Goal: Transaction & Acquisition: Subscribe to service/newsletter

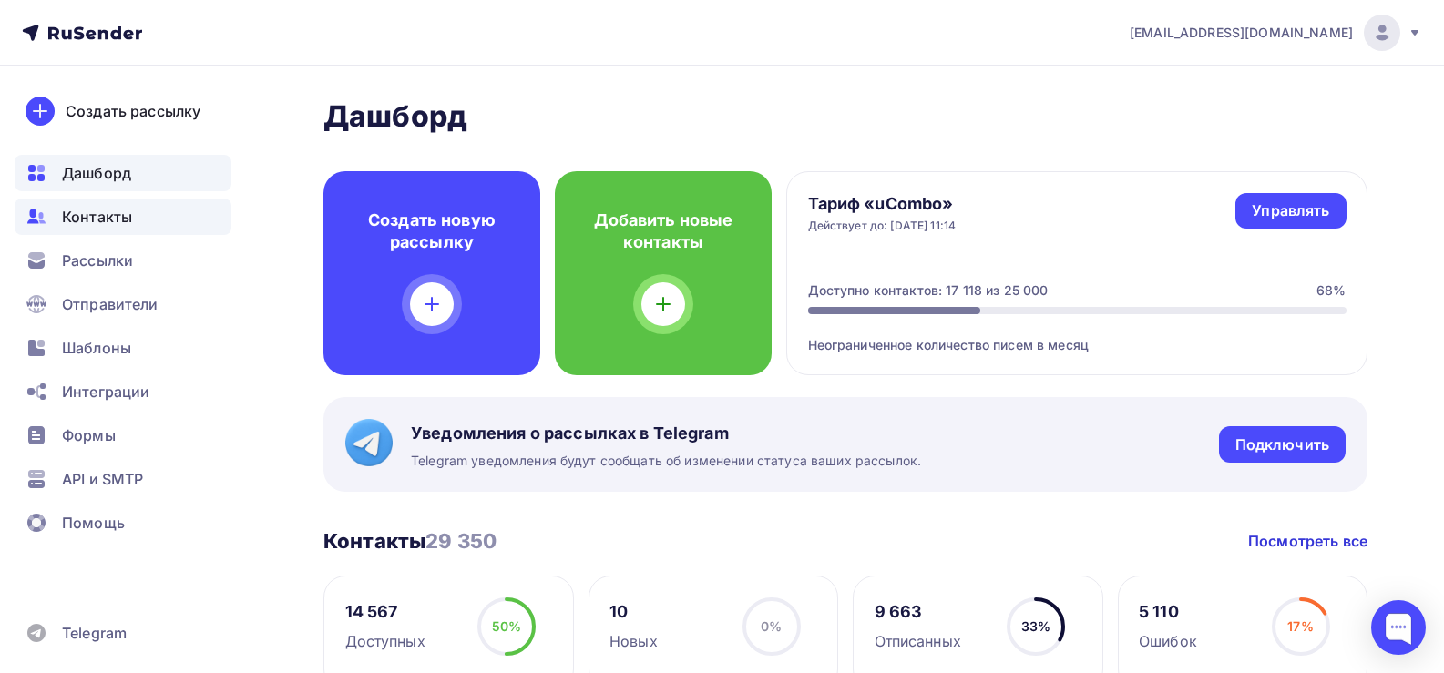
click at [79, 220] on span "Контакты" at bounding box center [97, 217] width 70 height 22
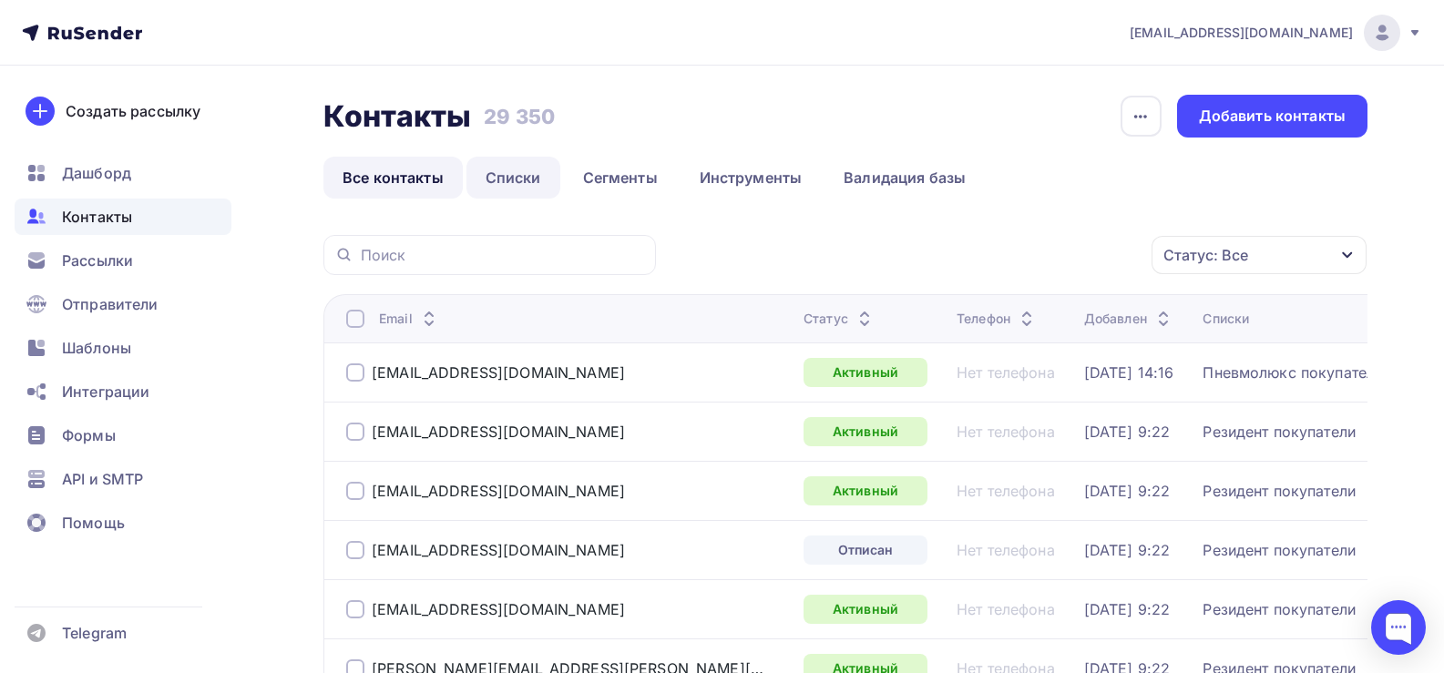
click at [516, 179] on link "Списки" at bounding box center [513, 178] width 94 height 42
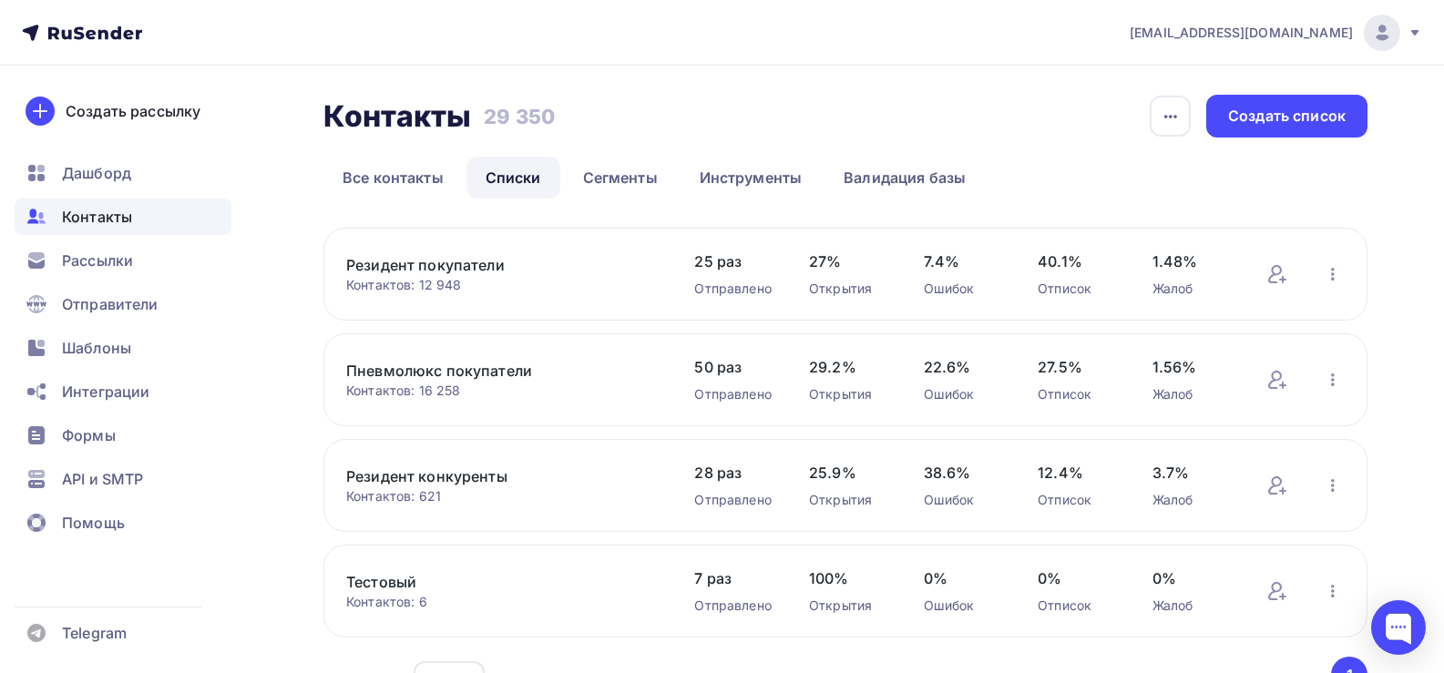
click at [475, 365] on link "Пневмолюкс покупатели" at bounding box center [501, 371] width 310 height 22
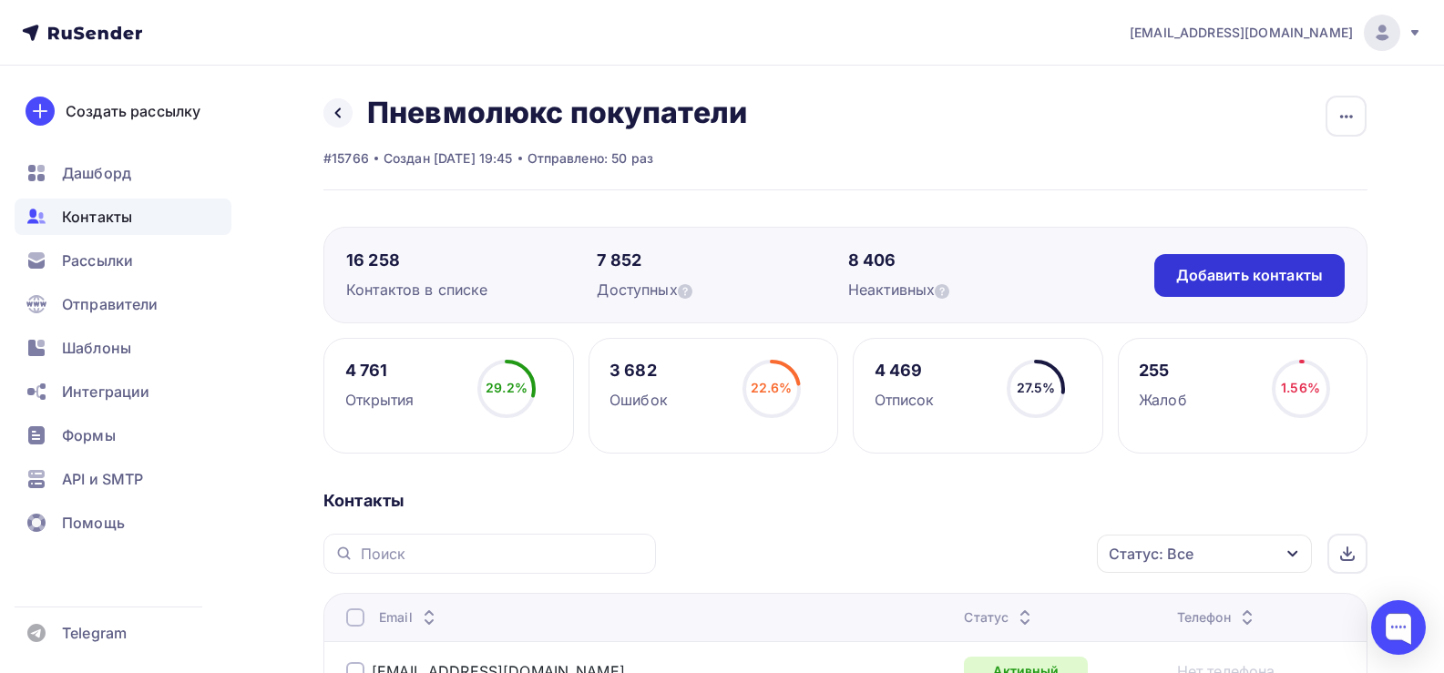
click at [1278, 276] on div "Добавить контакты" at bounding box center [1249, 275] width 147 height 21
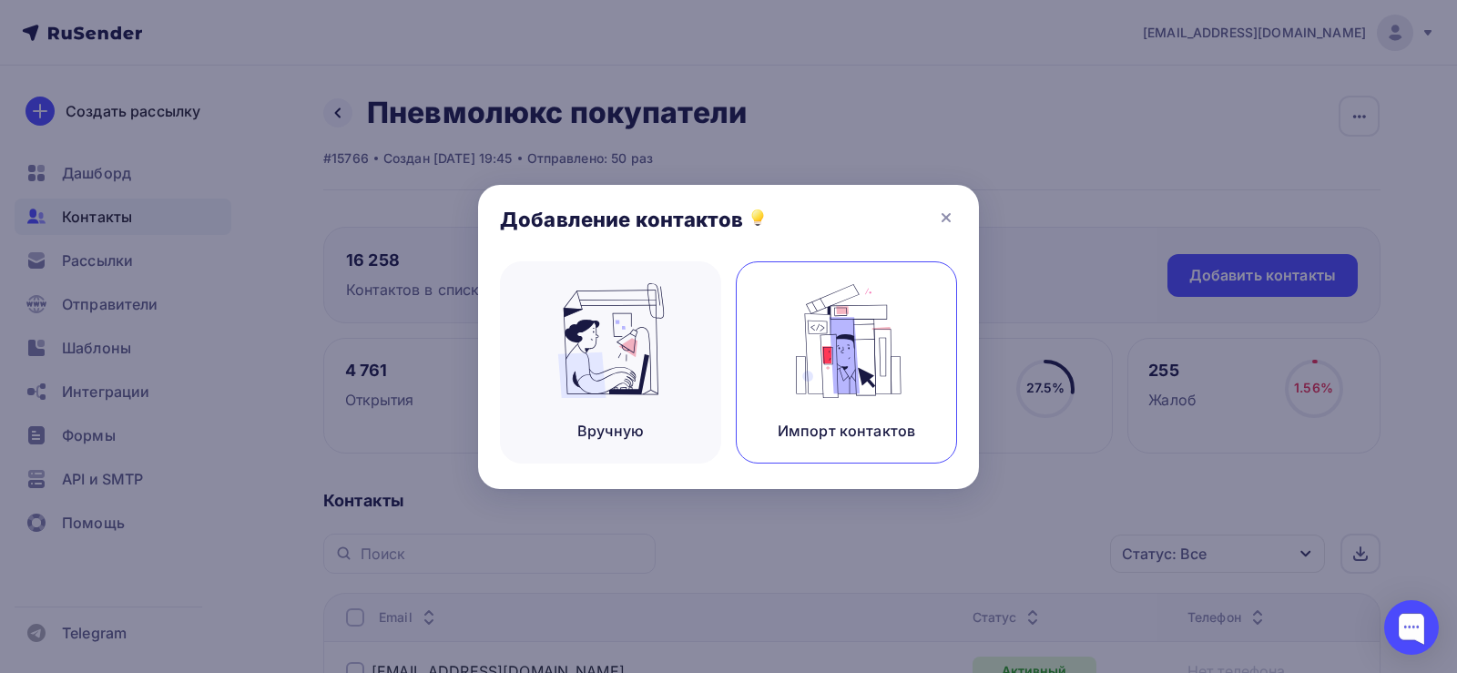
click at [822, 341] on img at bounding box center [847, 340] width 122 height 115
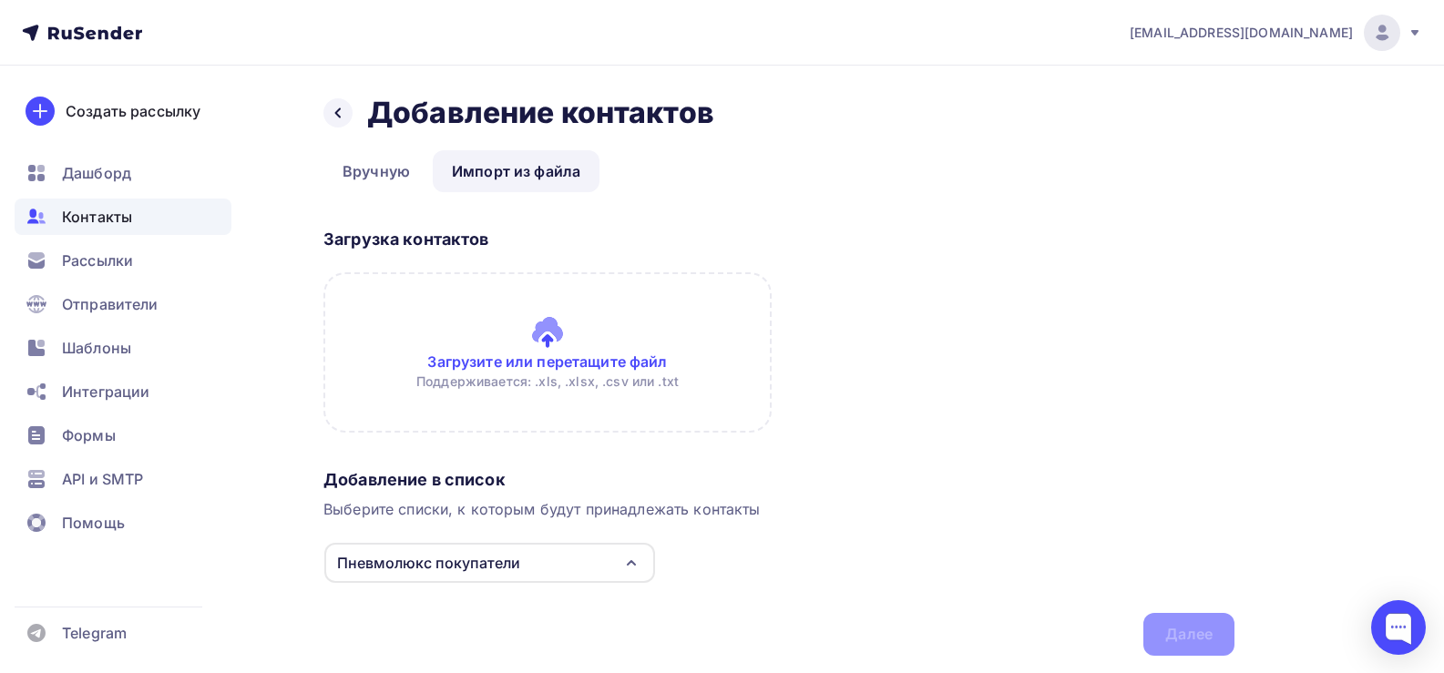
click at [551, 333] on input "file" at bounding box center [547, 352] width 448 height 160
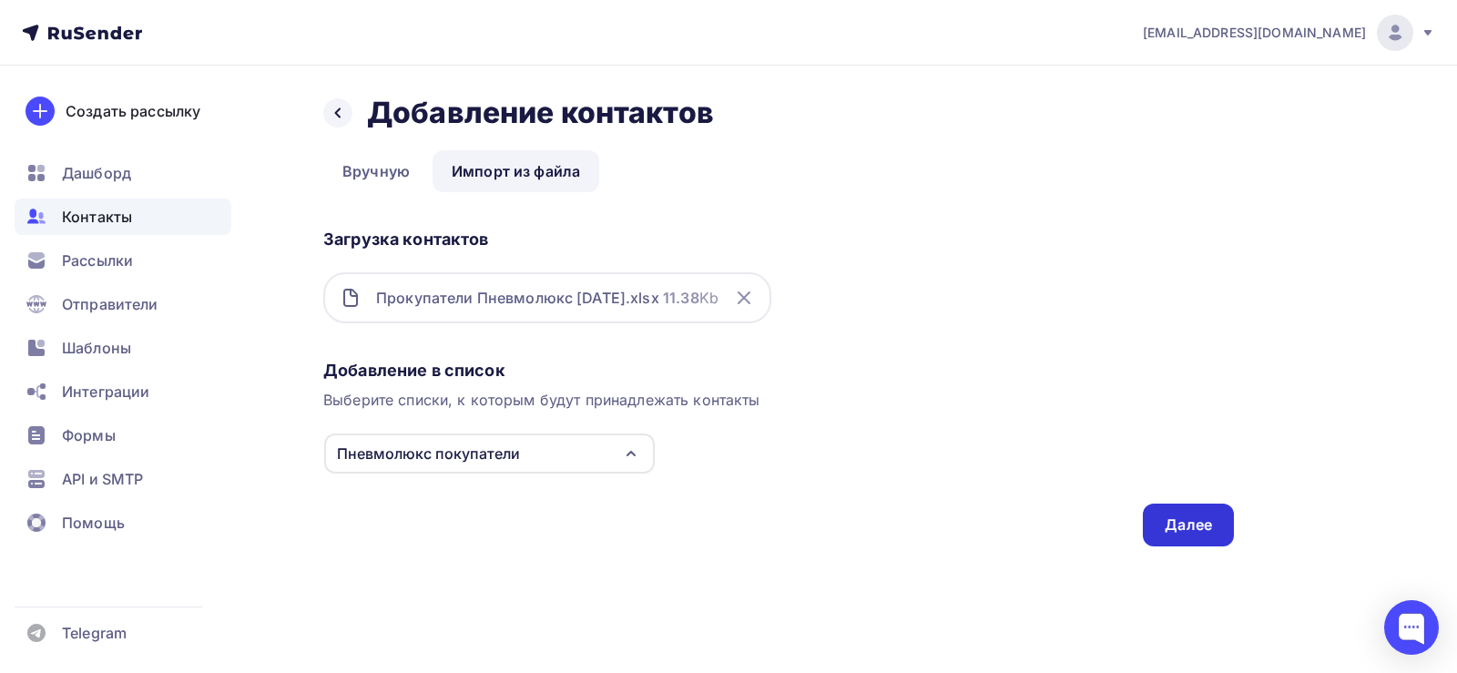
click at [1175, 525] on div "Далее" at bounding box center [1188, 525] width 47 height 21
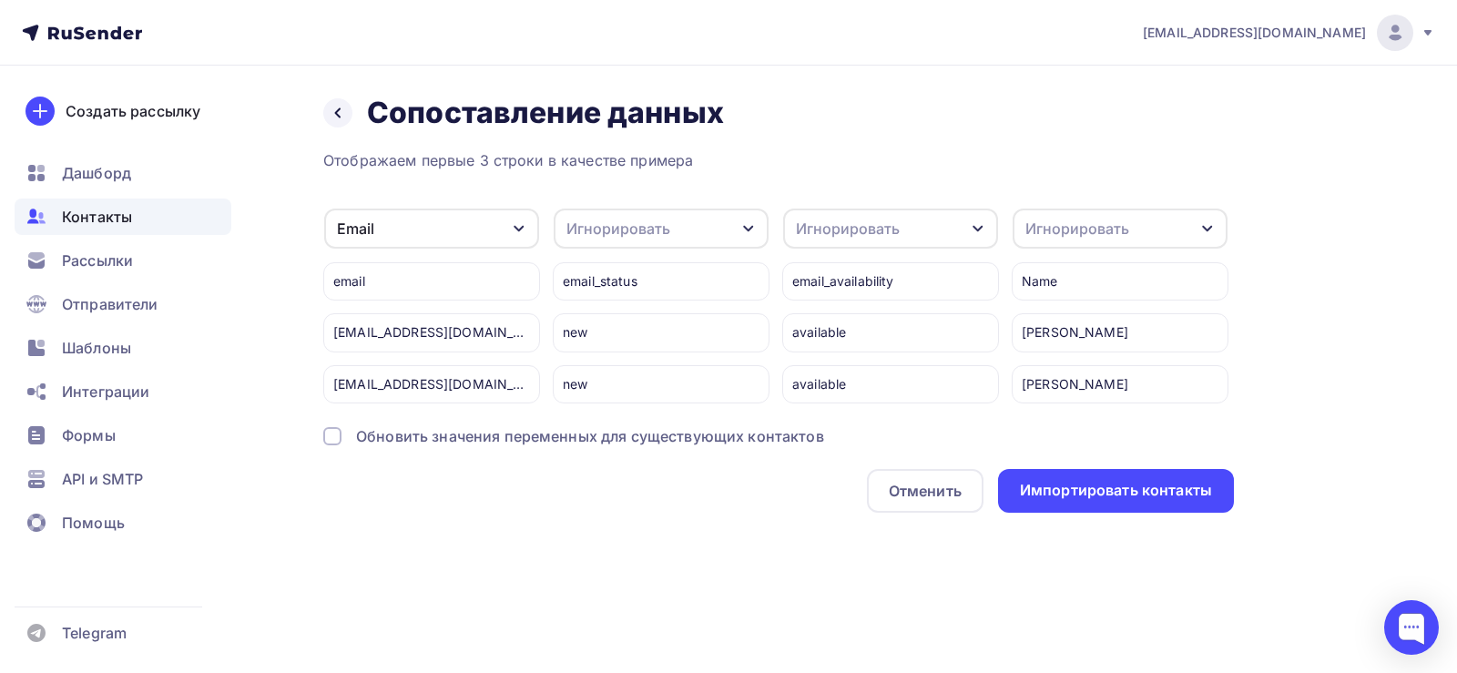
click at [1107, 226] on div "Игнорировать" at bounding box center [1078, 229] width 104 height 22
click at [1067, 320] on div "Имя" at bounding box center [1087, 324] width 106 height 22
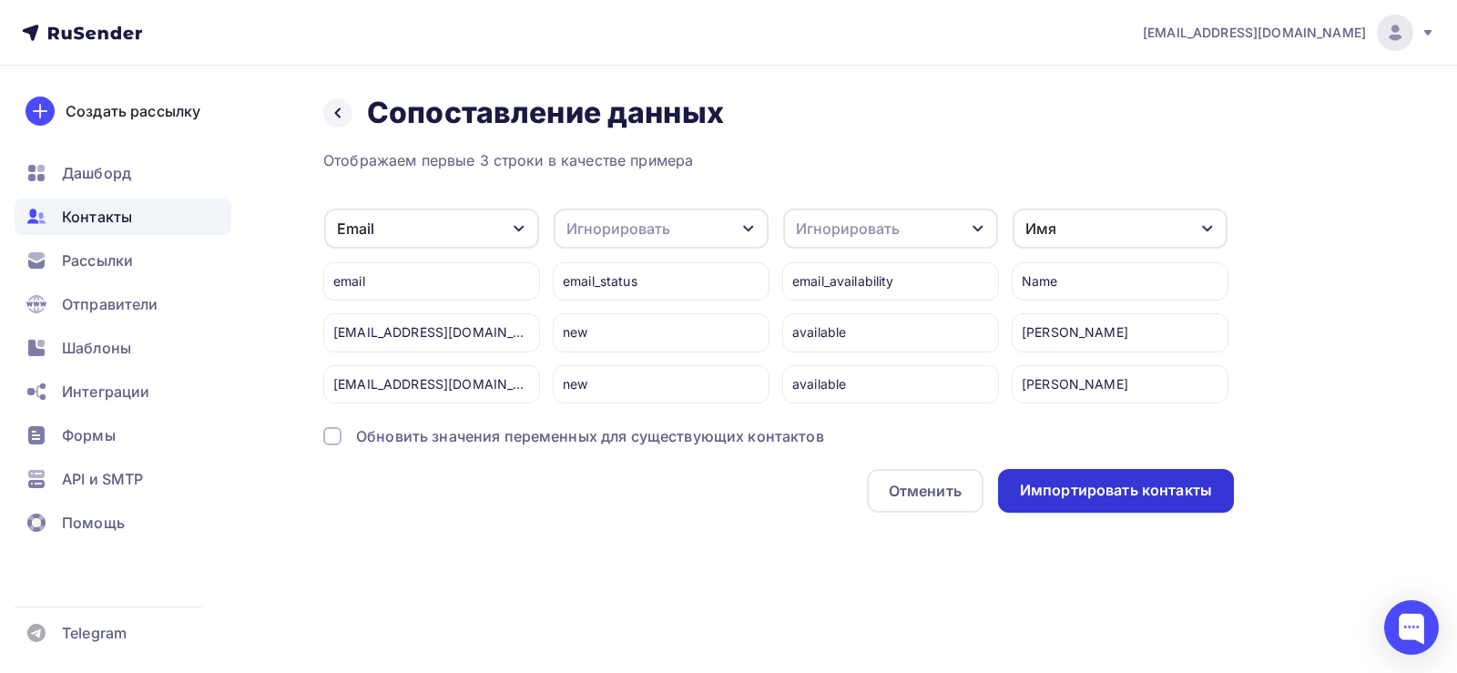
click at [1124, 490] on div "Импортировать контакты" at bounding box center [1116, 490] width 192 height 21
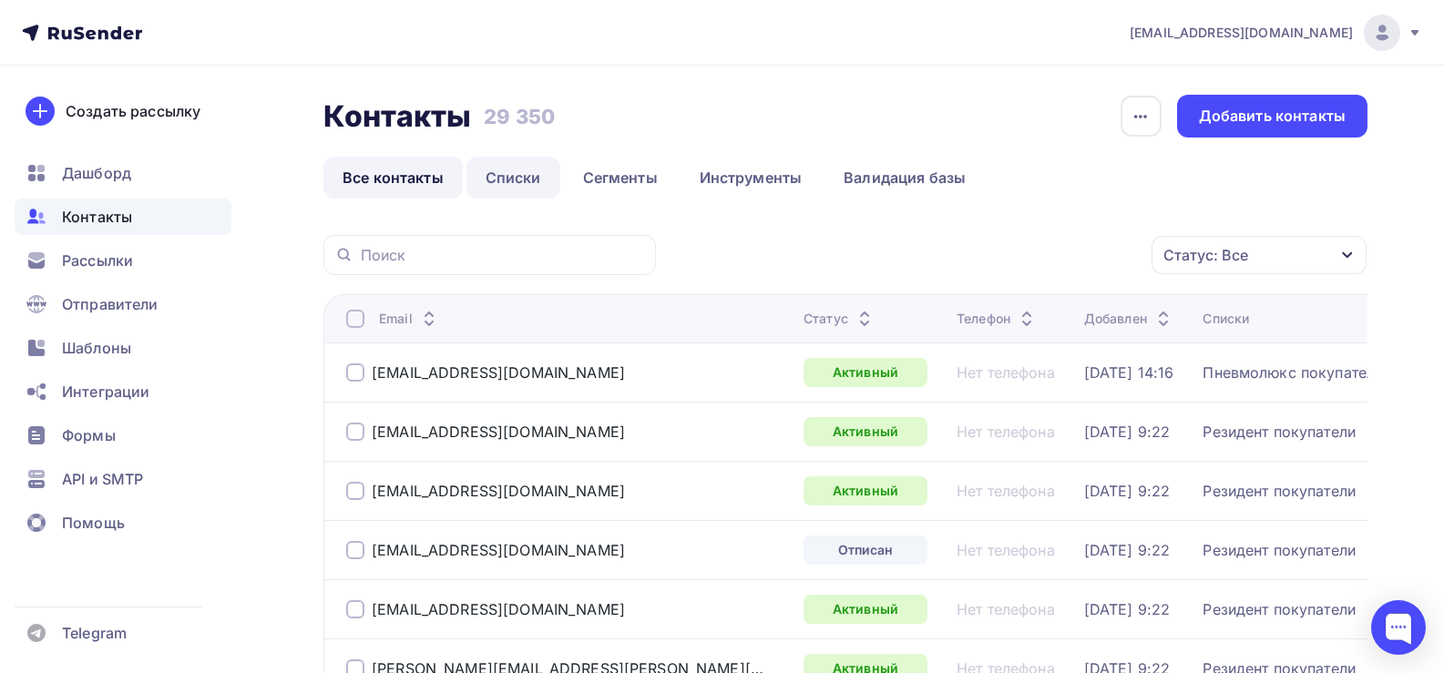
click at [508, 178] on link "Списки" at bounding box center [513, 178] width 94 height 42
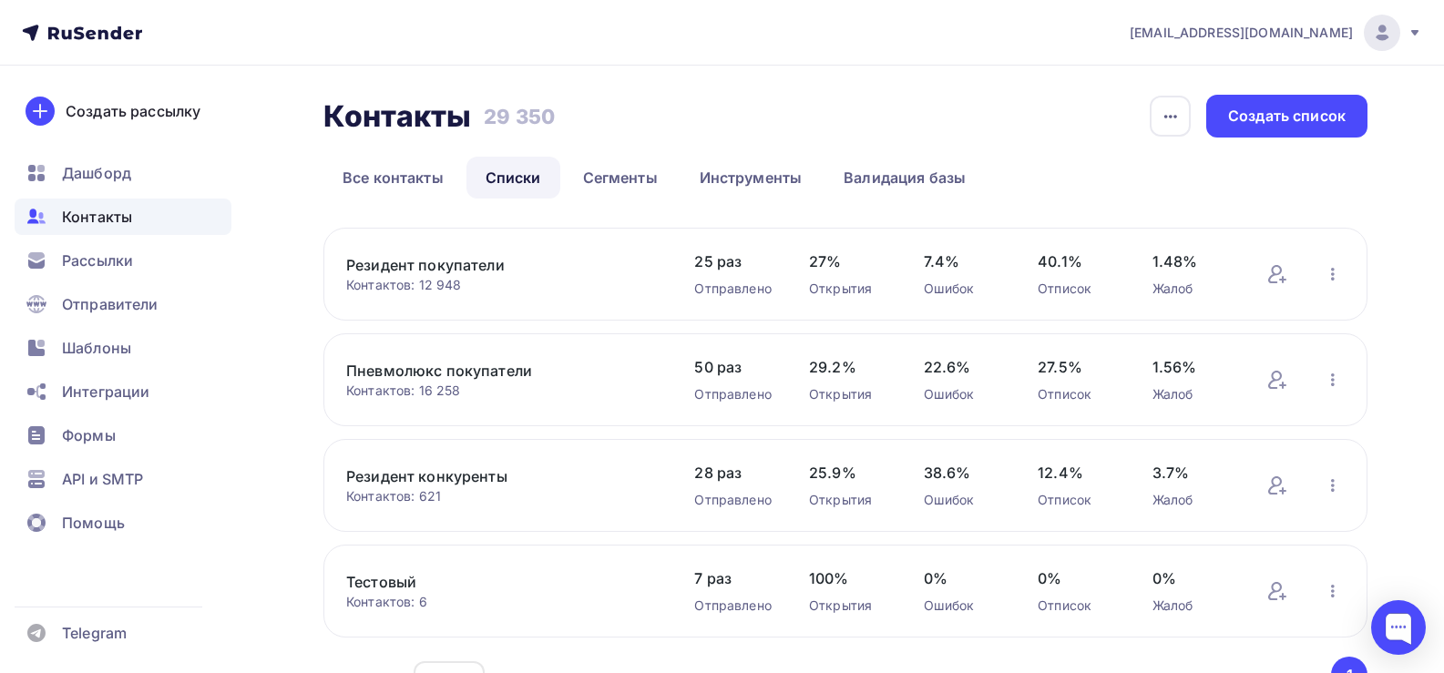
click at [414, 266] on link "Резидент покупатели" at bounding box center [501, 265] width 310 height 22
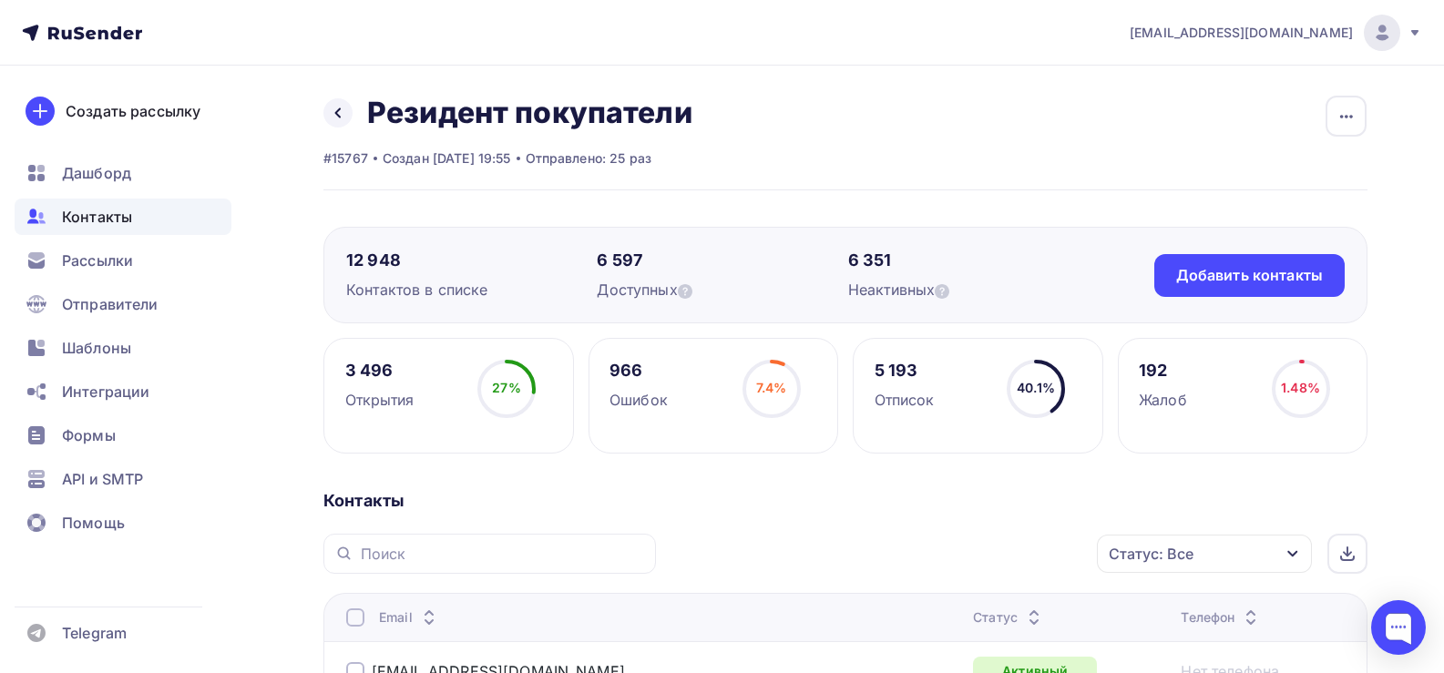
click at [887, 96] on div "Назад Резидент покупатели Переименовать список Скачать список Отписать адреса Н…" at bounding box center [845, 143] width 1044 height 96
click at [1337, 113] on icon "button" at bounding box center [1346, 117] width 22 height 22
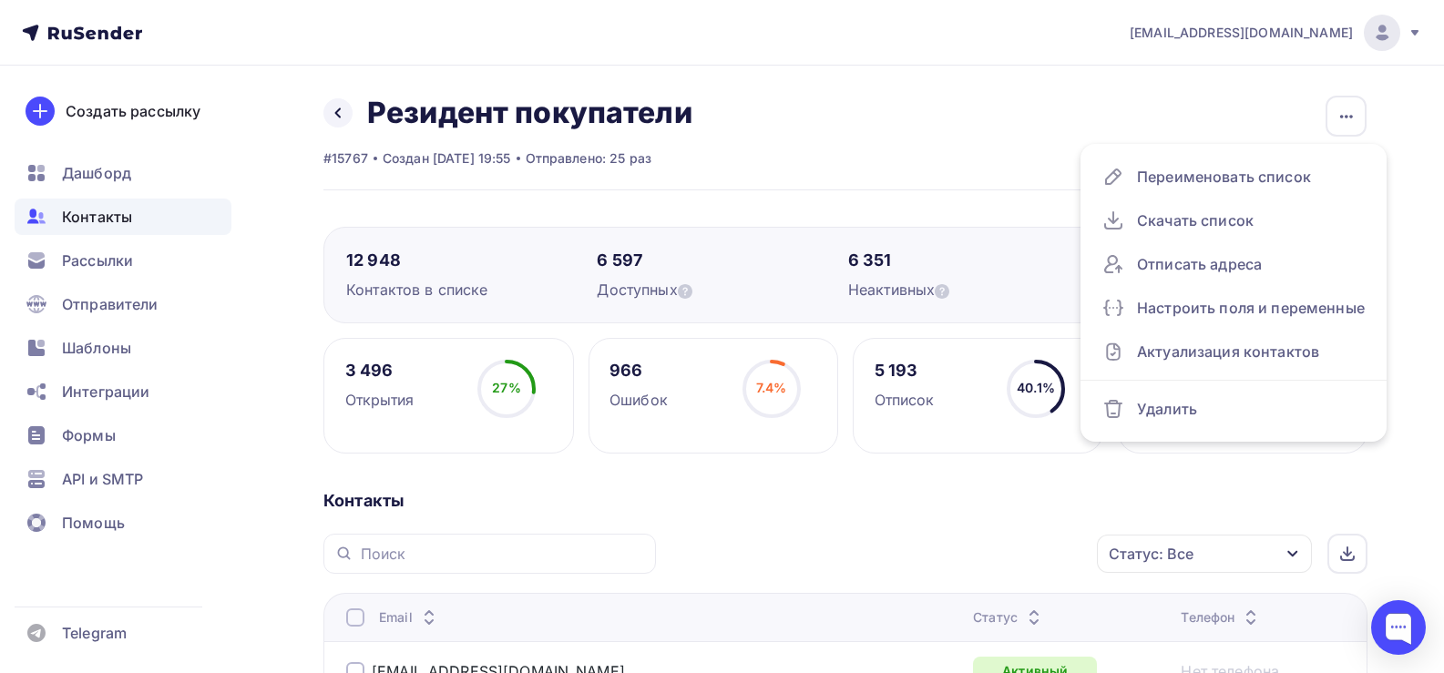
click at [934, 138] on div "Назад Резидент покупатели Переименовать список Скачать список Отписать адреса Н…" at bounding box center [845, 143] width 1044 height 96
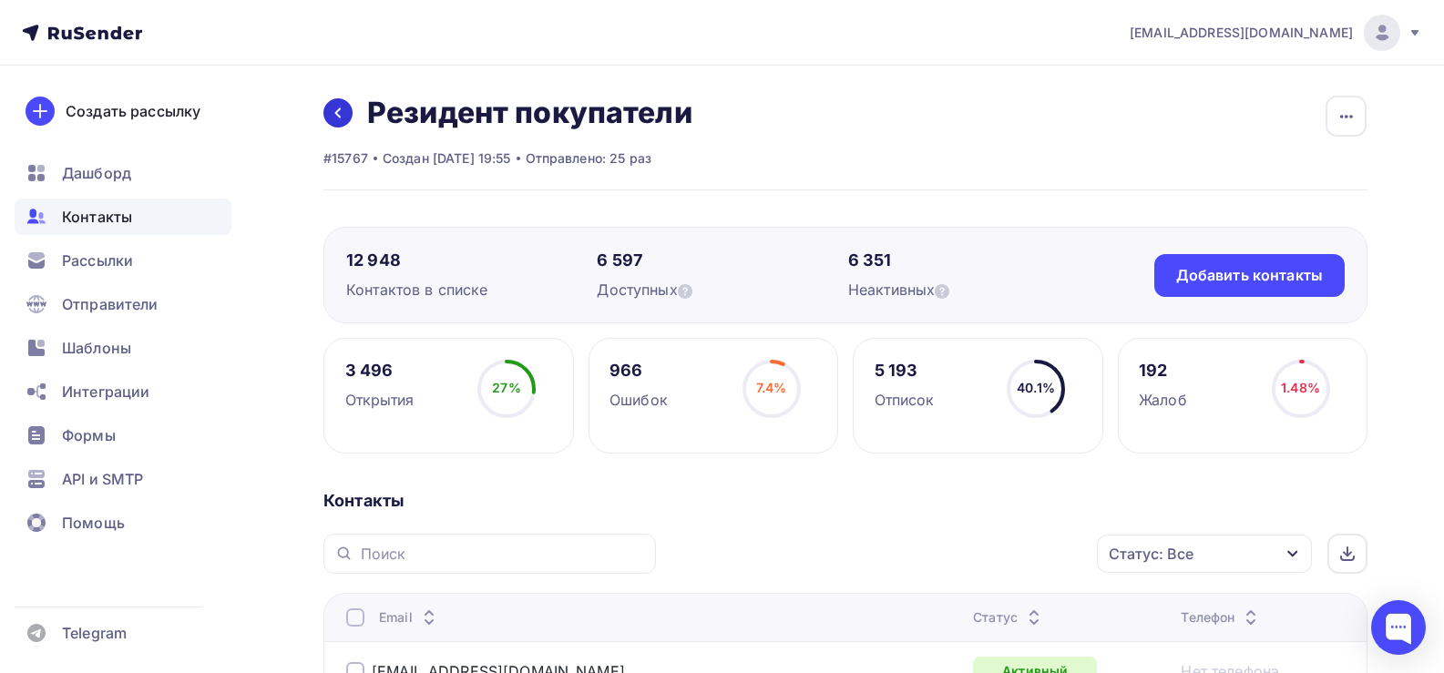
click at [335, 115] on icon at bounding box center [338, 113] width 15 height 15
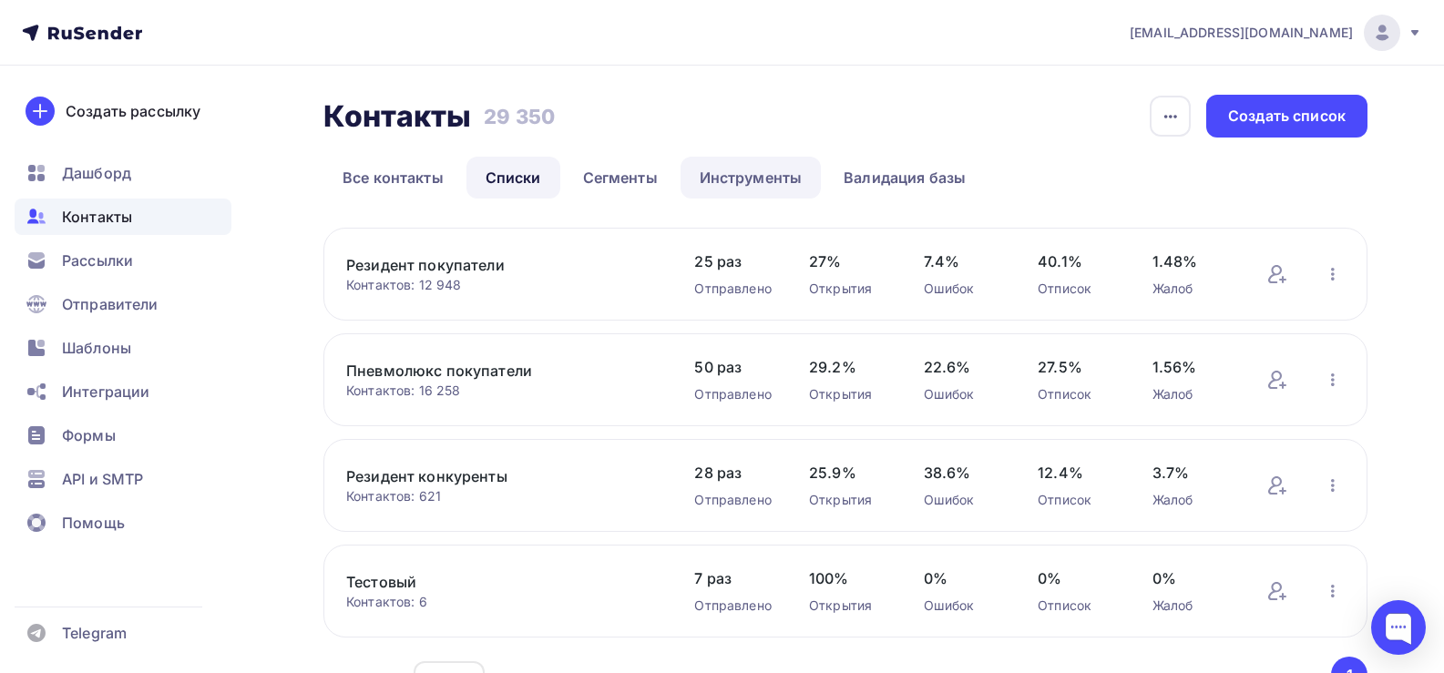
click at [732, 180] on link "Инструменты" at bounding box center [750, 178] width 141 height 42
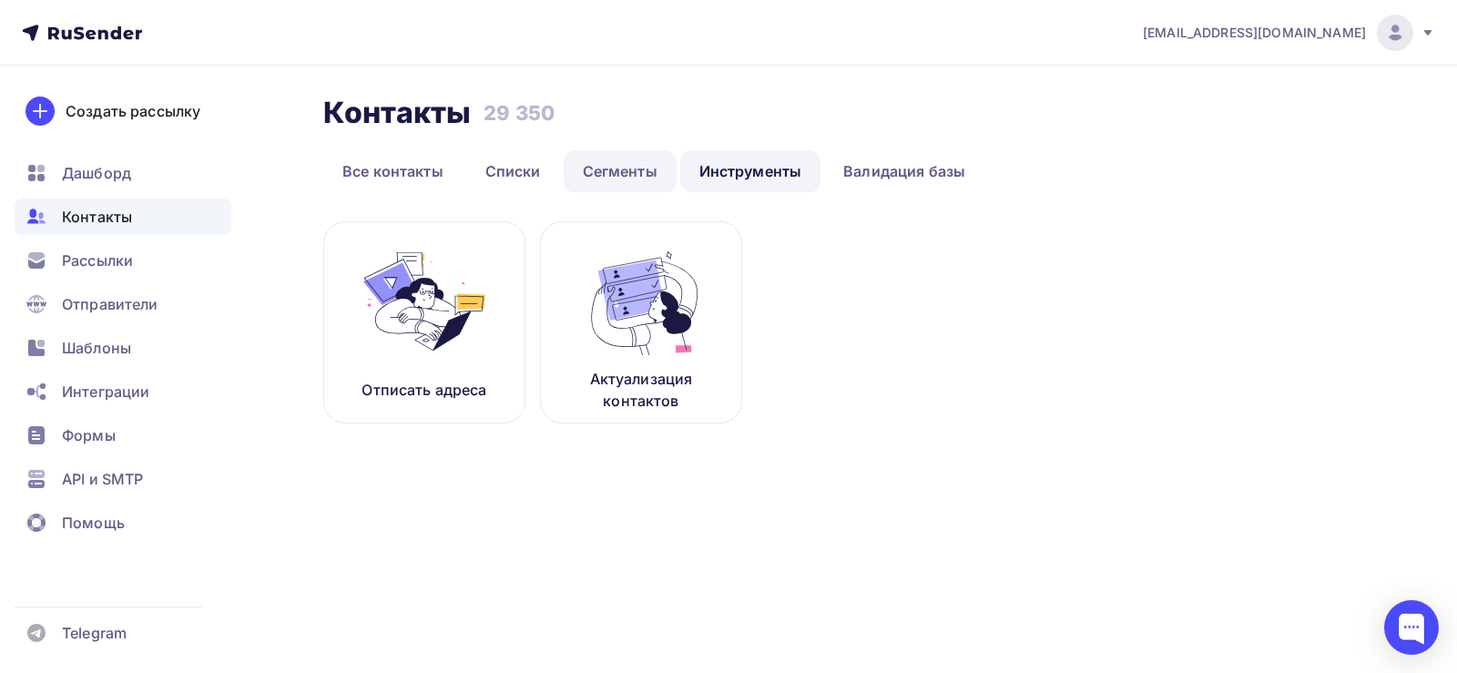
click at [598, 171] on link "Сегменты" at bounding box center [620, 171] width 113 height 42
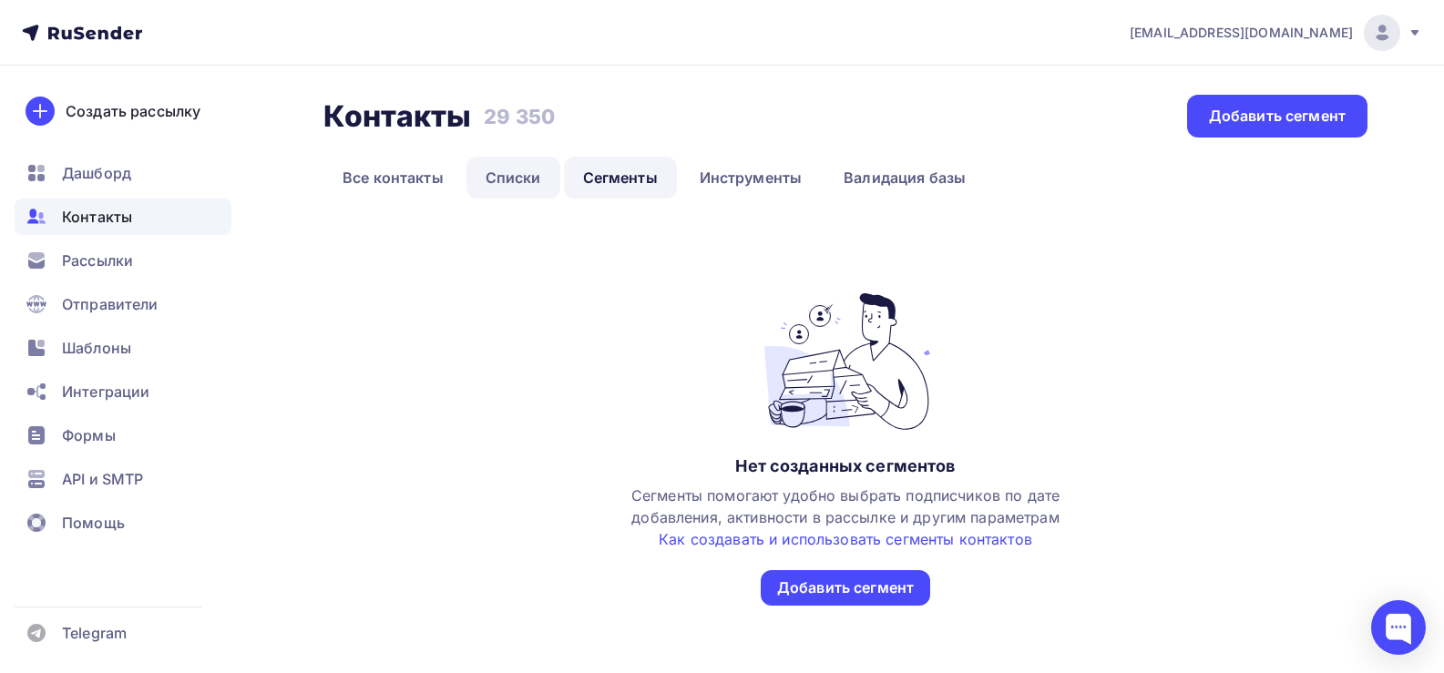
click at [509, 178] on link "Списки" at bounding box center [513, 178] width 94 height 42
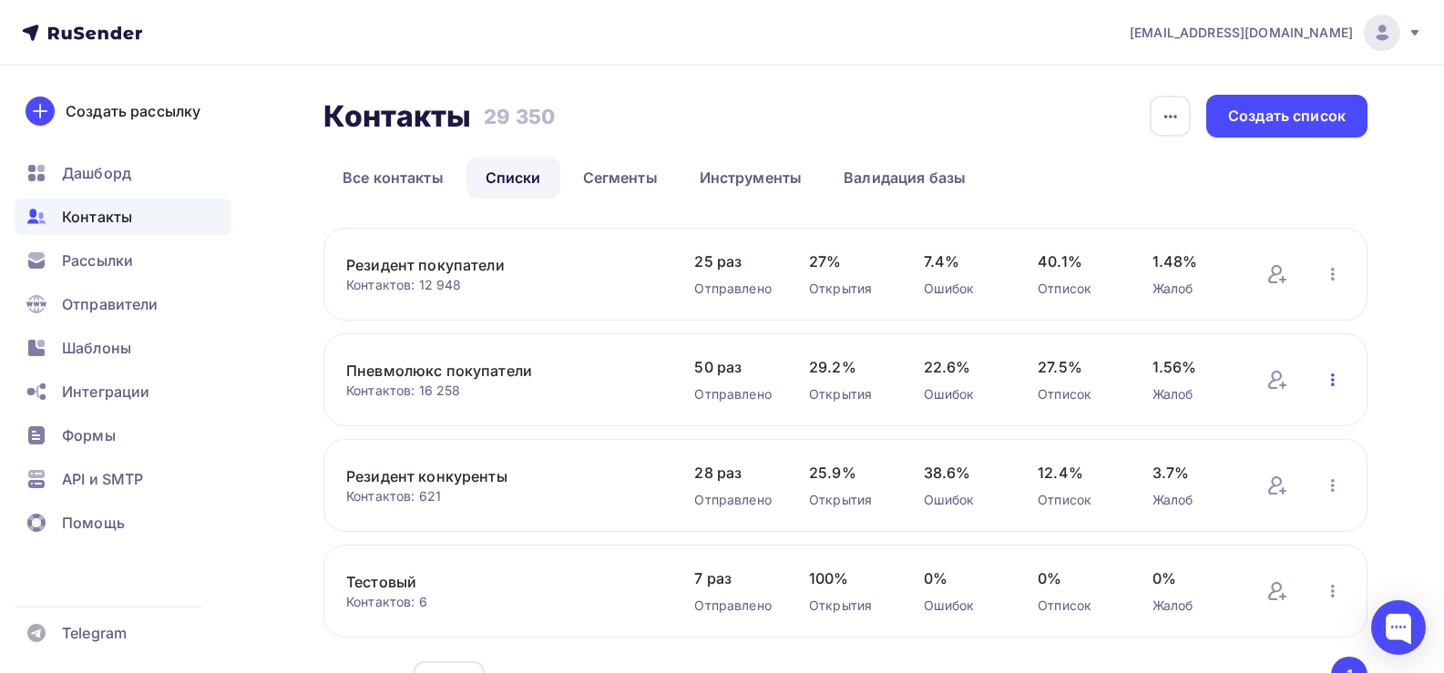
click at [1331, 371] on icon "button" at bounding box center [1333, 380] width 22 height 22
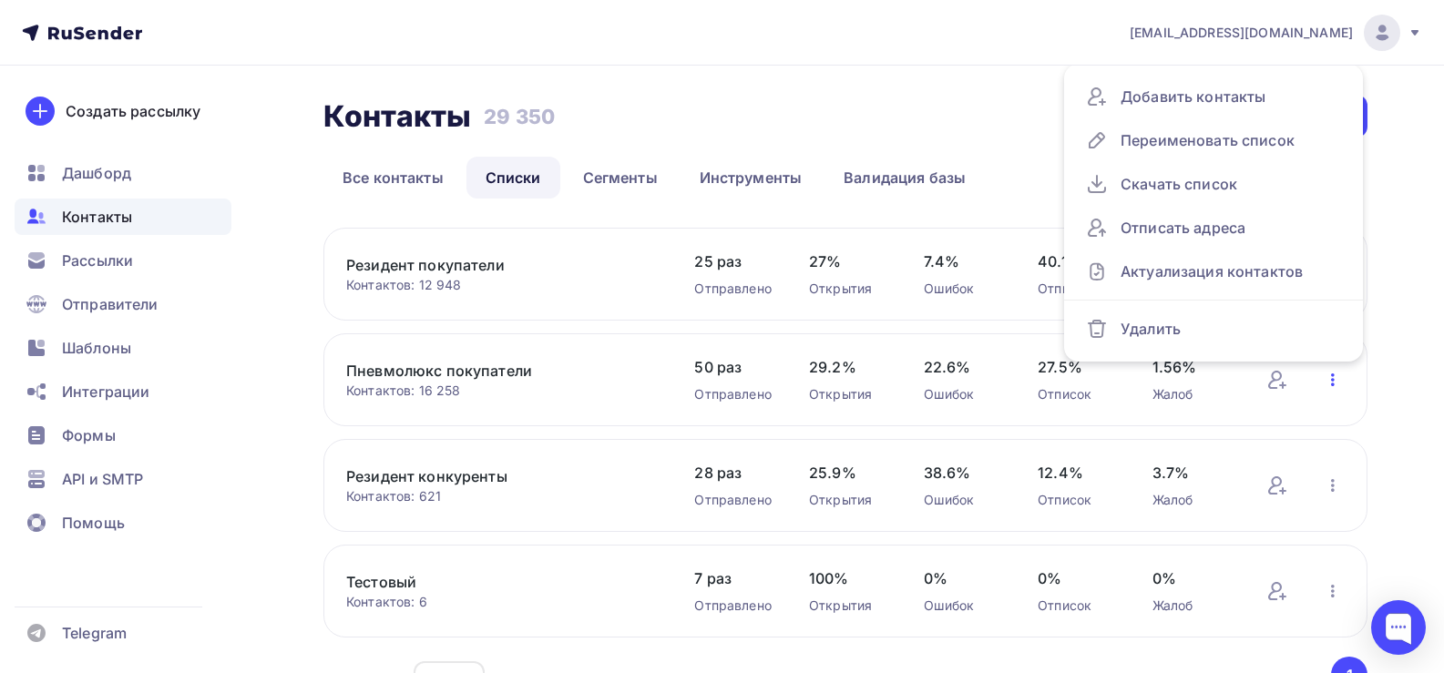
click at [1331, 371] on icon "button" at bounding box center [1333, 380] width 22 height 22
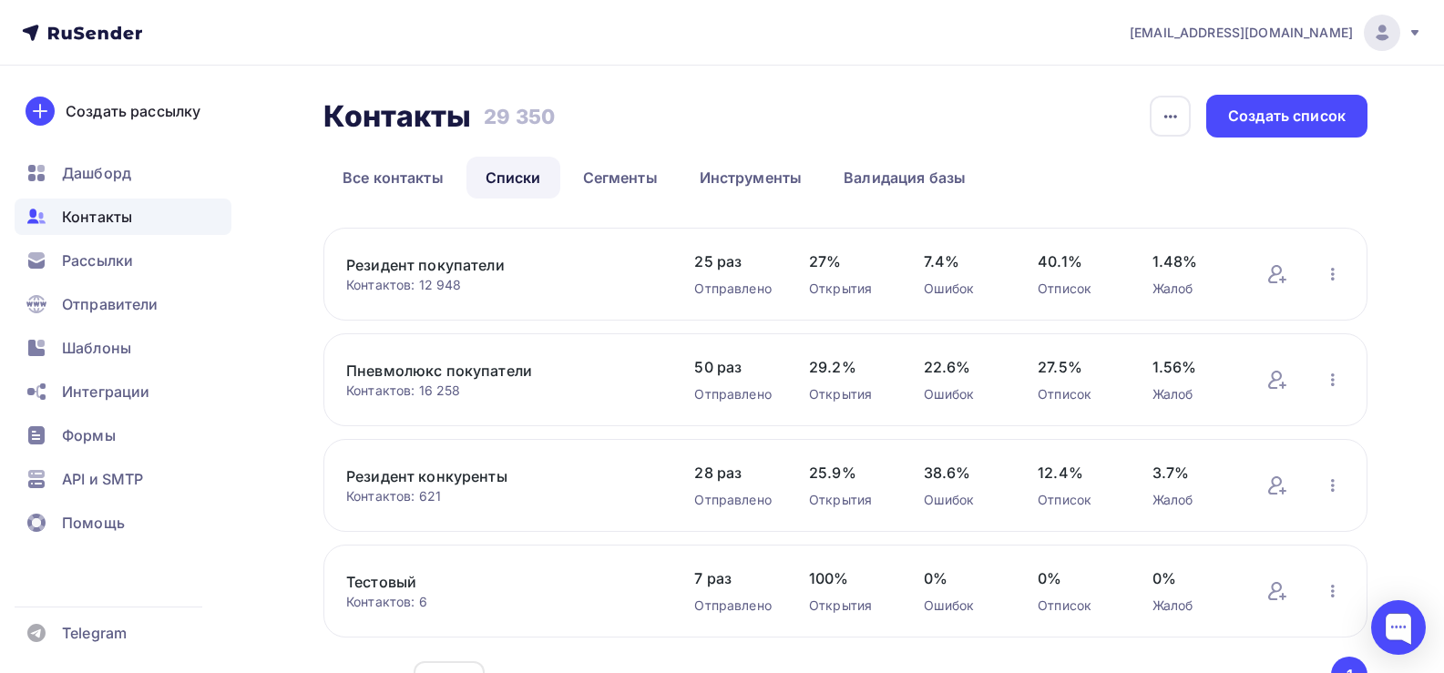
click at [444, 371] on link "Пневмолюкс покупатели" at bounding box center [501, 371] width 310 height 22
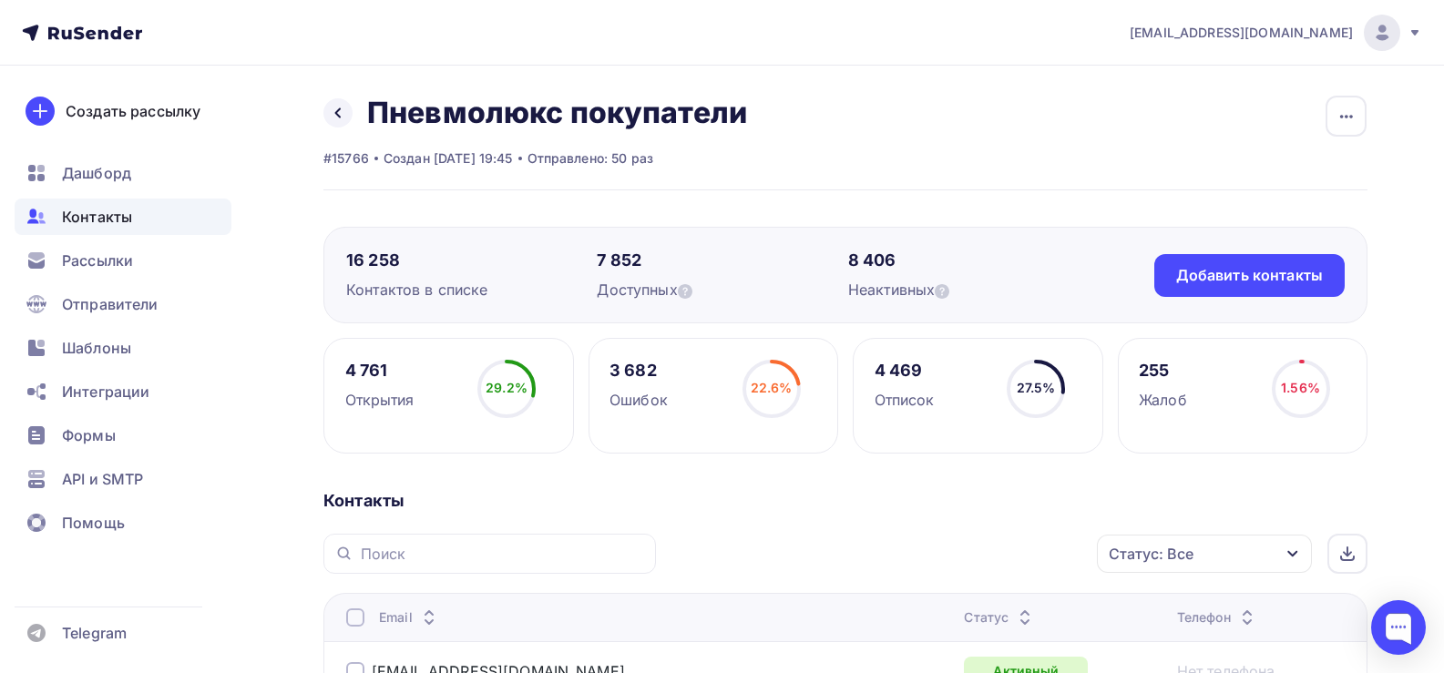
click at [82, 225] on span "Контакты" at bounding box center [97, 217] width 70 height 22
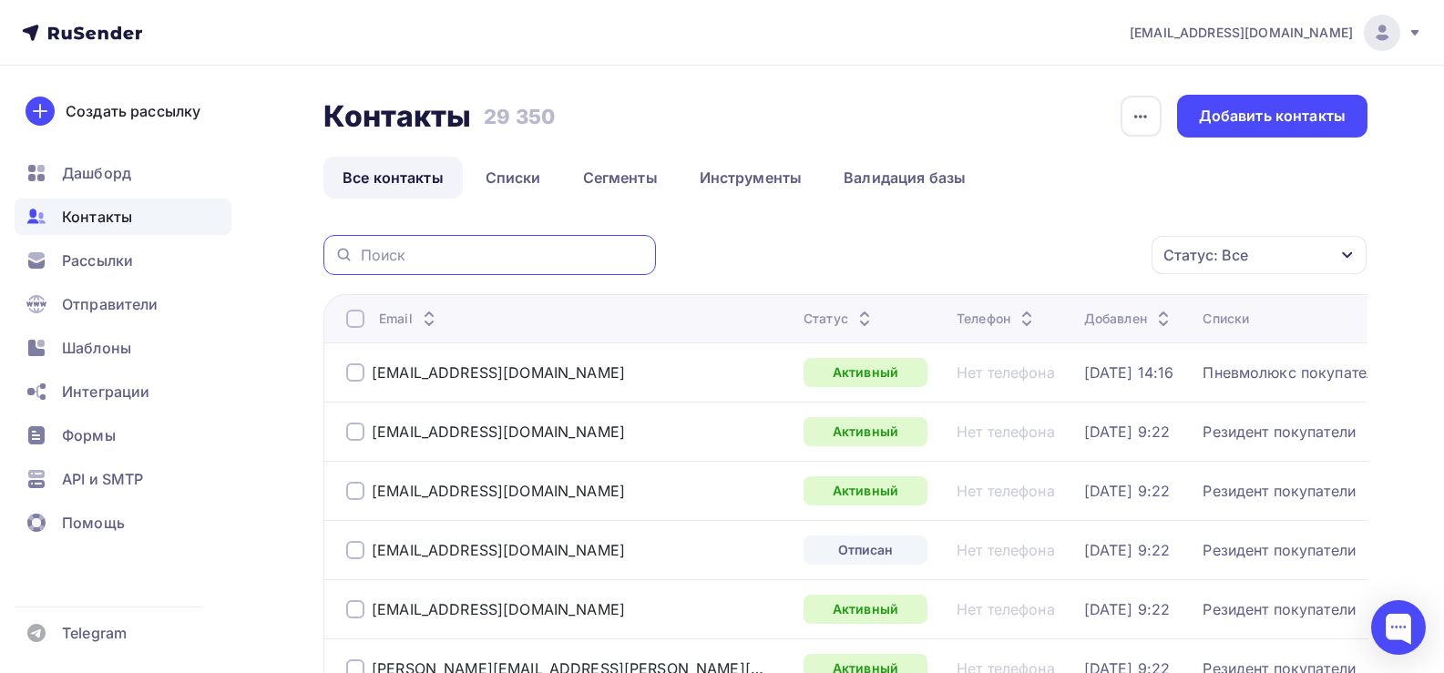
click at [434, 254] on input "text" at bounding box center [503, 255] width 284 height 20
paste input "[EMAIL_ADDRESS][DOMAIN_NAME]"
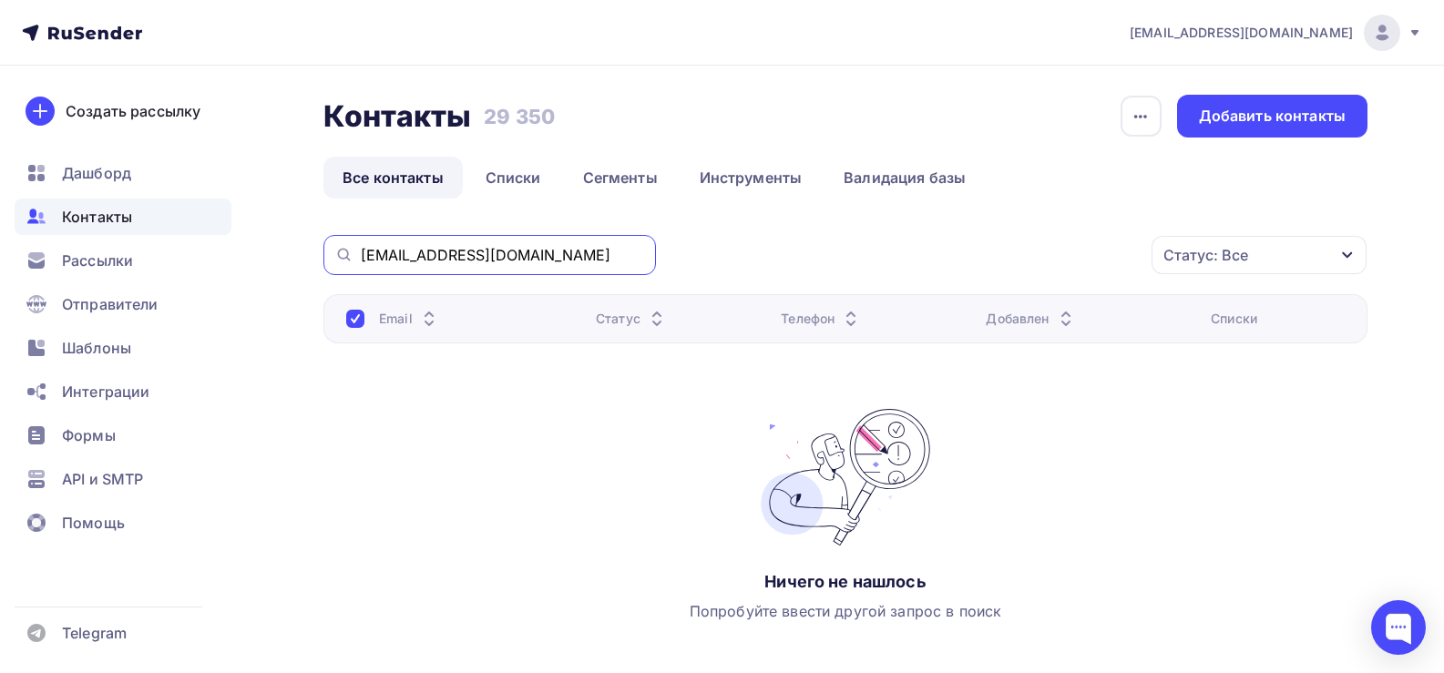
drag, startPoint x: 490, startPoint y: 246, endPoint x: 257, endPoint y: 255, distance: 233.3
click at [257, 255] on div "Контакты Контакты 29 350 29 350 История импорта Добавить контакты Все контакты …" at bounding box center [722, 421] width 1444 height 710
paste input "archi23_98@mail"
type input "[EMAIL_ADDRESS][DOMAIN_NAME]"
drag, startPoint x: 363, startPoint y: 260, endPoint x: 338, endPoint y: 265, distance: 25.9
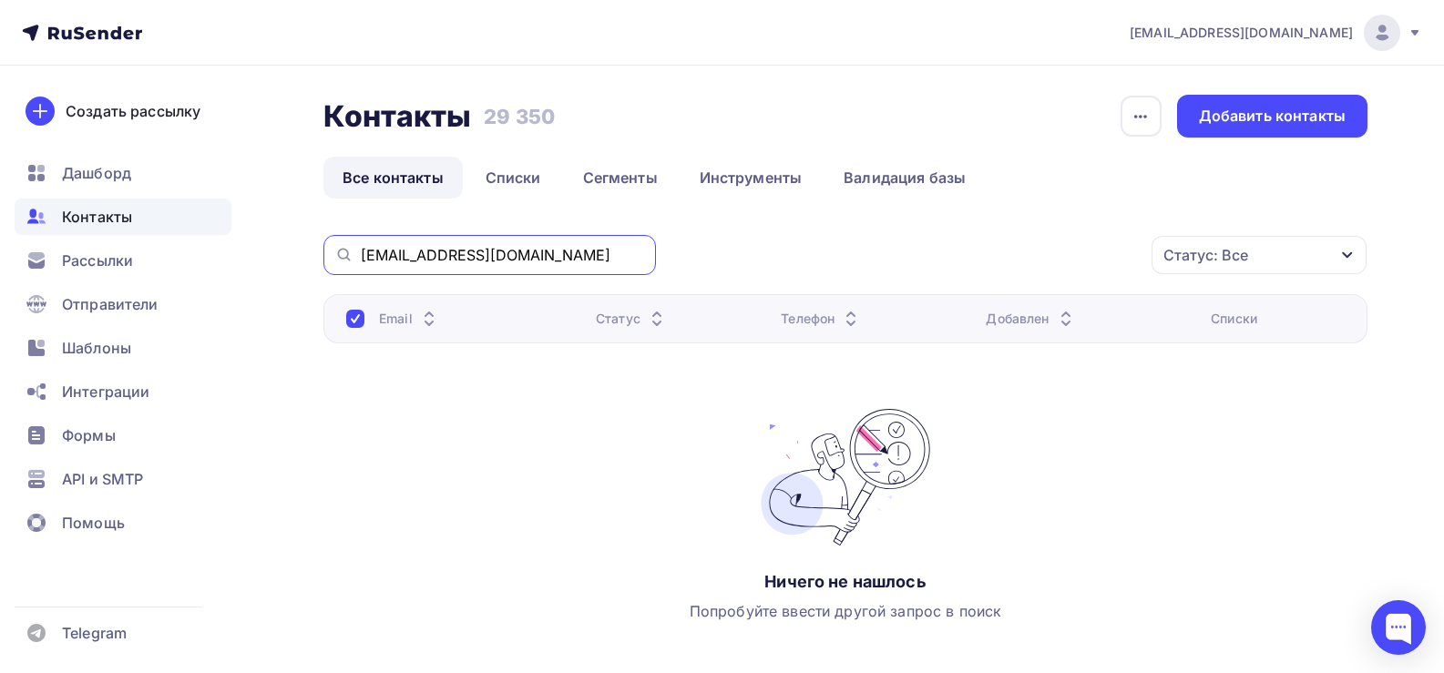
click at [338, 265] on div "[EMAIL_ADDRESS][DOMAIN_NAME]" at bounding box center [489, 255] width 332 height 40
click at [520, 172] on link "Списки" at bounding box center [513, 178] width 94 height 42
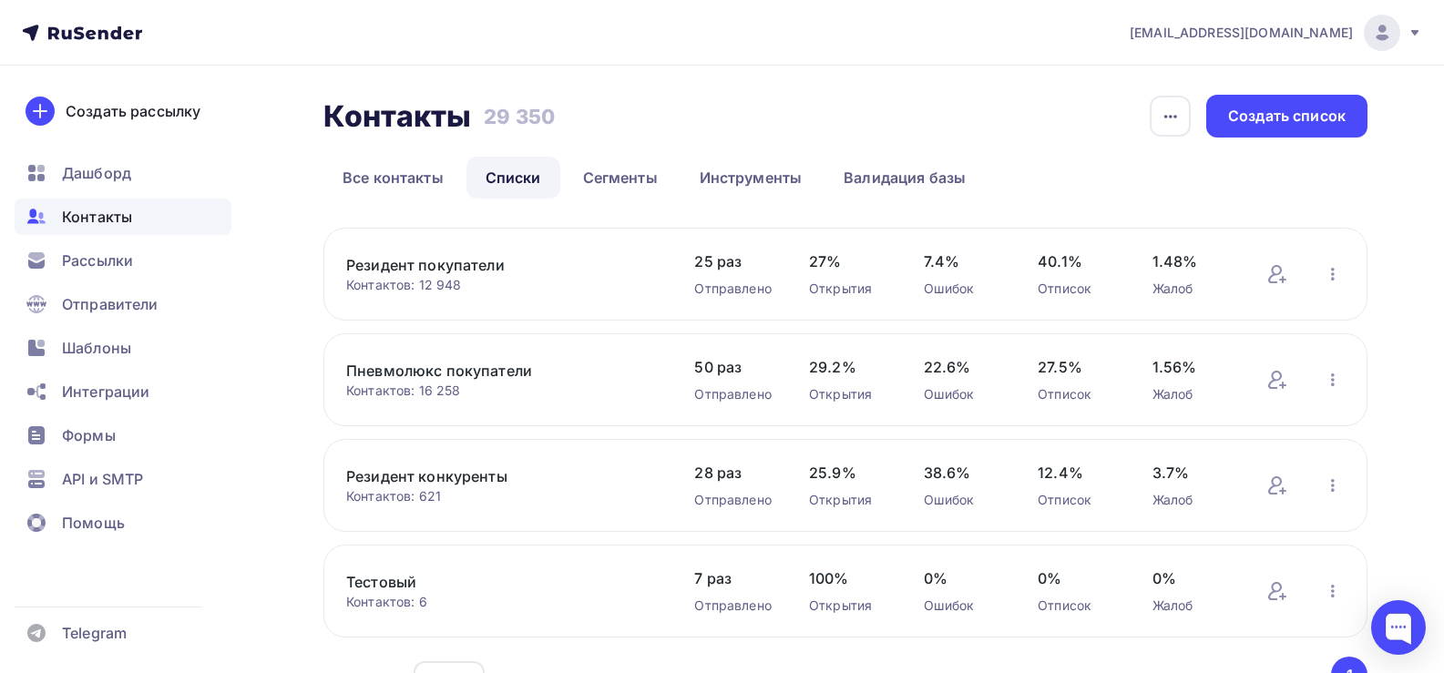
click at [416, 373] on link "Пневмолюкс покупатели" at bounding box center [501, 371] width 310 height 22
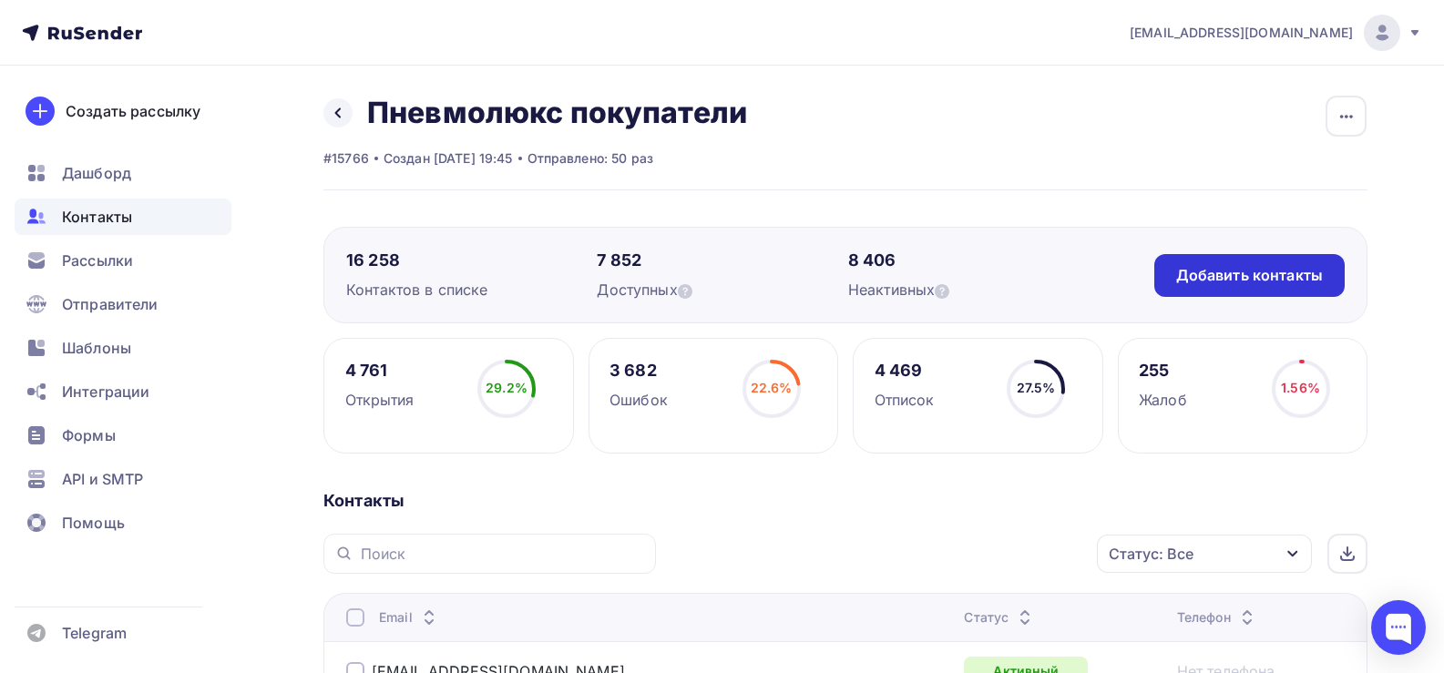
click at [1220, 272] on div "Добавить контакты" at bounding box center [1249, 275] width 147 height 21
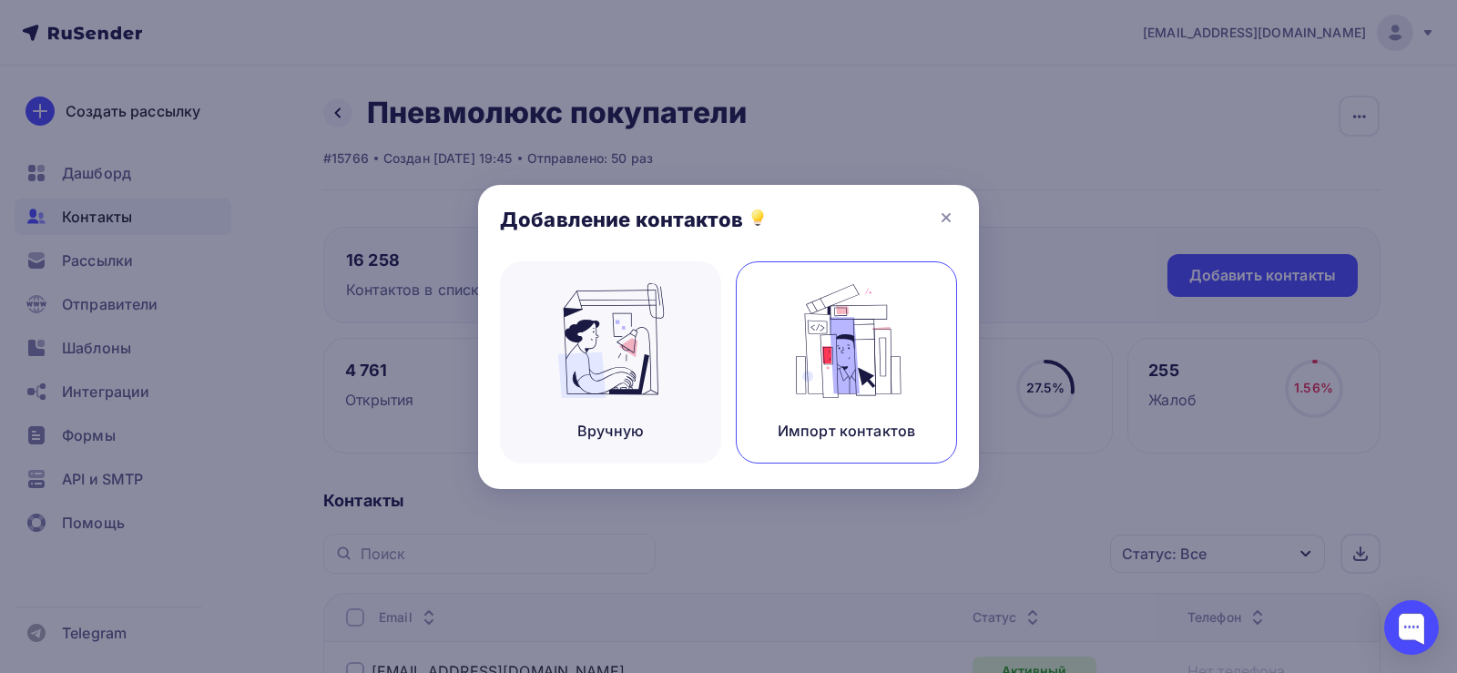
click at [825, 354] on img at bounding box center [847, 340] width 122 height 115
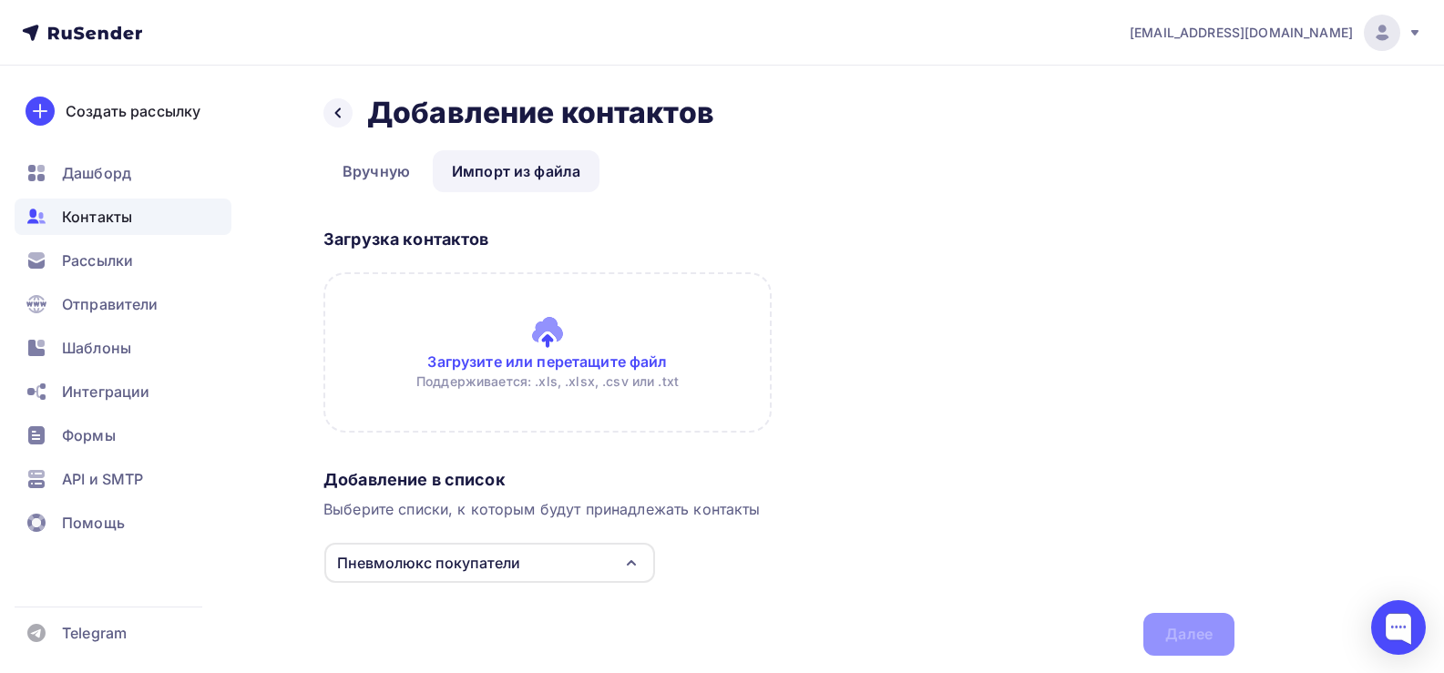
click at [552, 331] on input "file" at bounding box center [547, 352] width 448 height 160
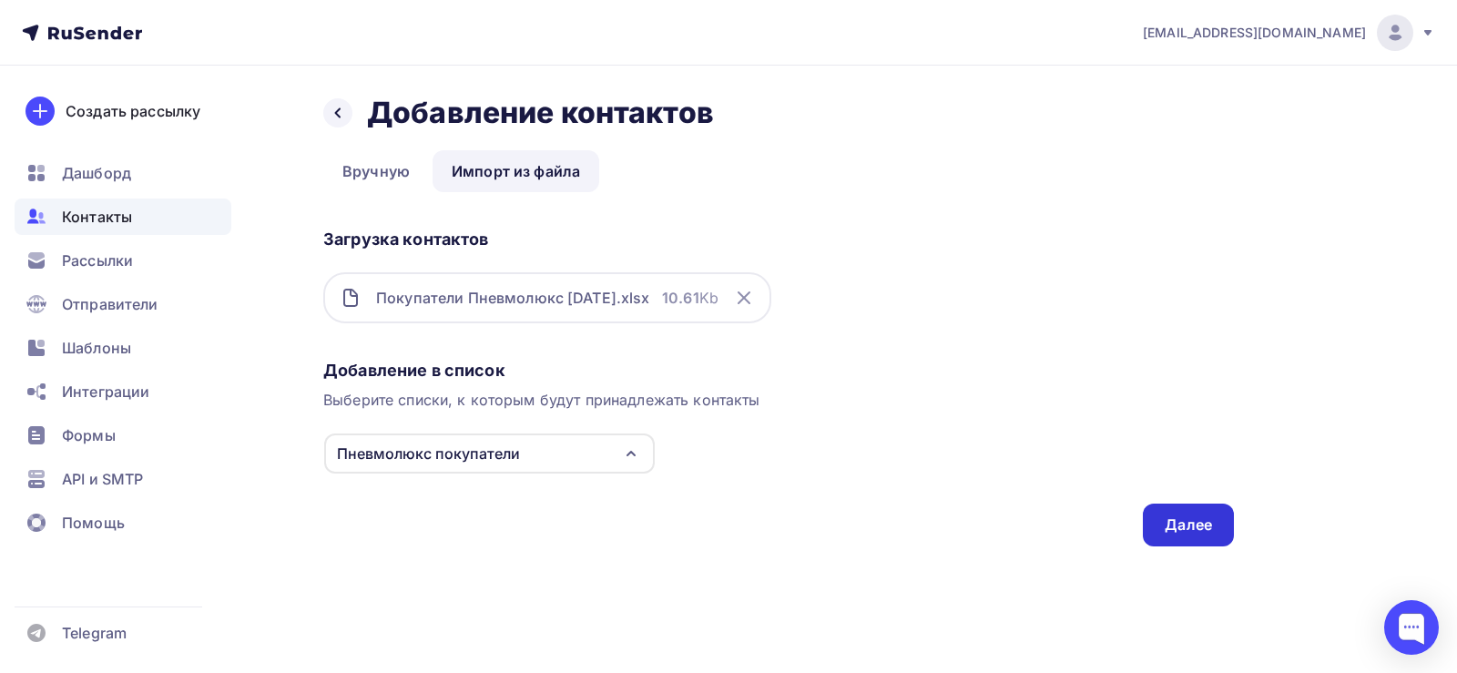
click at [1210, 534] on div "Далее" at bounding box center [1188, 525] width 47 height 21
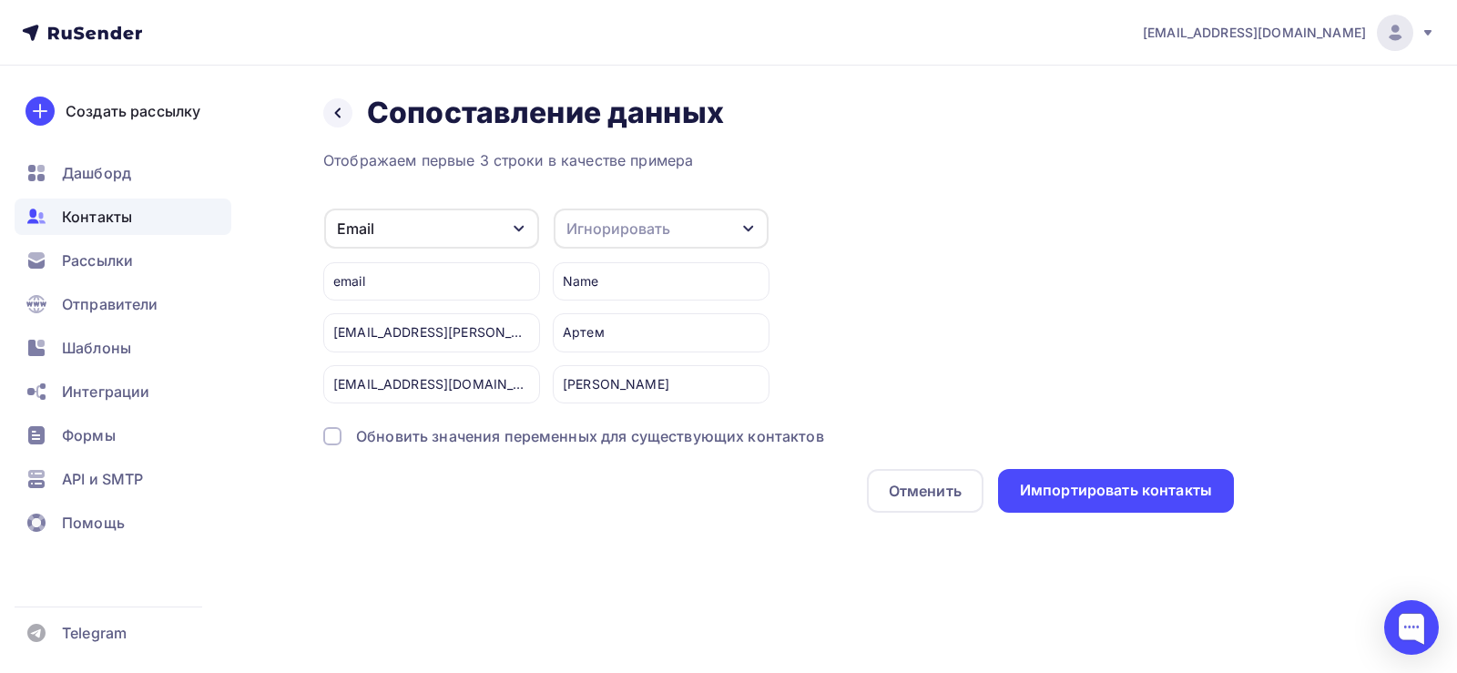
click at [744, 231] on icon "button" at bounding box center [748, 228] width 15 height 15
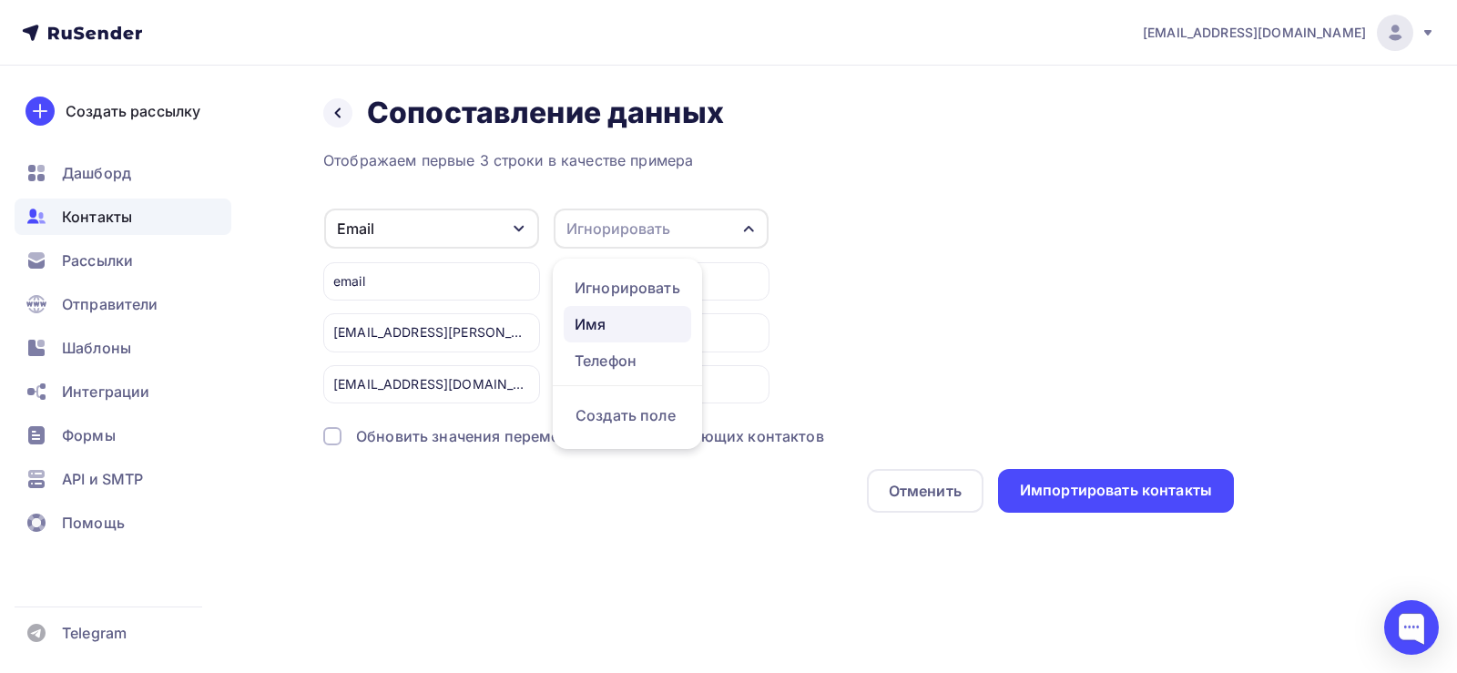
click at [645, 321] on div "Имя" at bounding box center [628, 324] width 106 height 22
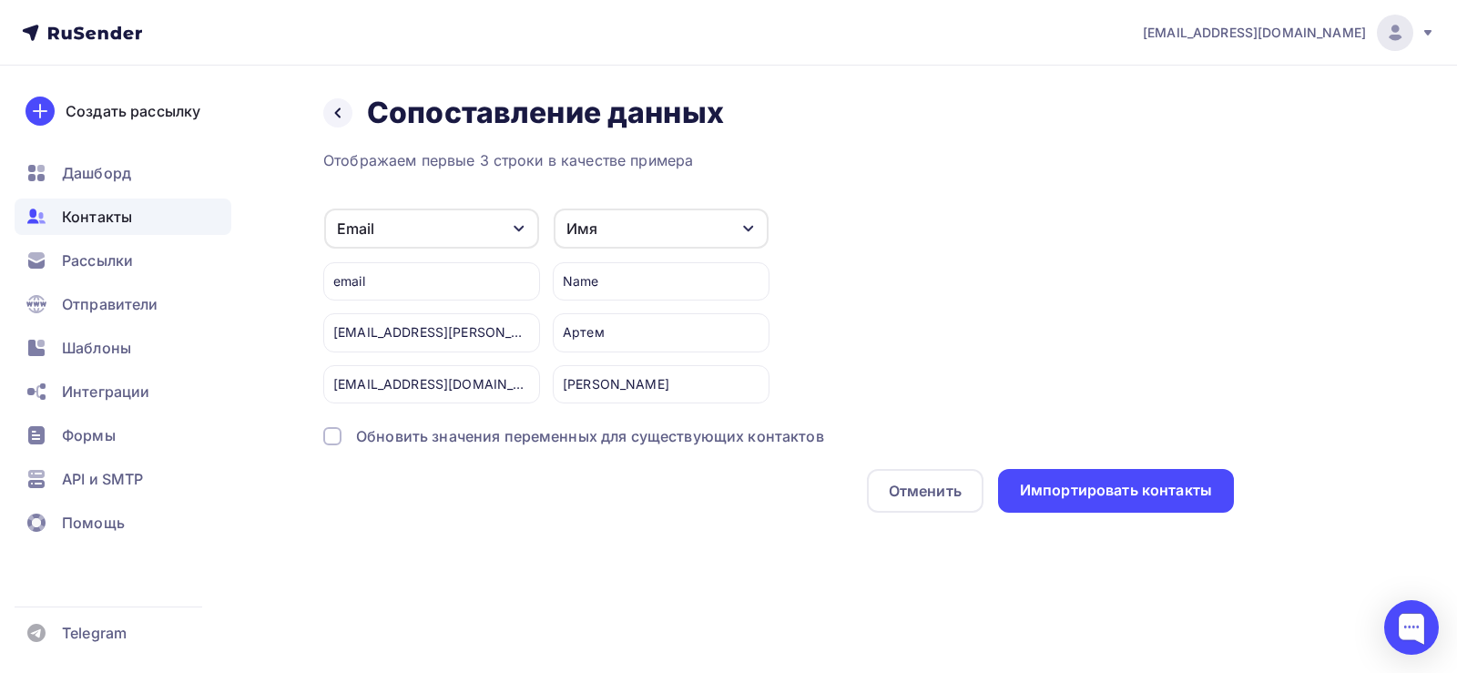
click at [328, 439] on div at bounding box center [332, 436] width 18 height 18
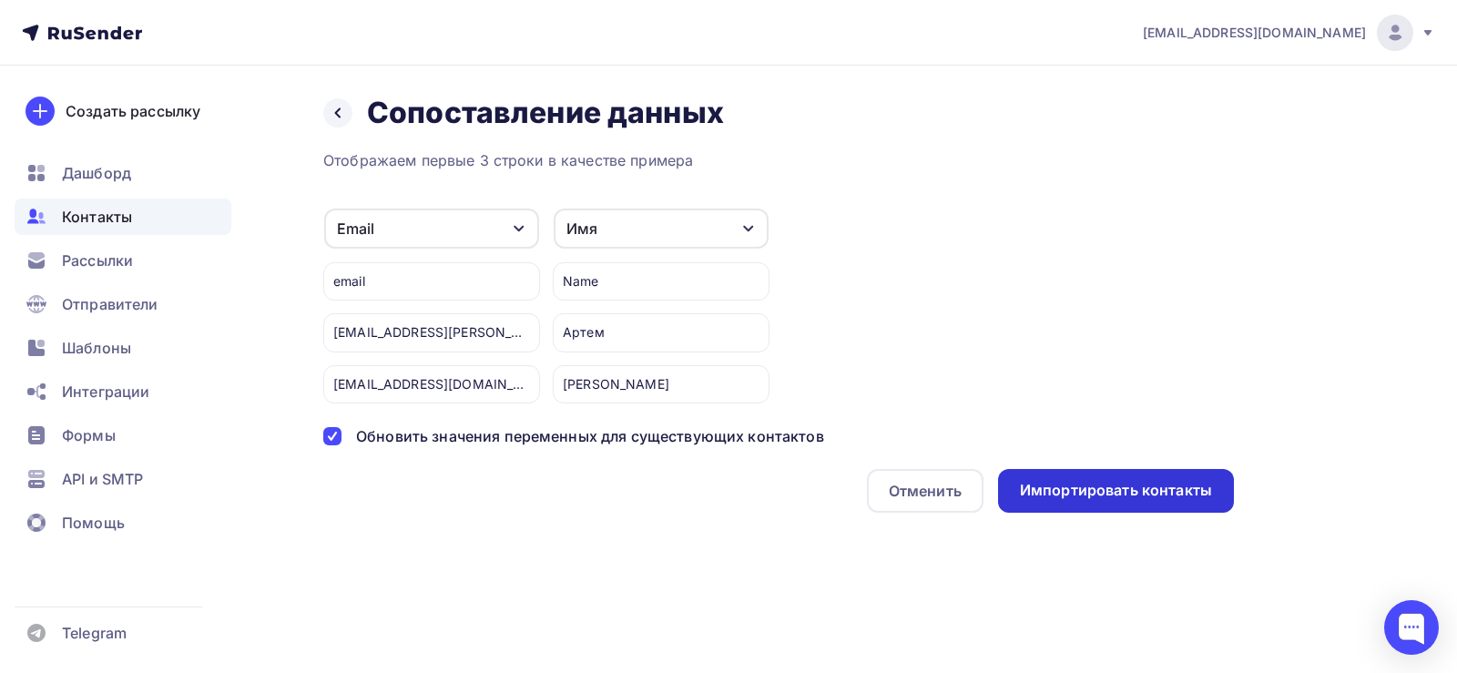
click at [1101, 494] on div "Импортировать контакты" at bounding box center [1116, 490] width 192 height 21
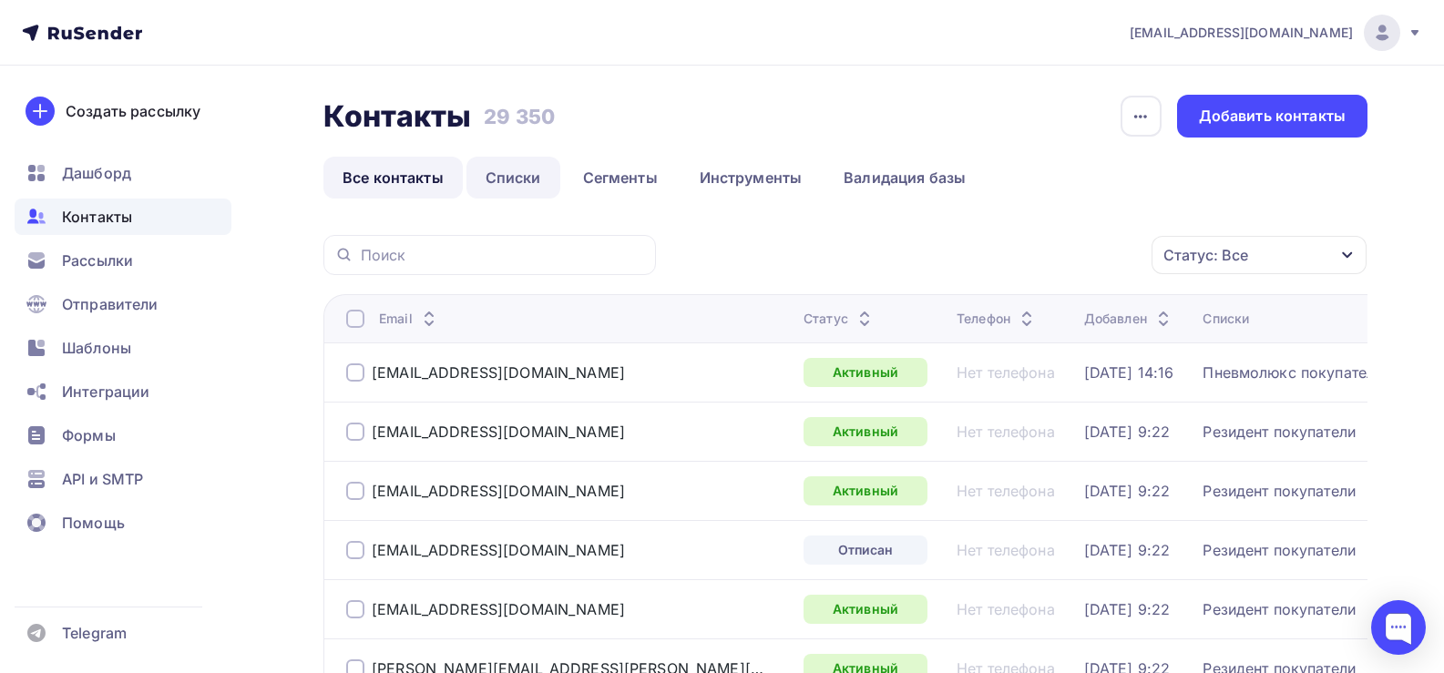
click at [506, 175] on link "Списки" at bounding box center [513, 178] width 94 height 42
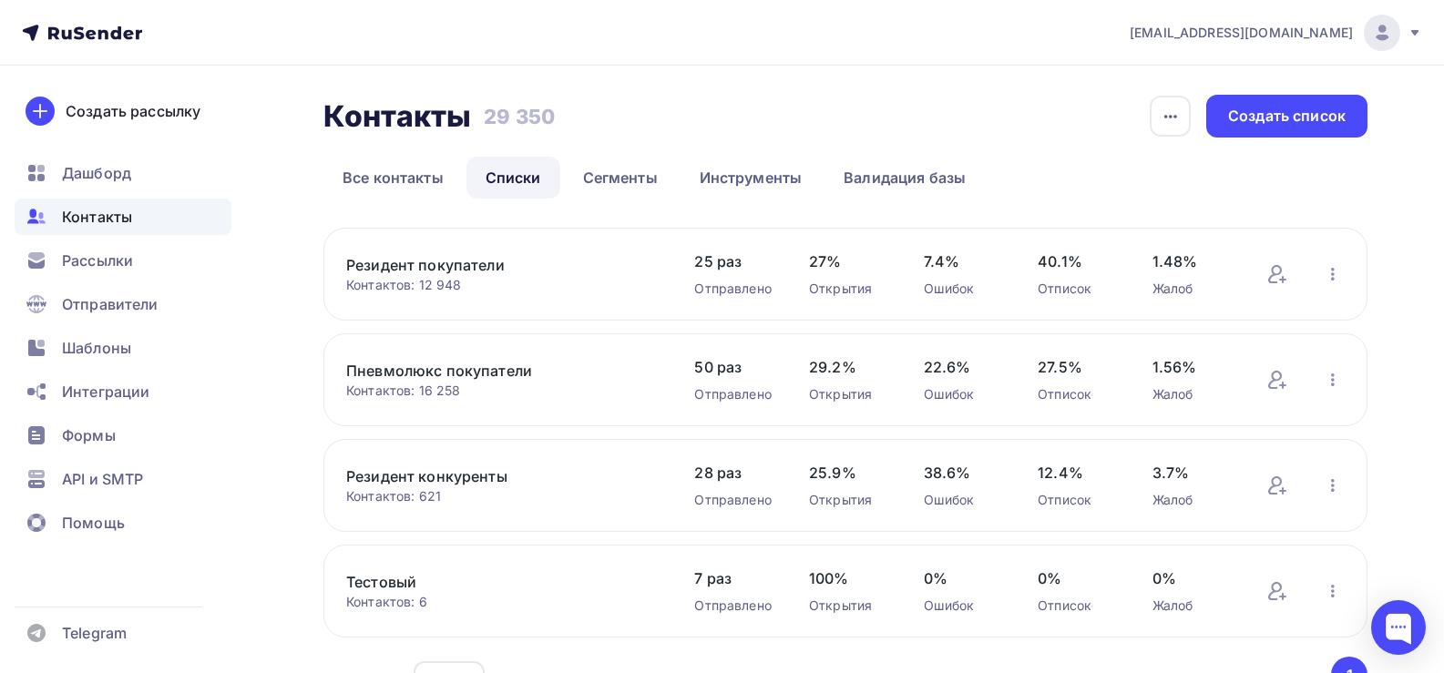
click at [387, 484] on link "Резидент конкуренты" at bounding box center [501, 476] width 310 height 22
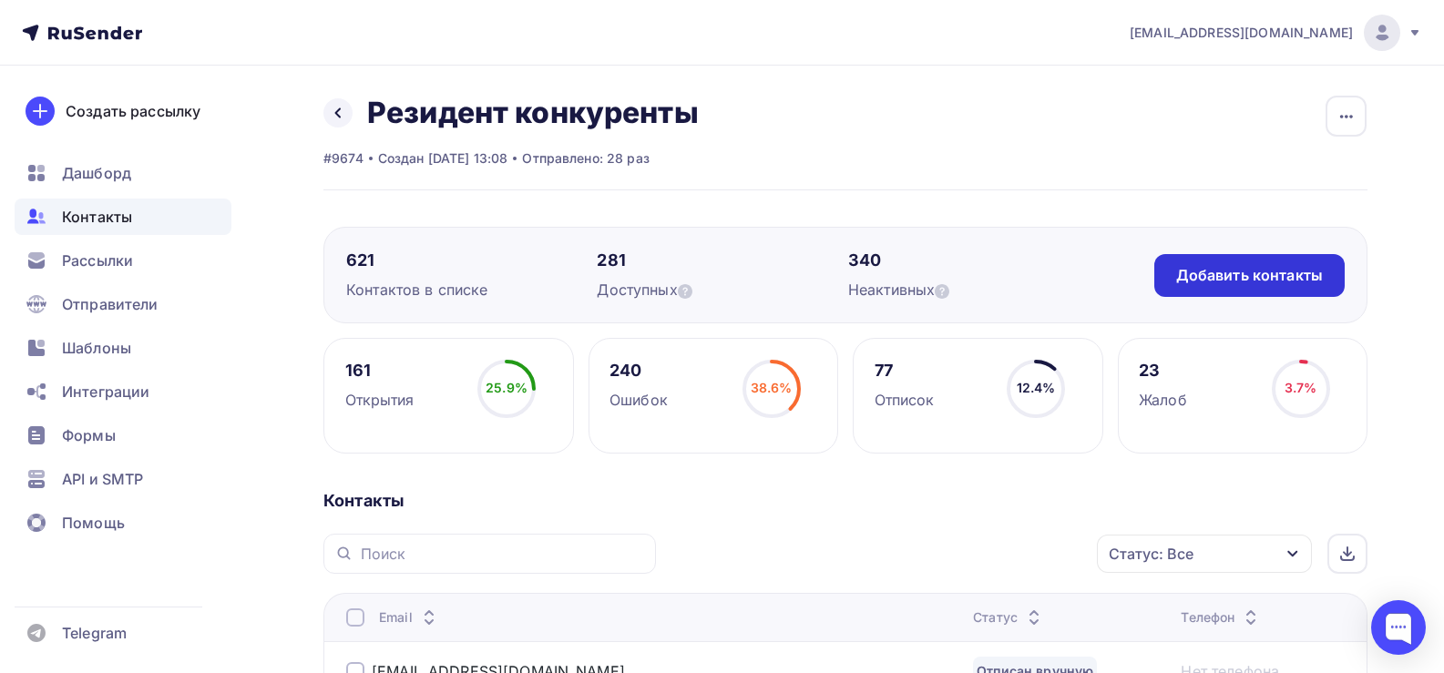
click at [1216, 272] on div "Добавить контакты" at bounding box center [1249, 275] width 147 height 21
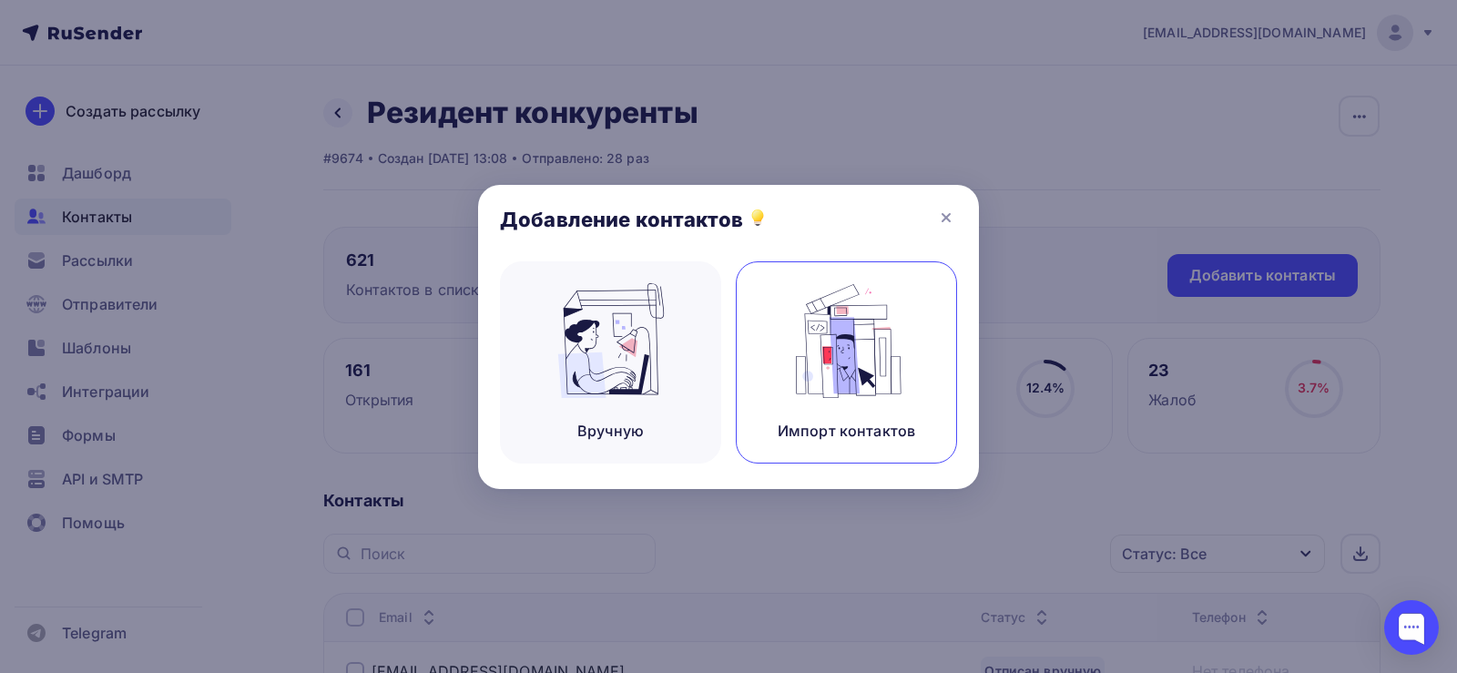
click at [885, 350] on img at bounding box center [847, 340] width 122 height 115
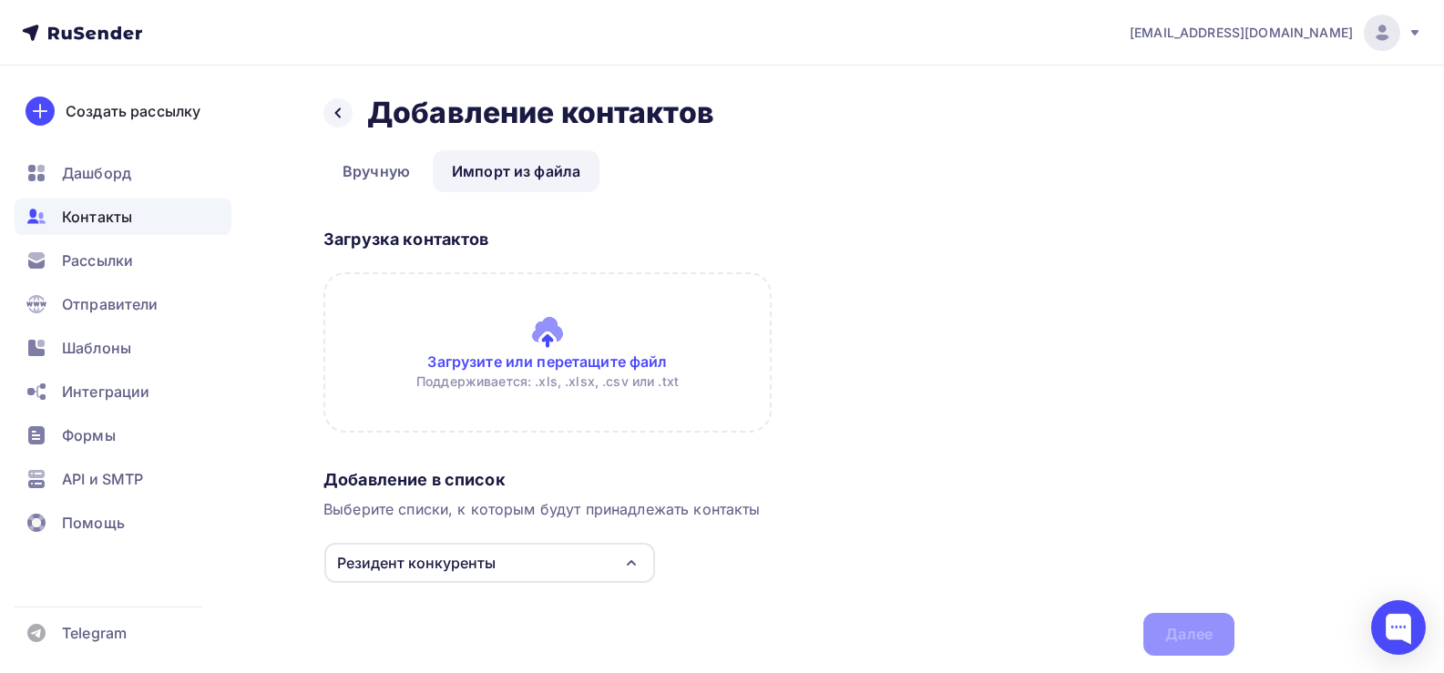
click at [549, 334] on input "file" at bounding box center [547, 352] width 448 height 160
click at [576, 564] on div "Резидент конкуренты" at bounding box center [489, 563] width 331 height 40
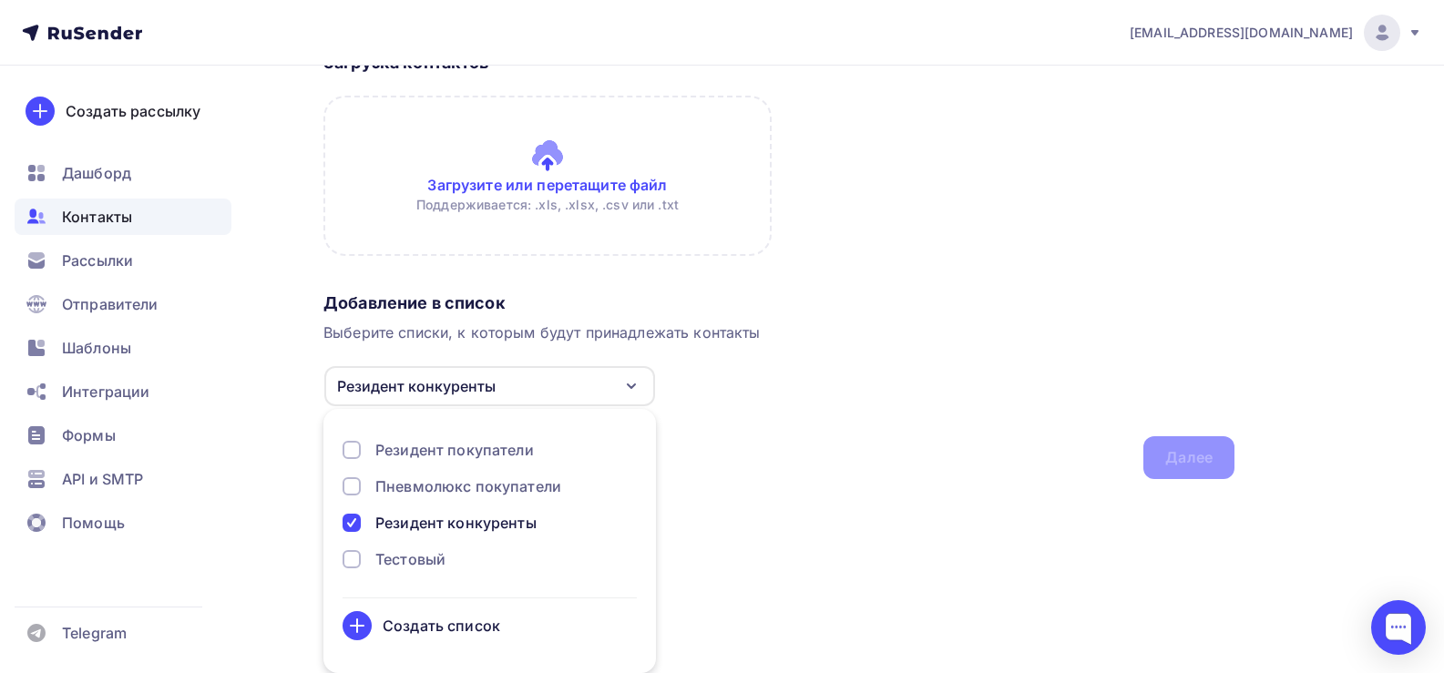
click at [470, 525] on div "Резидент конкуренты" at bounding box center [455, 523] width 161 height 22
click at [447, 444] on div "Резидент покупатели" at bounding box center [454, 450] width 158 height 22
click at [826, 447] on div "Добавление в список Выберите списки, к которым будут принадлежать контакты Рези…" at bounding box center [778, 382] width 911 height 194
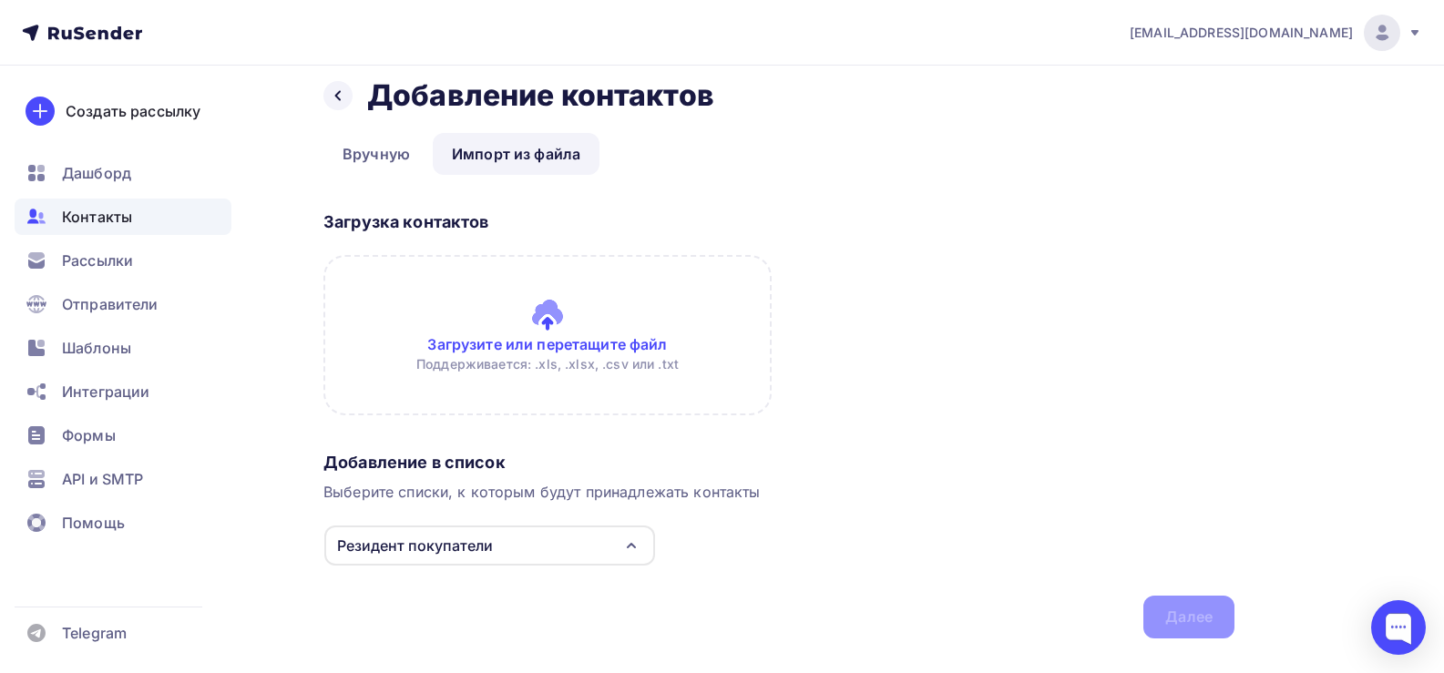
scroll to position [0, 0]
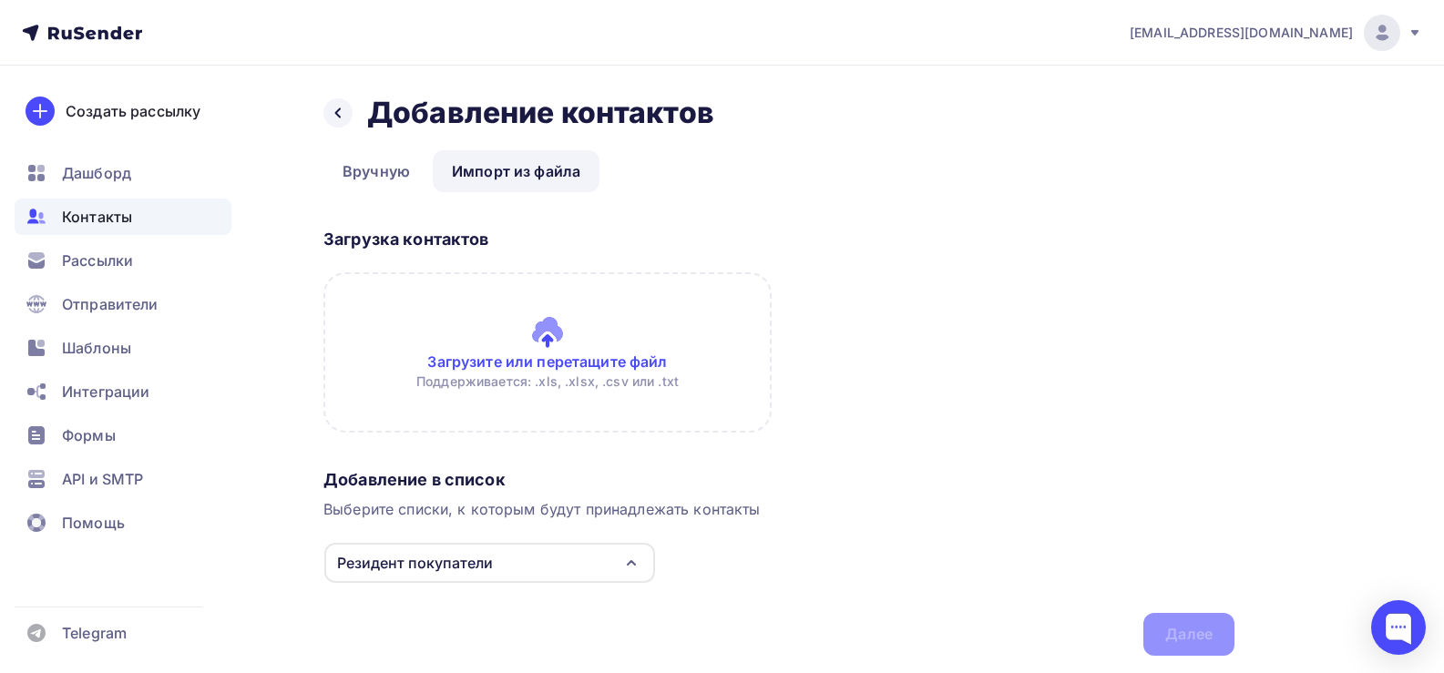
click at [80, 218] on span "Контакты" at bounding box center [97, 217] width 70 height 22
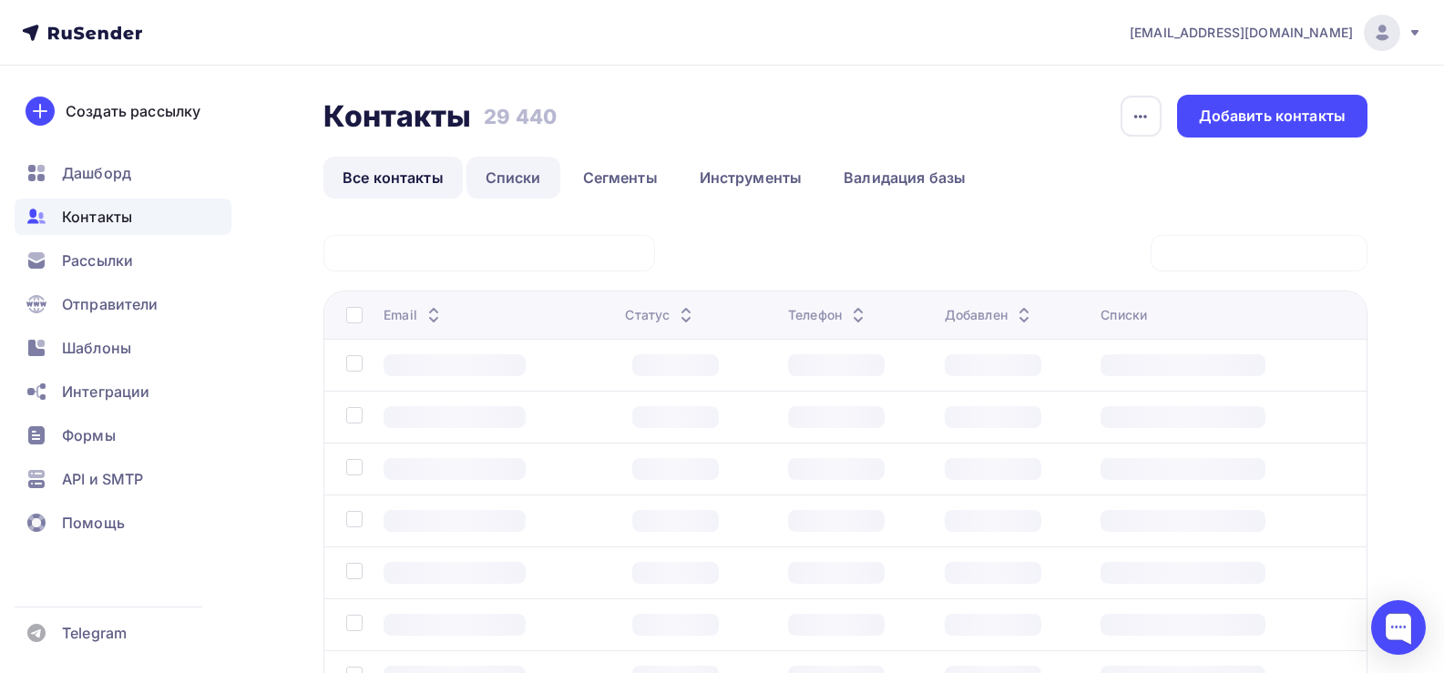
click at [515, 179] on link "Списки" at bounding box center [513, 178] width 94 height 42
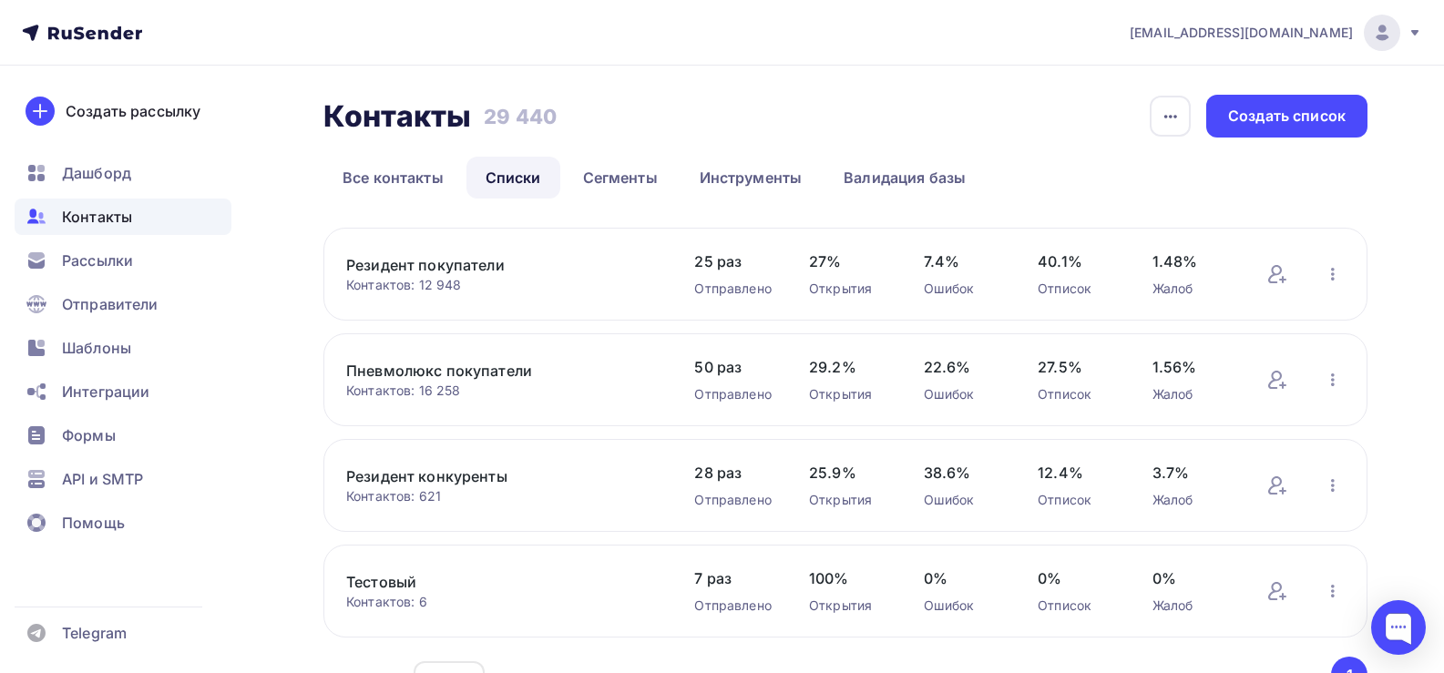
click at [438, 266] on link "Резидент покупатели" at bounding box center [501, 265] width 310 height 22
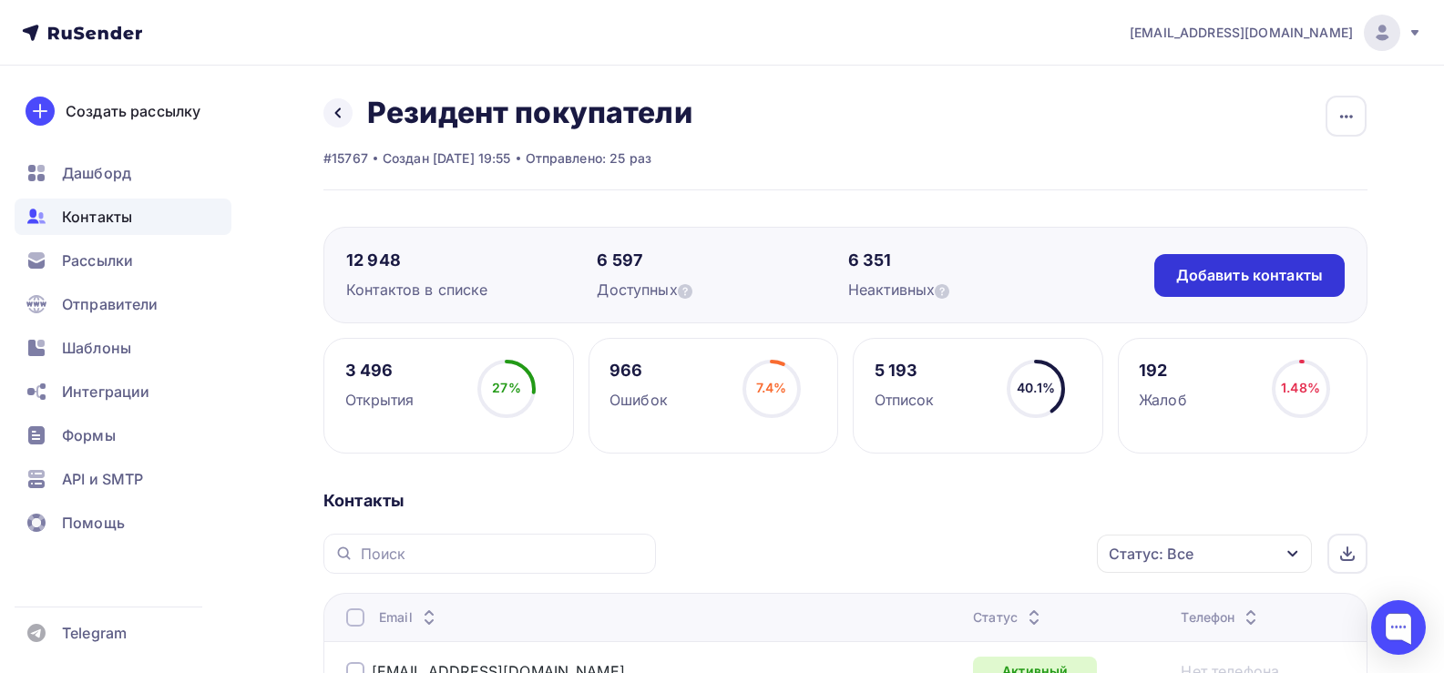
click at [1289, 272] on div "Добавить контакты" at bounding box center [1249, 275] width 147 height 21
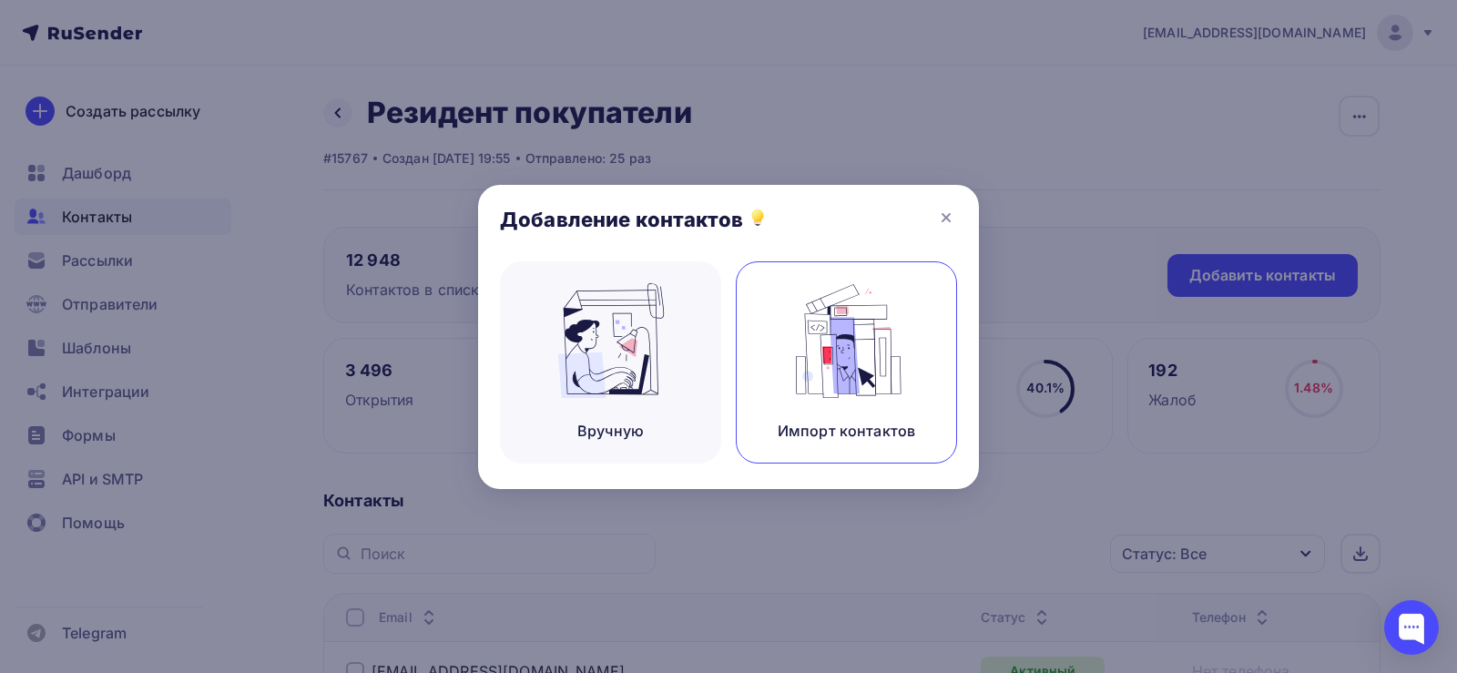
click at [874, 343] on img at bounding box center [847, 340] width 122 height 115
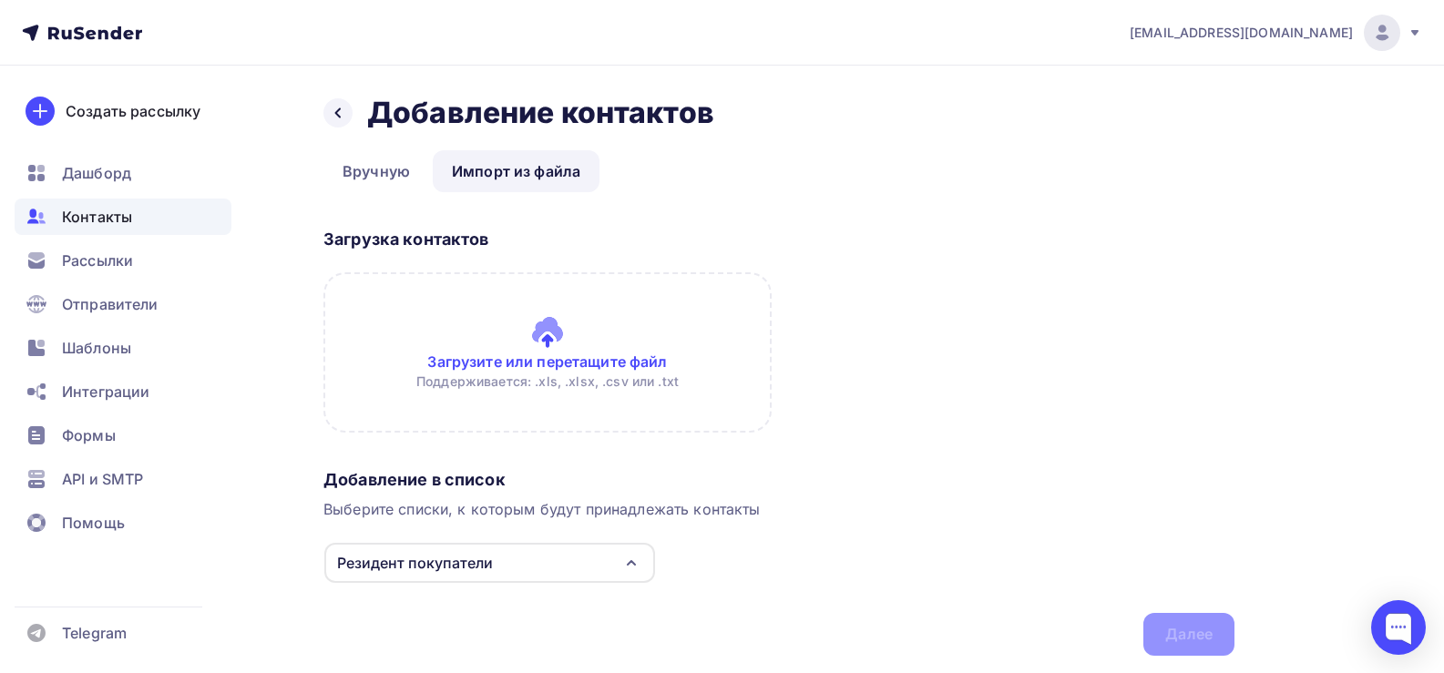
click at [556, 332] on input "file" at bounding box center [547, 352] width 448 height 160
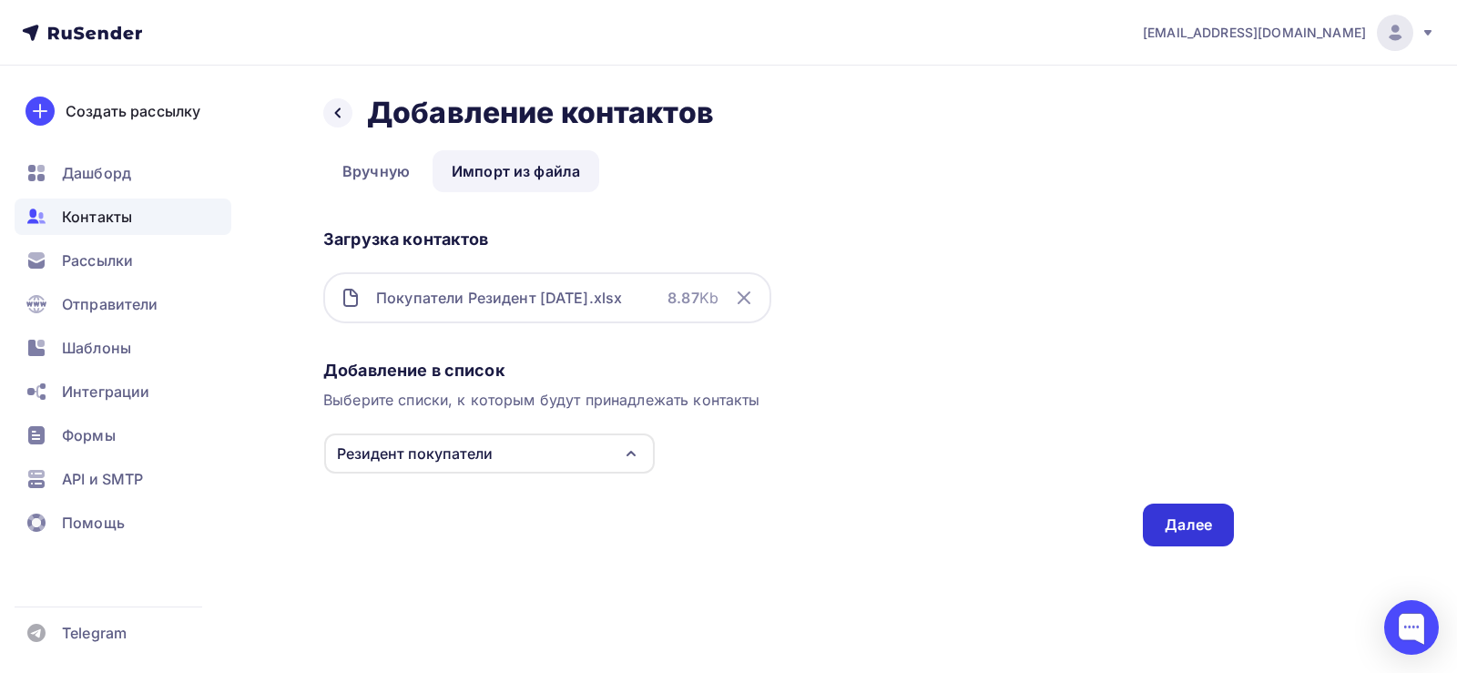
click at [1203, 532] on div "Далее" at bounding box center [1188, 525] width 47 height 21
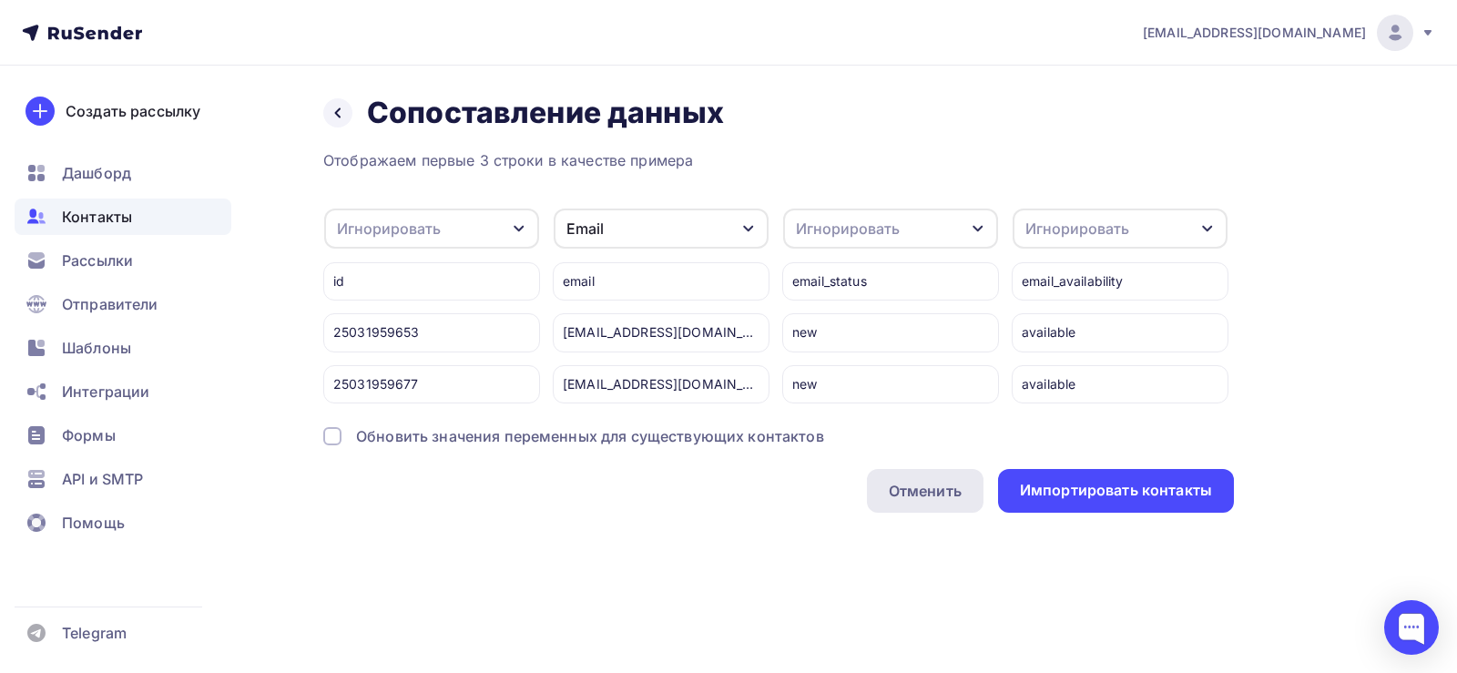
click at [915, 513] on div "Отменить" at bounding box center [925, 491] width 117 height 44
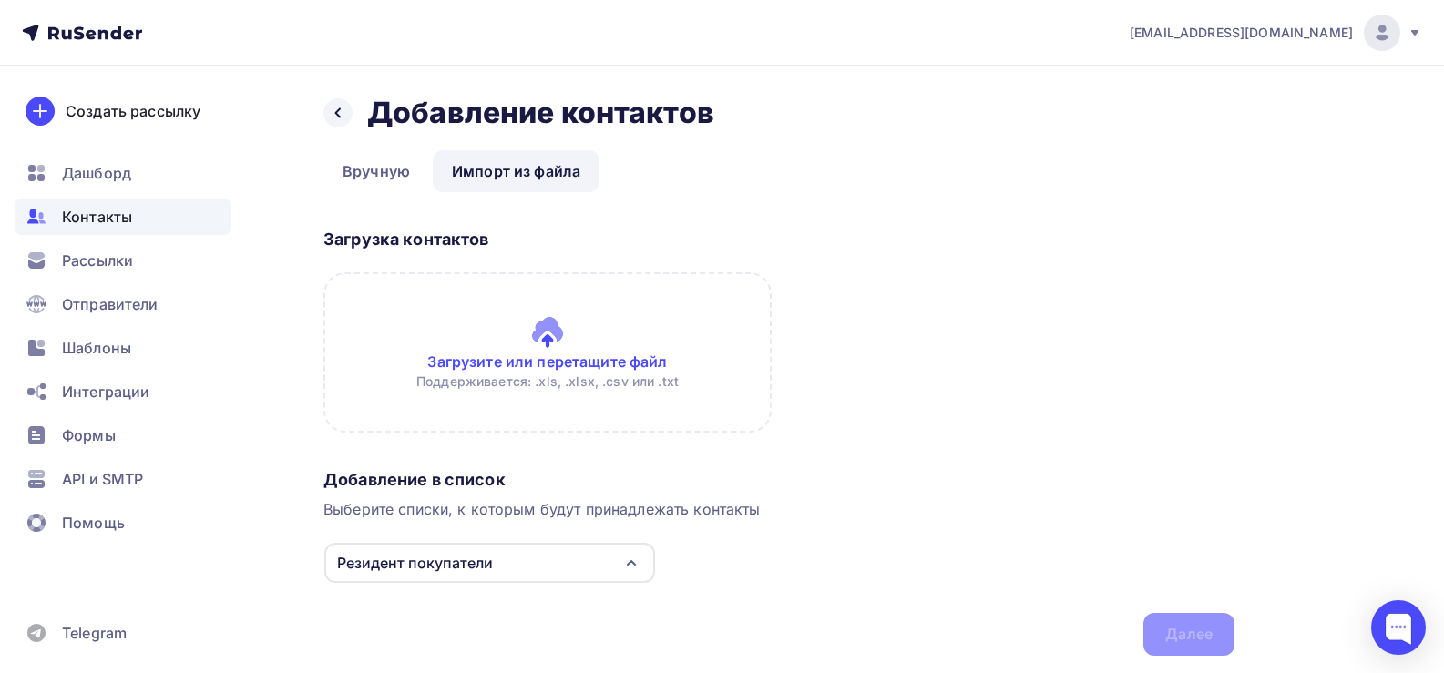
click at [547, 342] on input "file" at bounding box center [547, 352] width 448 height 160
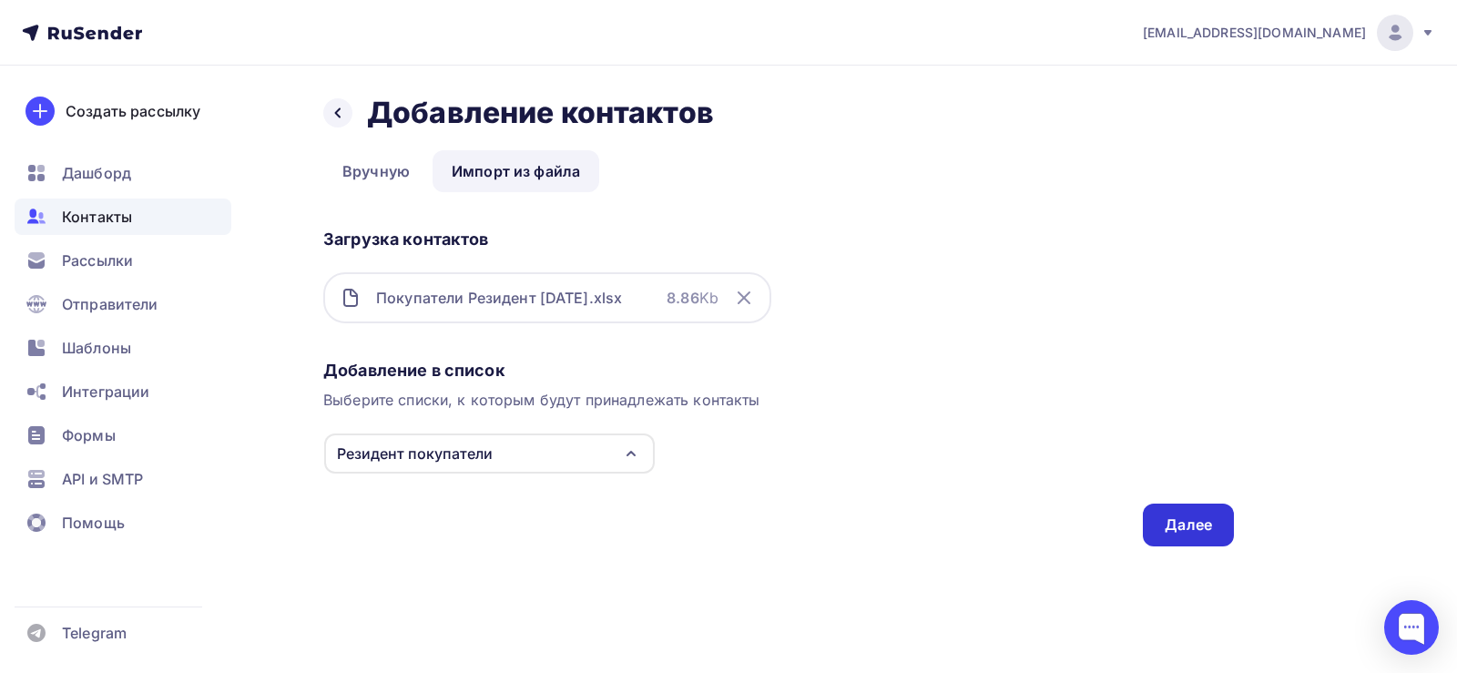
click at [1198, 530] on div "Далее" at bounding box center [1188, 525] width 47 height 21
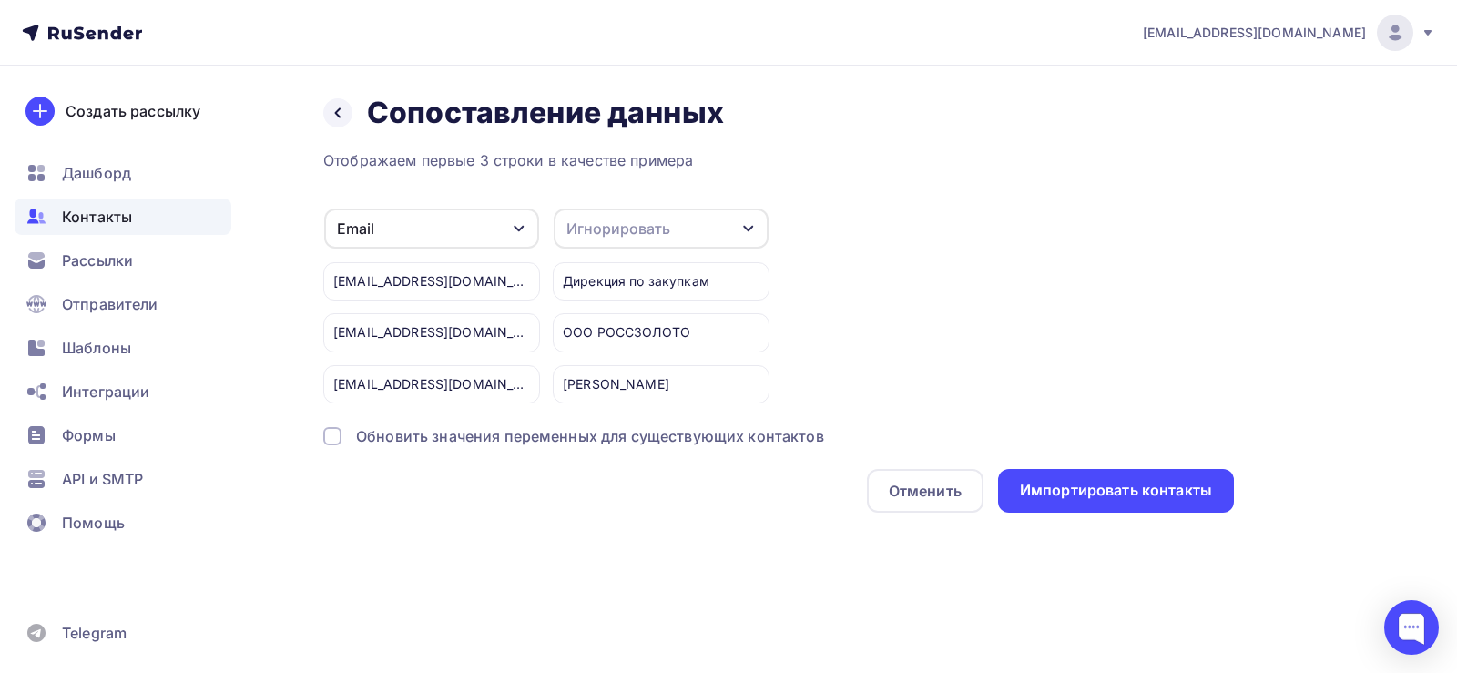
click at [706, 225] on div "Игнорировать" at bounding box center [661, 229] width 215 height 40
click at [639, 315] on div "Имя" at bounding box center [628, 324] width 106 height 22
click at [393, 434] on div "Обновить значения переменных для существующих контактов" at bounding box center [590, 436] width 468 height 22
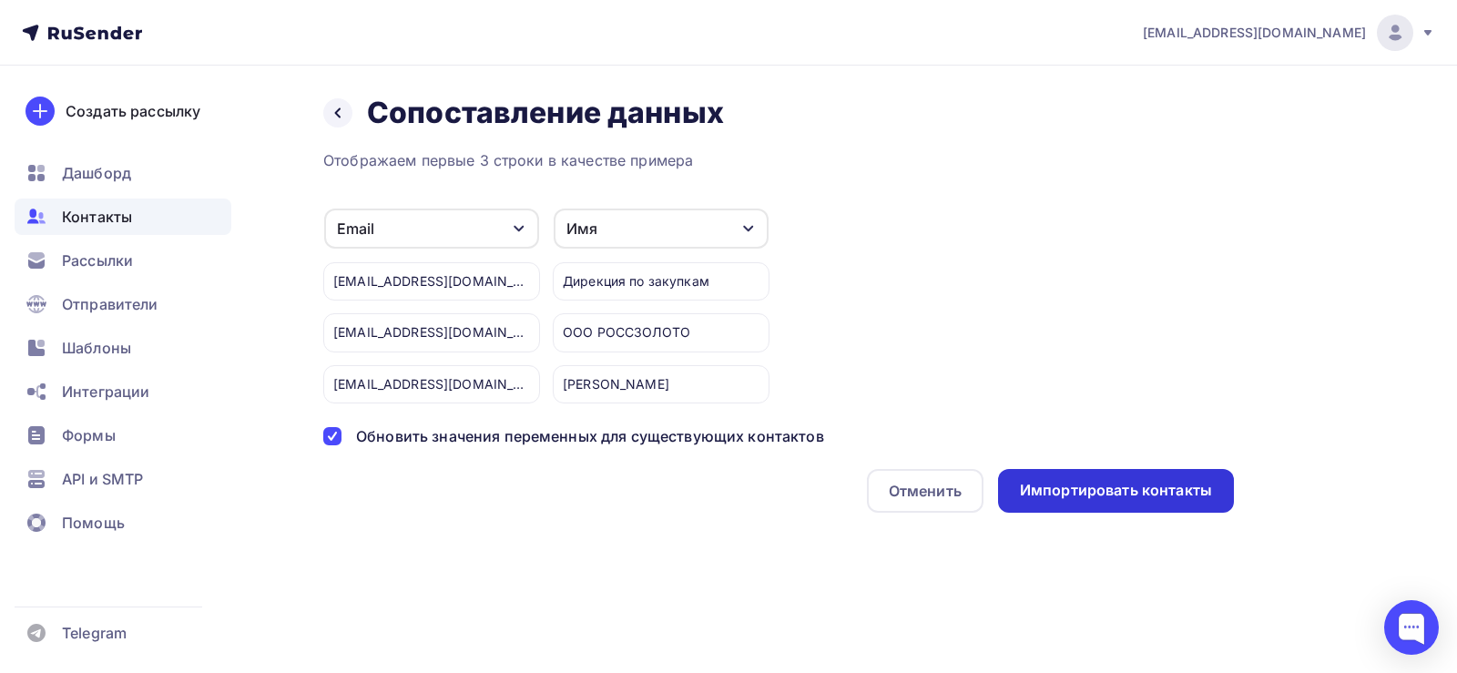
click at [1132, 501] on div "Импортировать контакты" at bounding box center [1116, 490] width 192 height 21
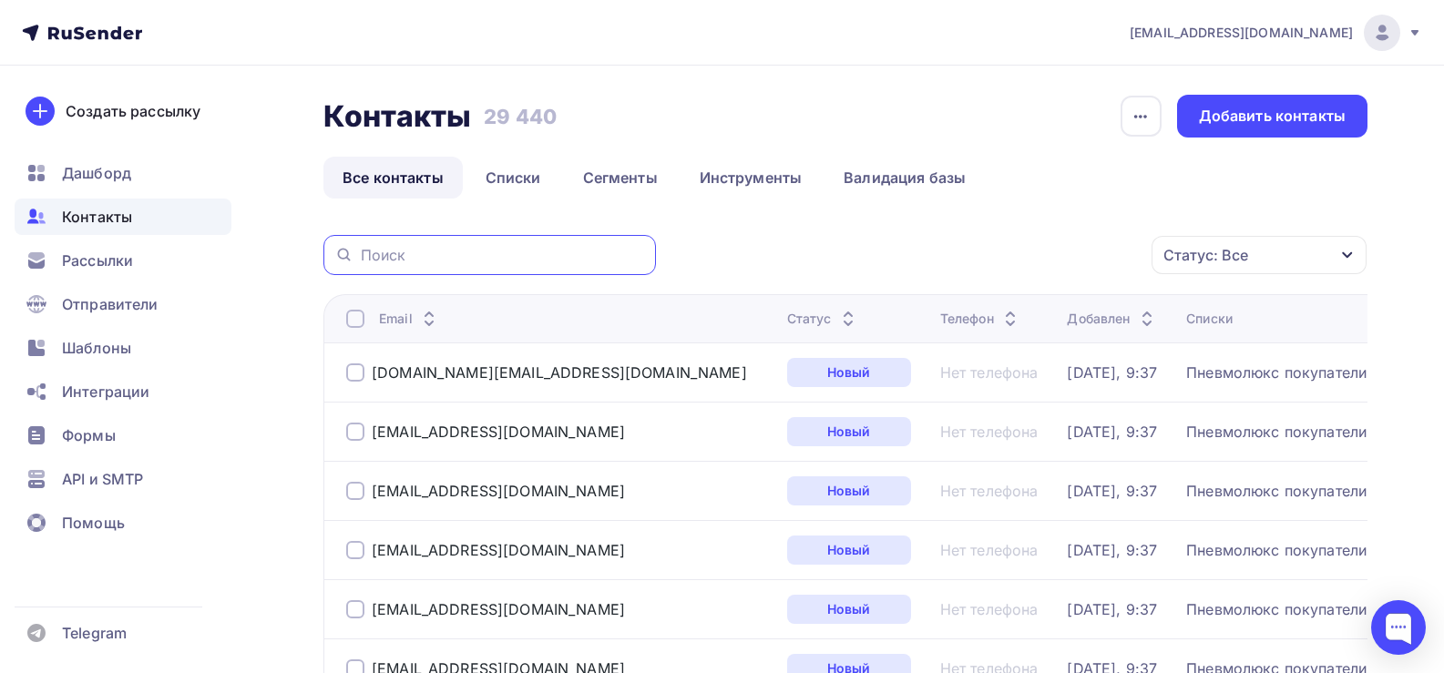
click at [445, 253] on input "text" at bounding box center [503, 255] width 284 height 20
paste input "[EMAIL_ADDRESS][DOMAIN_NAME]"
type input "[EMAIL_ADDRESS][DOMAIN_NAME]"
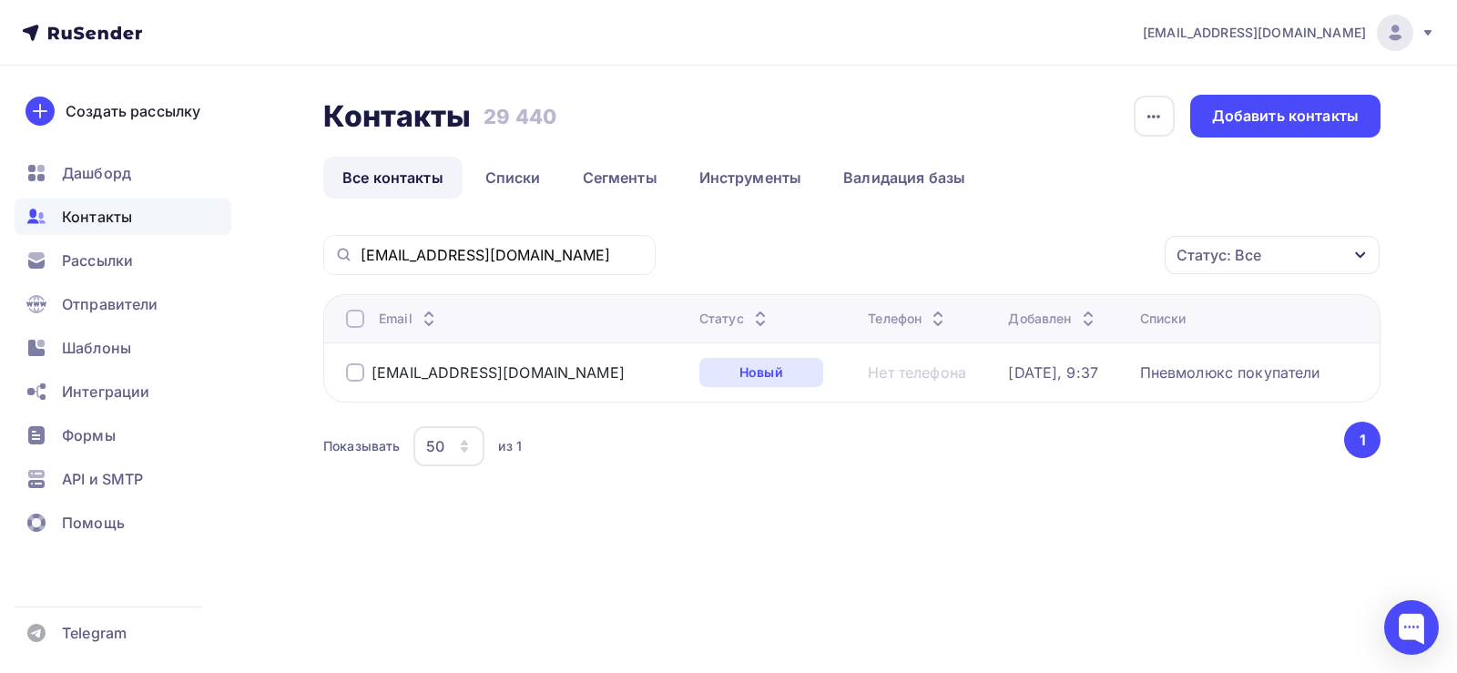
click at [101, 215] on span "Контакты" at bounding box center [97, 217] width 70 height 22
drag, startPoint x: 498, startPoint y: 256, endPoint x: 231, endPoint y: 262, distance: 266.9
click at [231, 262] on div "[EMAIL_ADDRESS][DOMAIN_NAME] Аккаунт Тарифы Выйти Создать рассылку [GEOGRAPHIC_…" at bounding box center [728, 294] width 1457 height 588
click at [103, 168] on span "Дашборд" at bounding box center [96, 173] width 69 height 22
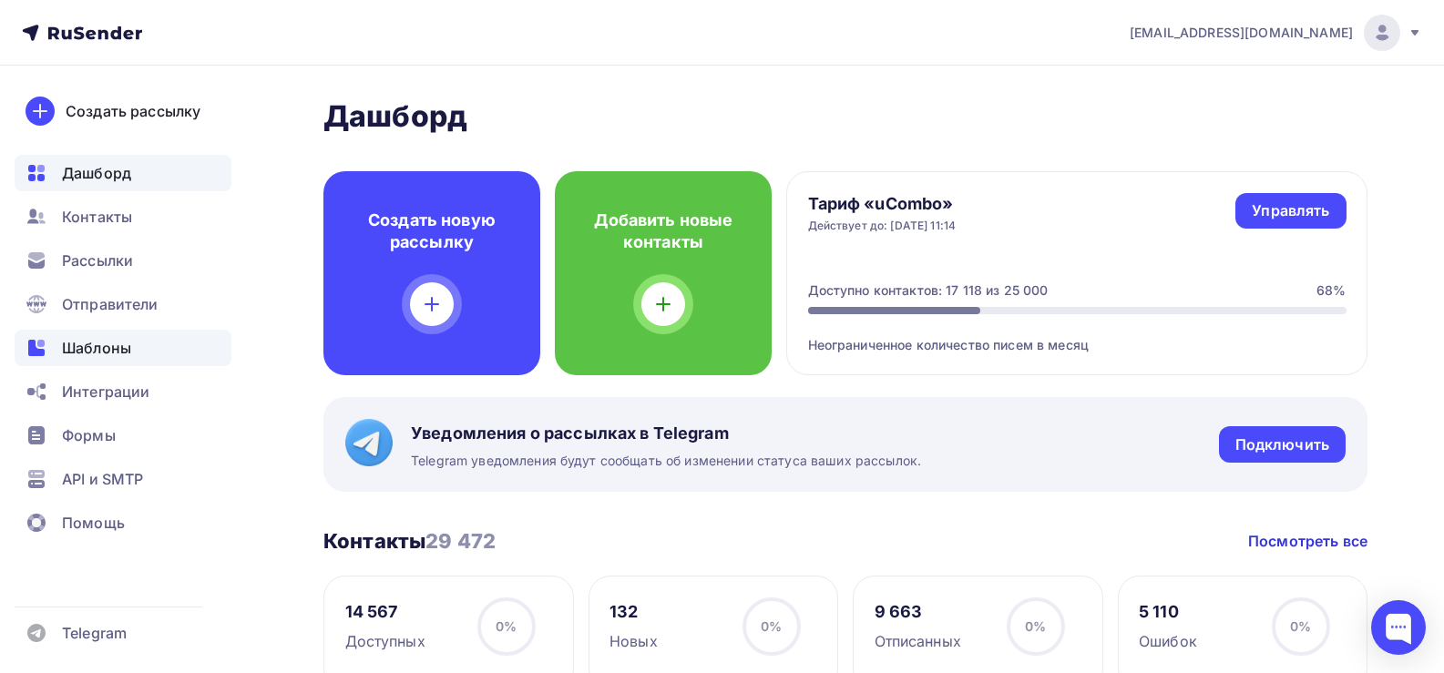
click at [95, 354] on span "Шаблоны" at bounding box center [96, 348] width 69 height 22
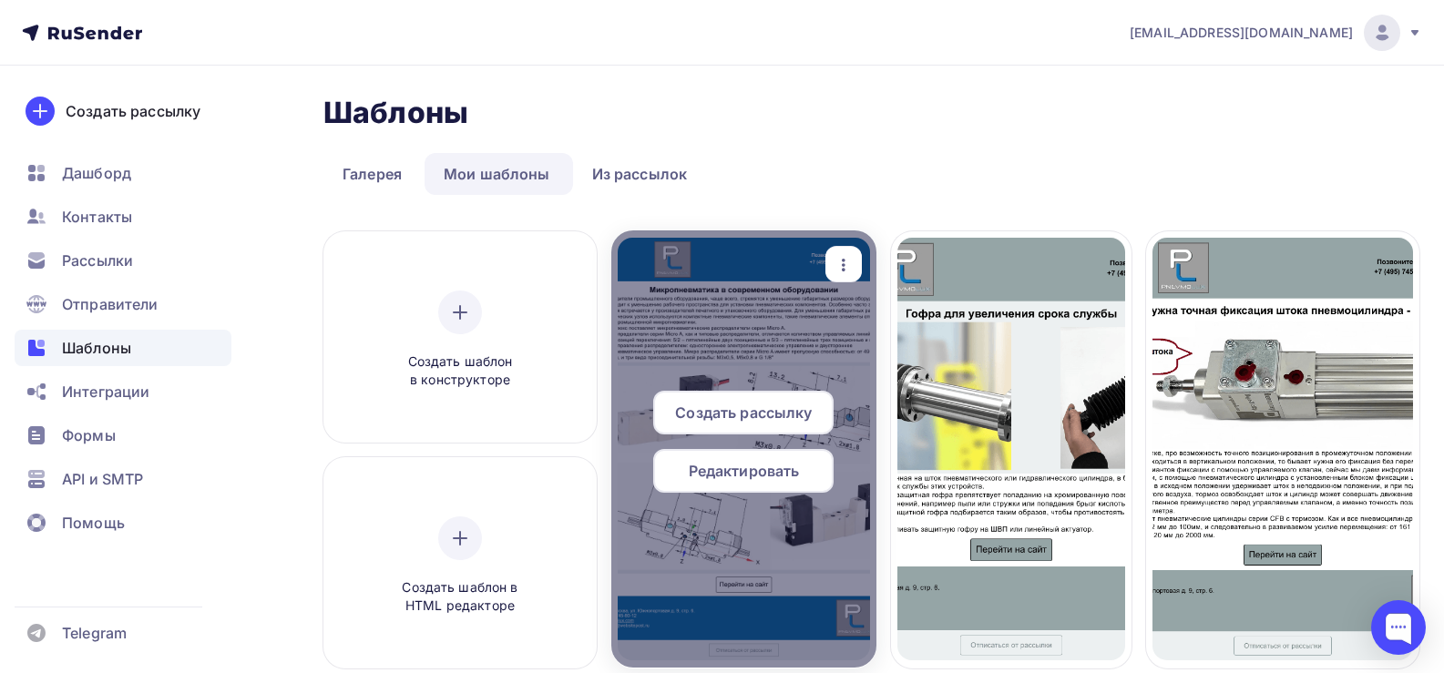
click at [749, 468] on span "Редактировать" at bounding box center [744, 471] width 111 height 22
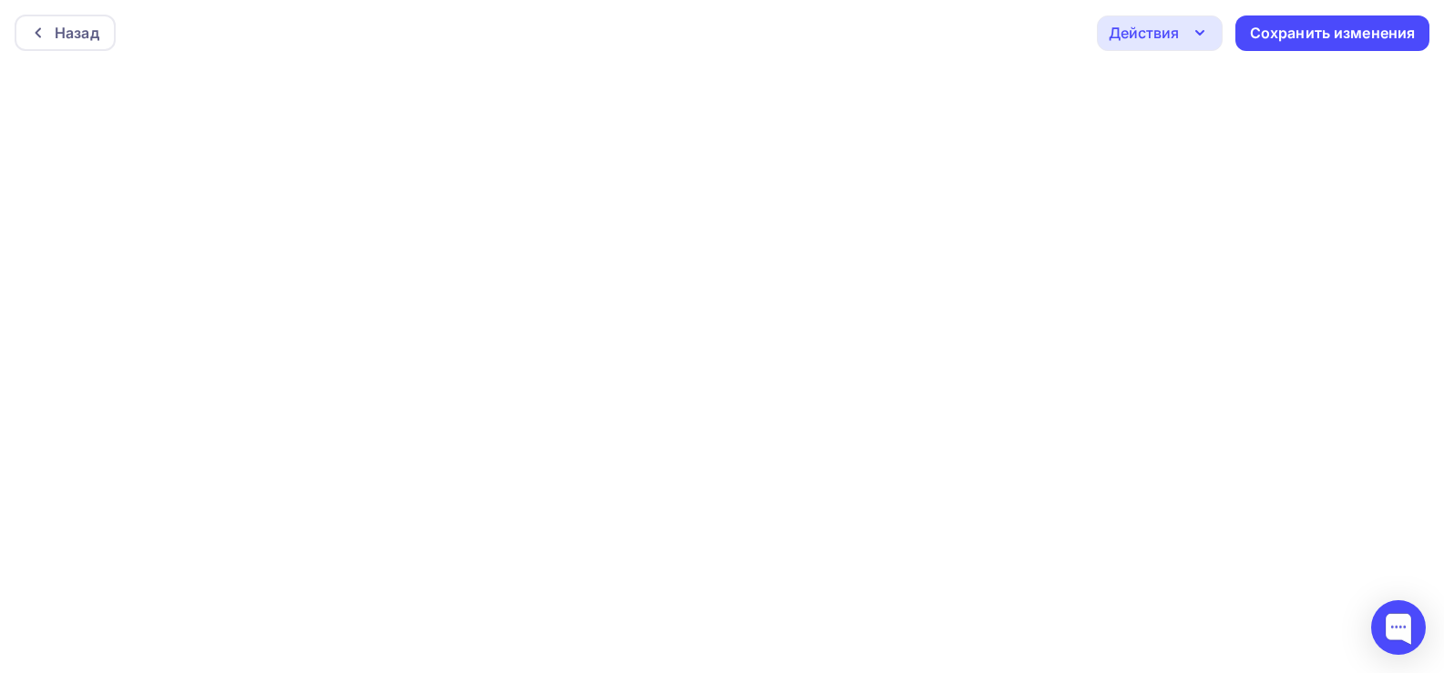
click at [1180, 28] on div "Действия" at bounding box center [1160, 33] width 126 height 36
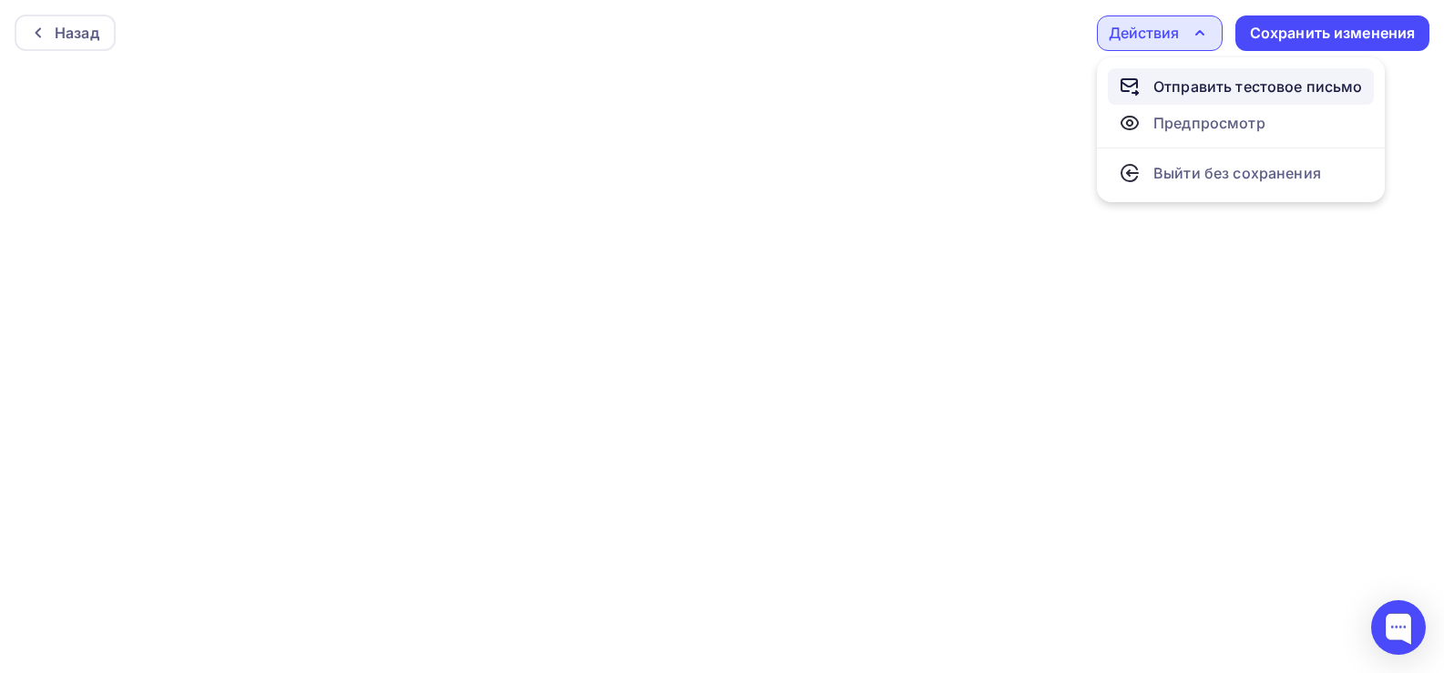
click at [1181, 87] on div "Отправить тестовое письмо" at bounding box center [1257, 87] width 209 height 22
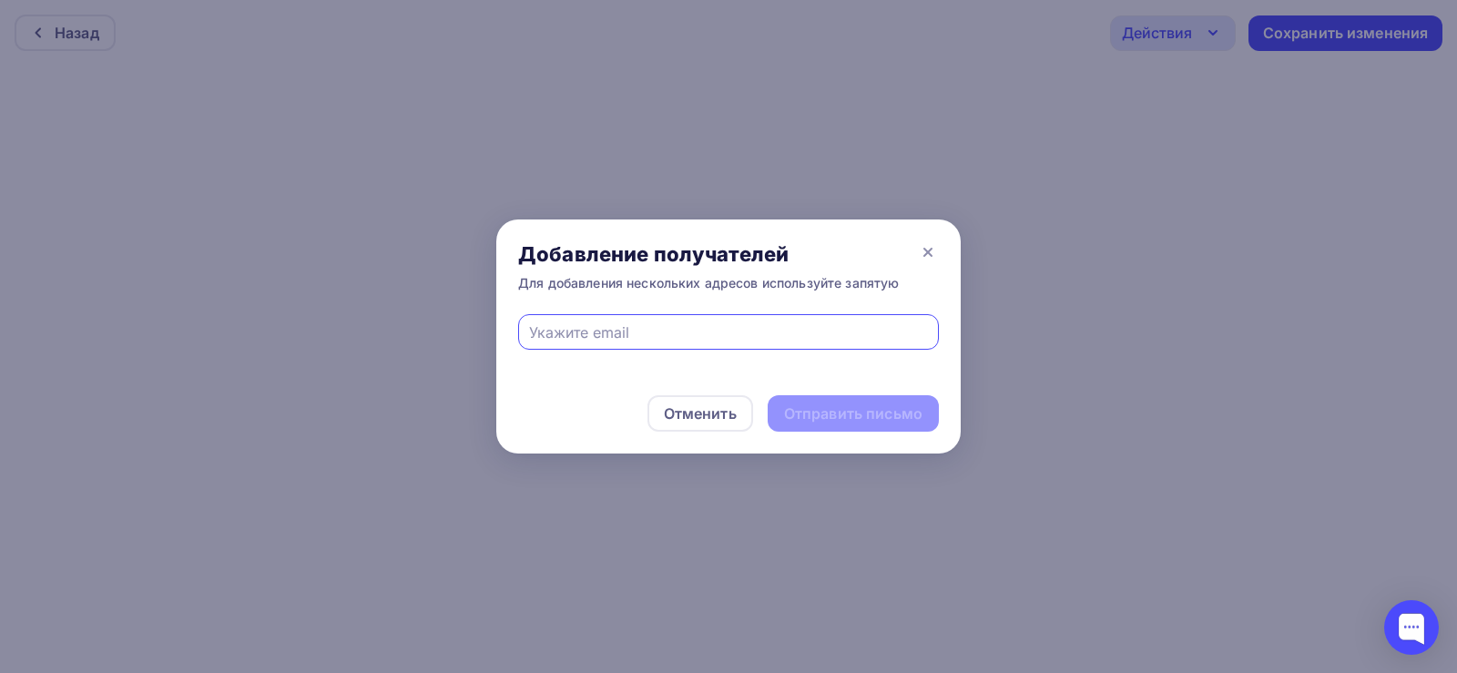
click at [610, 332] on input "text" at bounding box center [729, 333] width 400 height 22
type input "[EMAIL_ADDRESS][DOMAIN_NAME]"
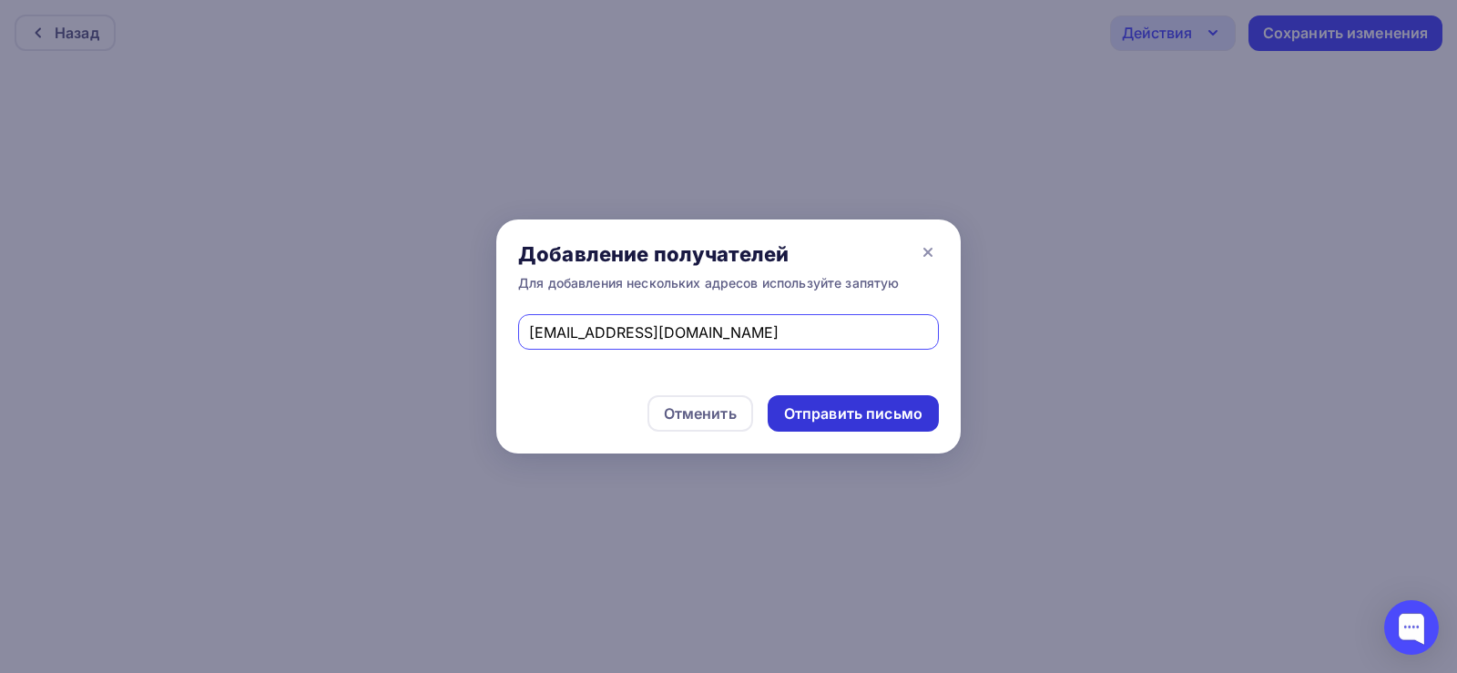
click at [844, 407] on div "Отправить письмо" at bounding box center [853, 413] width 138 height 21
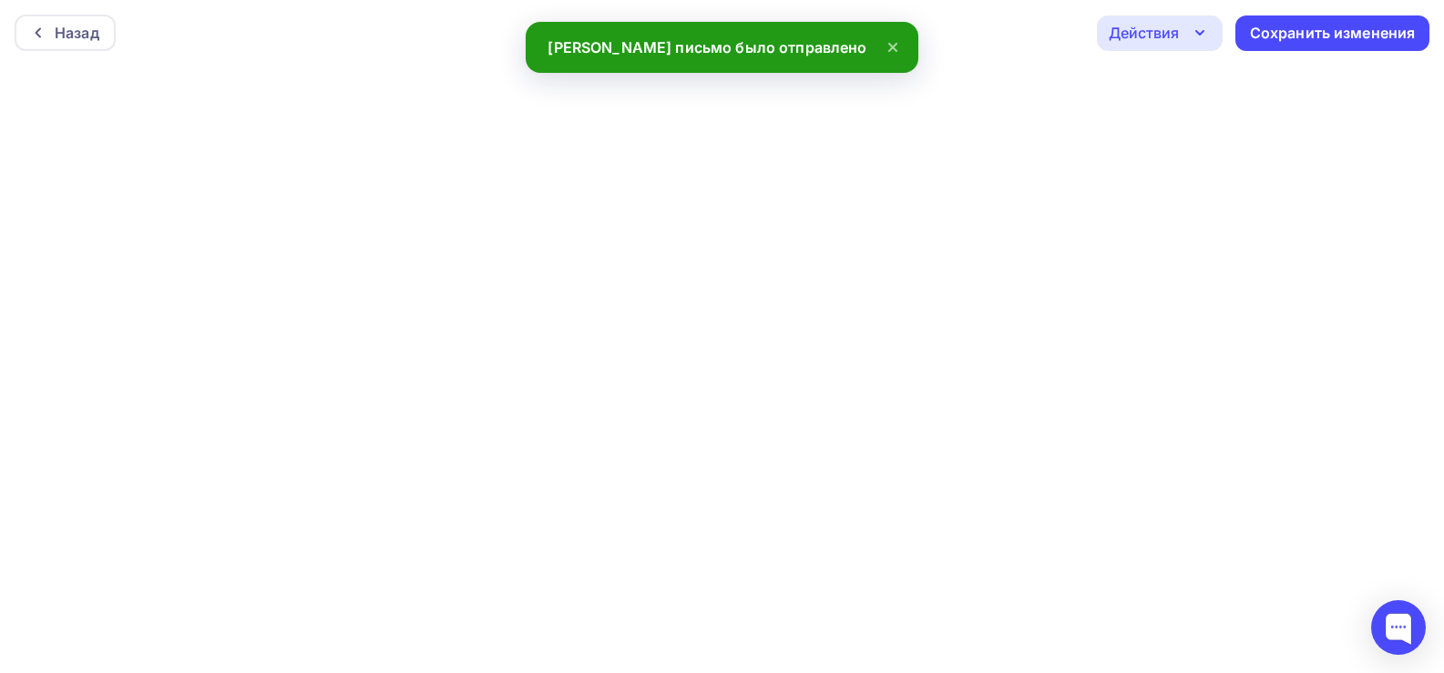
click at [1187, 32] on div "Действия" at bounding box center [1160, 33] width 126 height 36
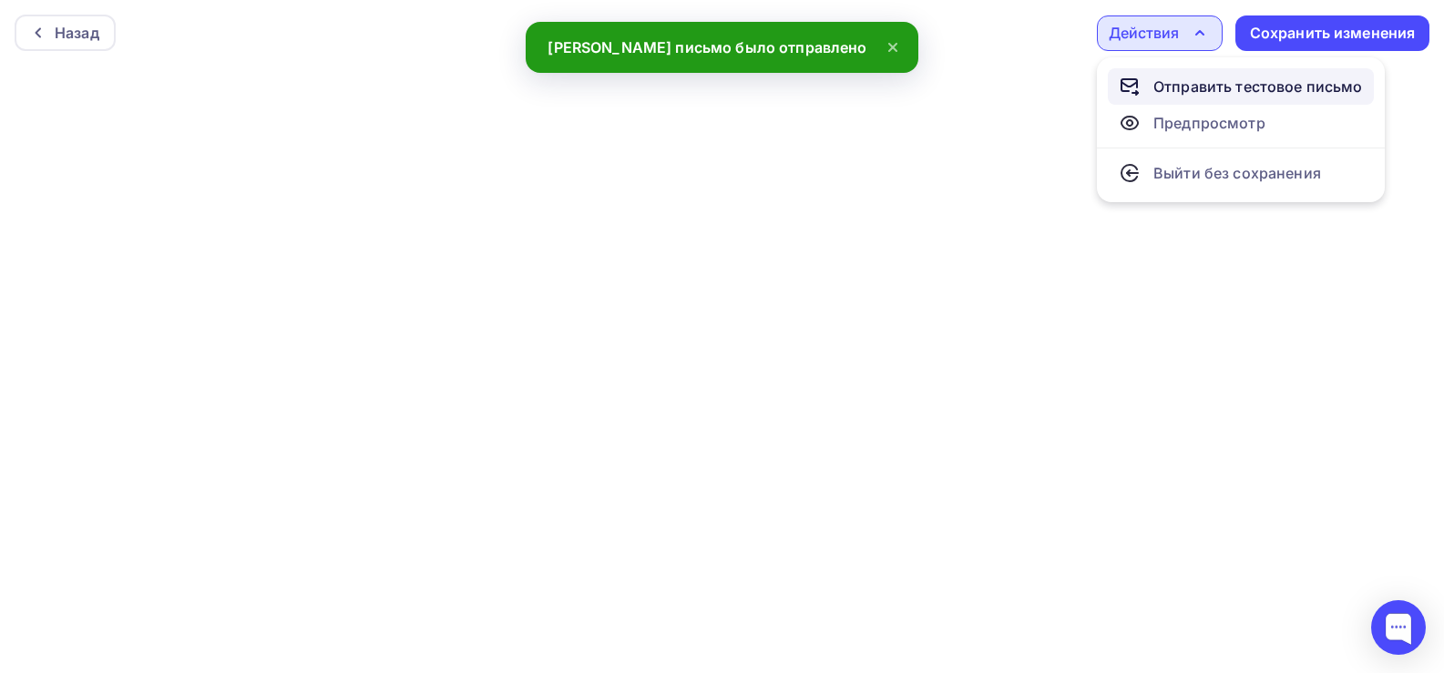
click at [1182, 88] on div "Отправить тестовое письмо" at bounding box center [1257, 87] width 209 height 22
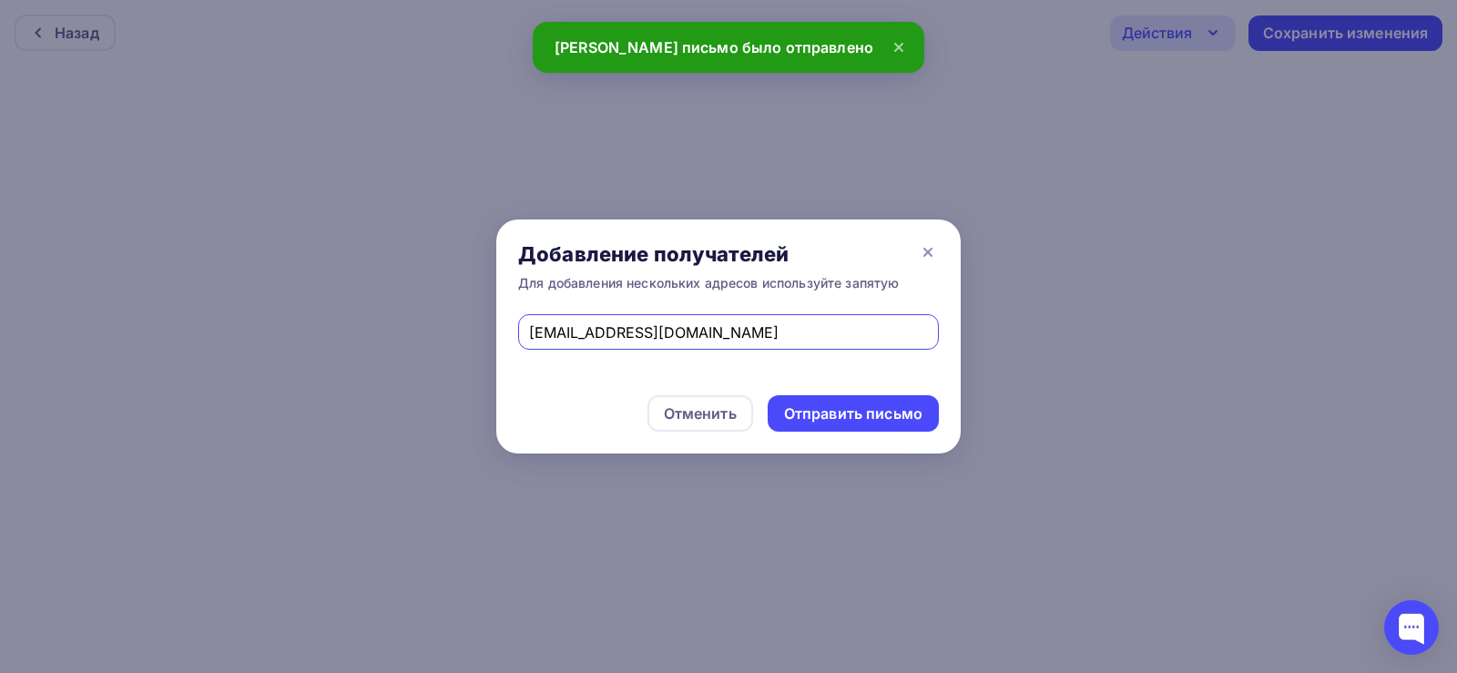
drag, startPoint x: 758, startPoint y: 340, endPoint x: 433, endPoint y: 325, distance: 325.5
click at [433, 325] on div "Добавление получателей Для добавления нескольких адресов используйте запятую [E…" at bounding box center [728, 336] width 1457 height 673
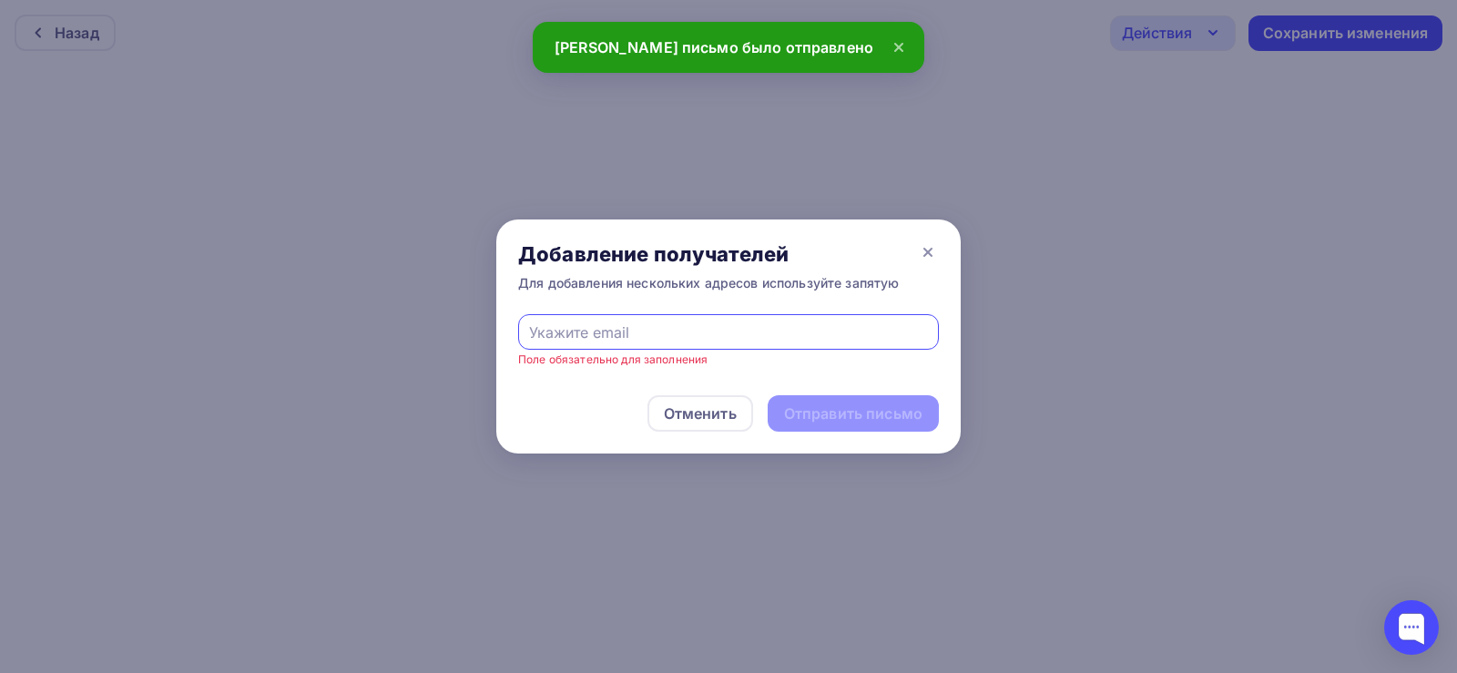
click at [558, 323] on input "text" at bounding box center [729, 333] width 400 height 22
type input "[EMAIL_ADDRESS][DOMAIN_NAME]"
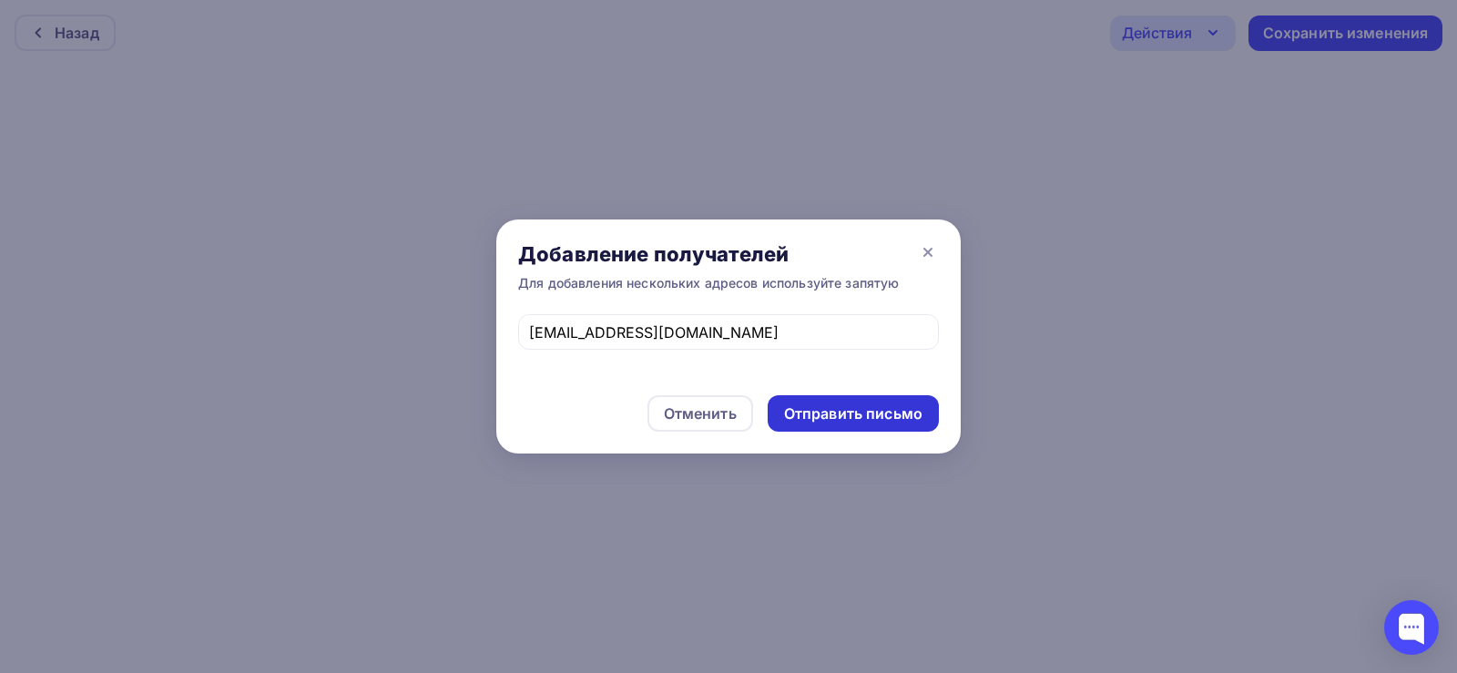
click at [848, 412] on div "Отправить письмо" at bounding box center [853, 413] width 138 height 21
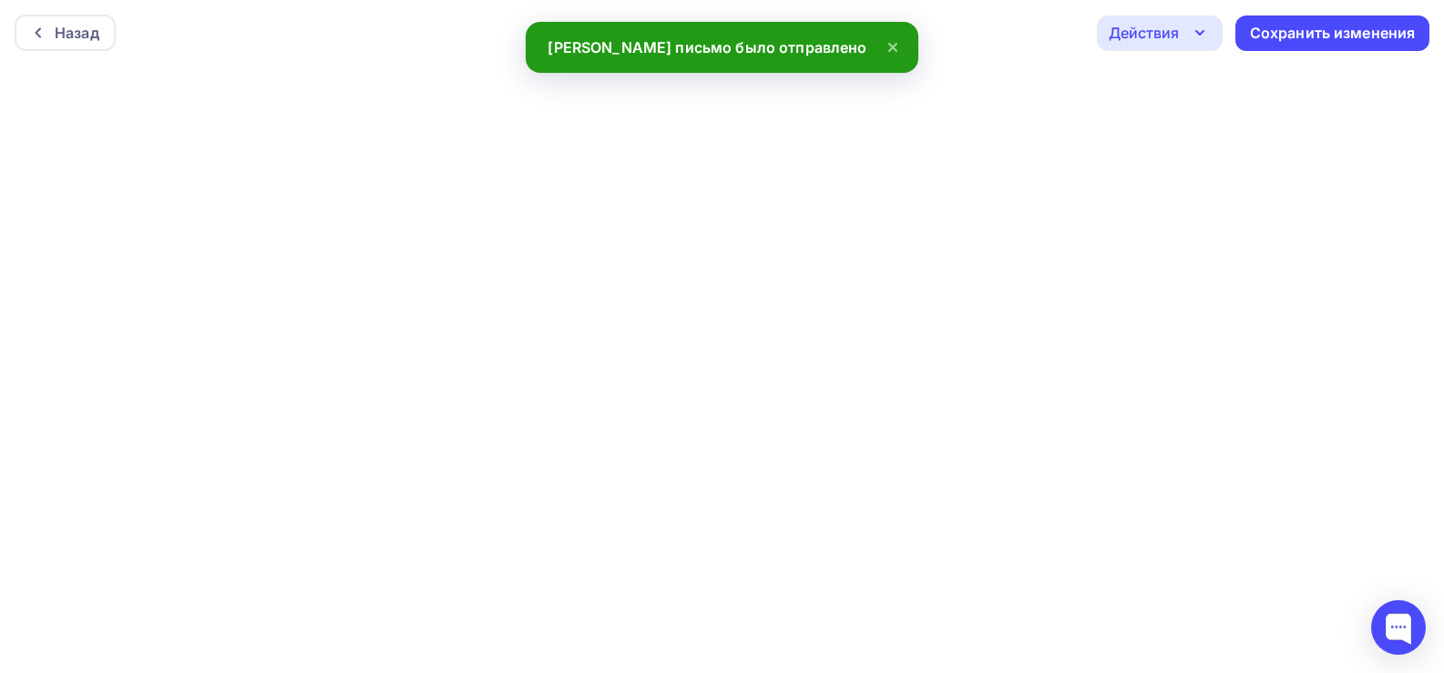
click at [1179, 34] on div "Действия" at bounding box center [1160, 33] width 126 height 36
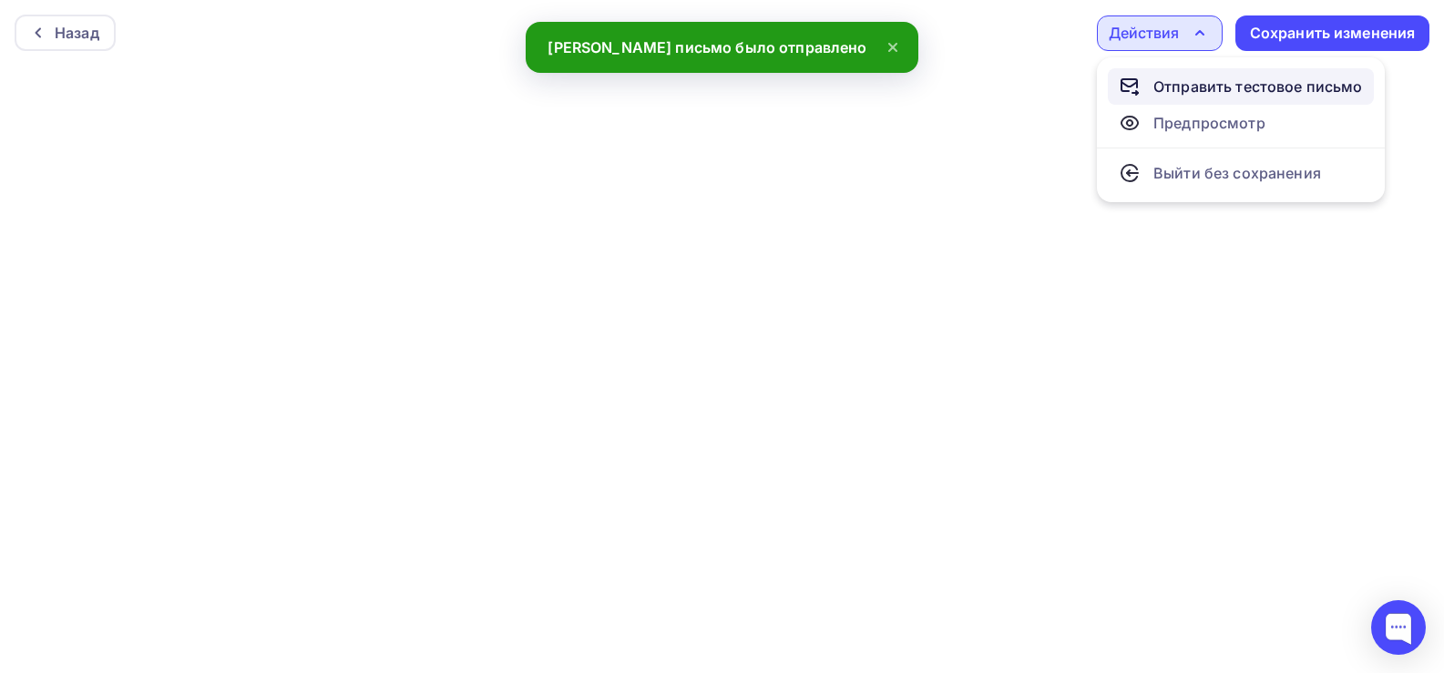
click at [1209, 93] on div "Отправить тестовое письмо" at bounding box center [1257, 87] width 209 height 22
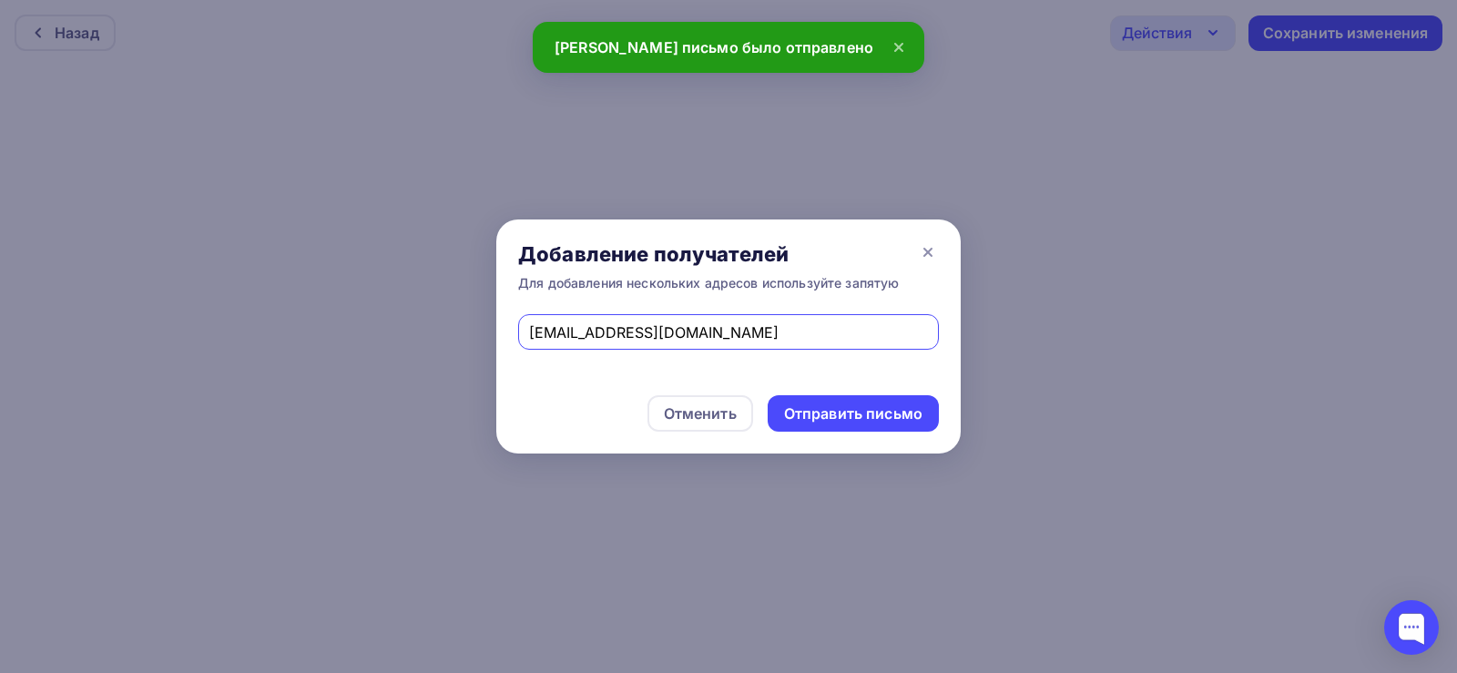
drag, startPoint x: 540, startPoint y: 327, endPoint x: 444, endPoint y: 323, distance: 95.7
click at [444, 323] on div "Добавление получателей Для добавления нескольких адресов используйте запятую [E…" at bounding box center [728, 336] width 1457 height 673
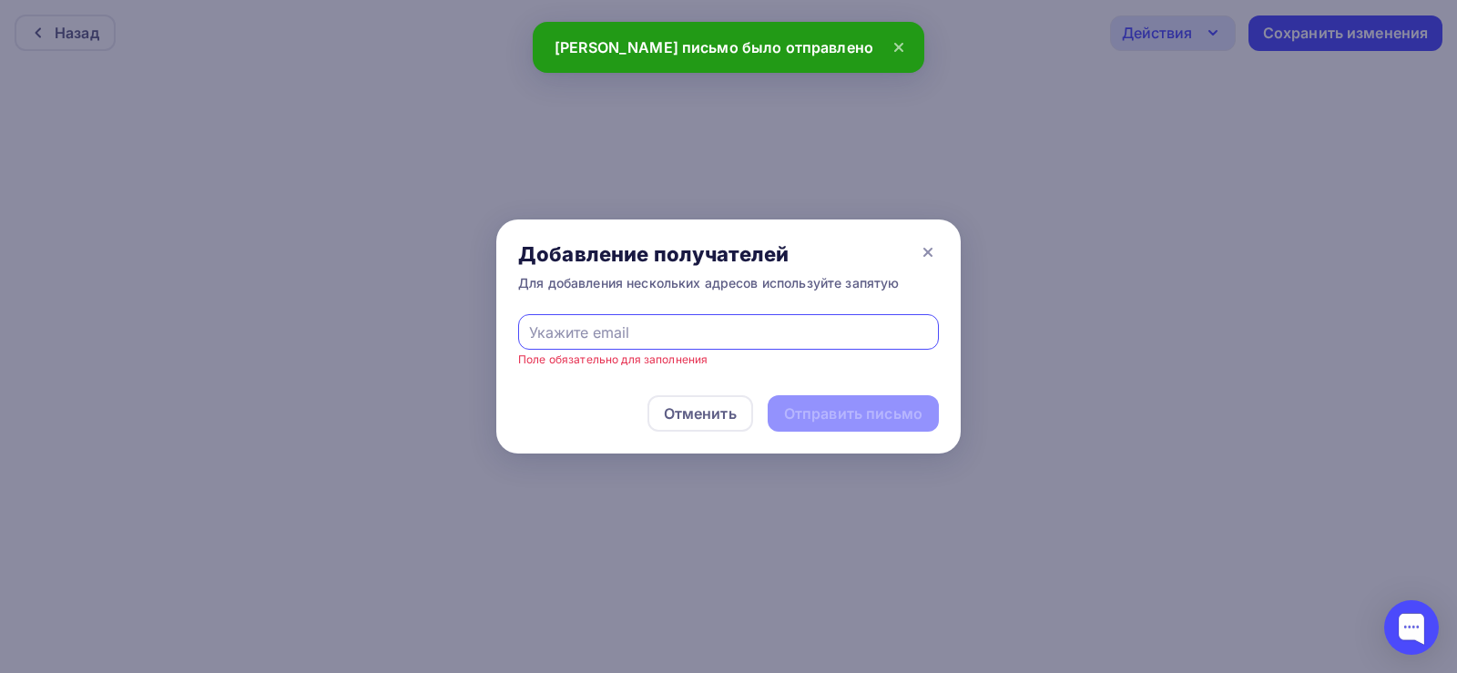
click at [552, 338] on input "text" at bounding box center [729, 333] width 400 height 22
type input "[EMAIL_ADDRESS][DOMAIN_NAME]"
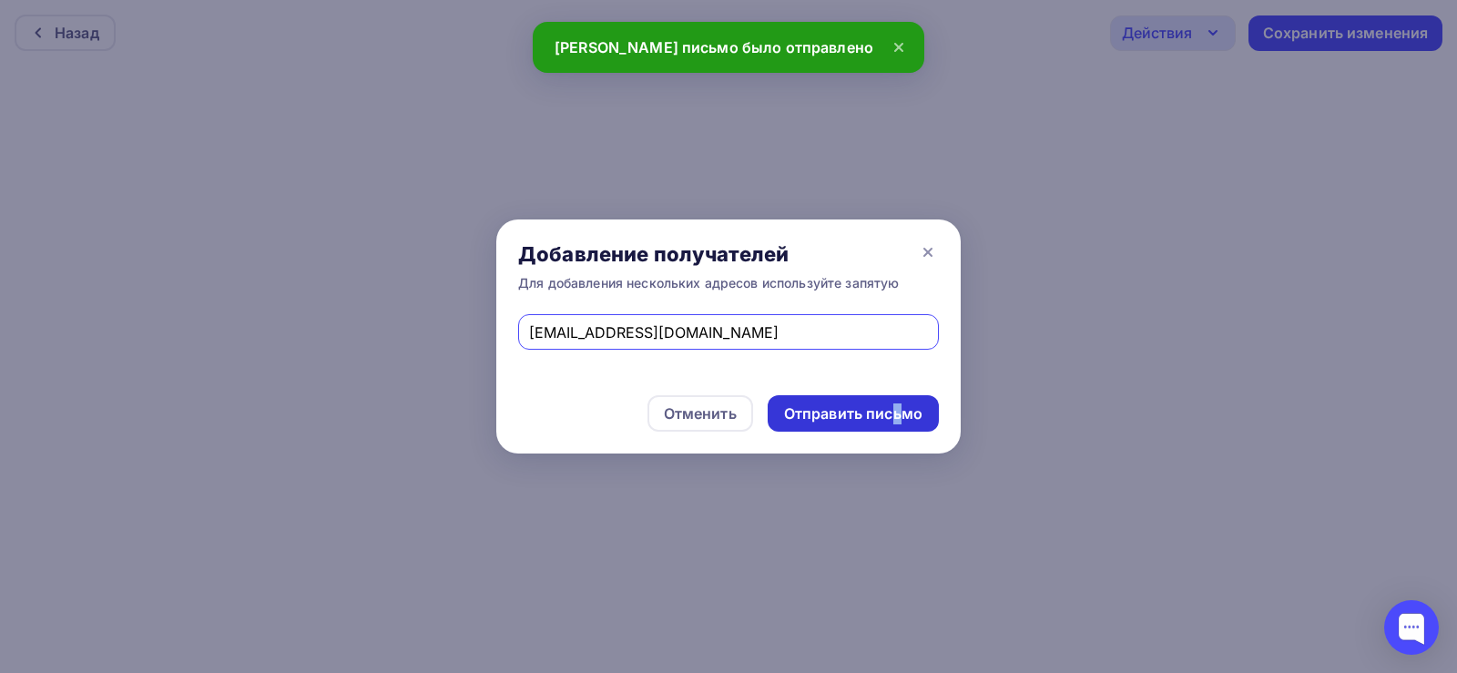
click at [808, 410] on div "Отправить письмо" at bounding box center [853, 413] width 138 height 21
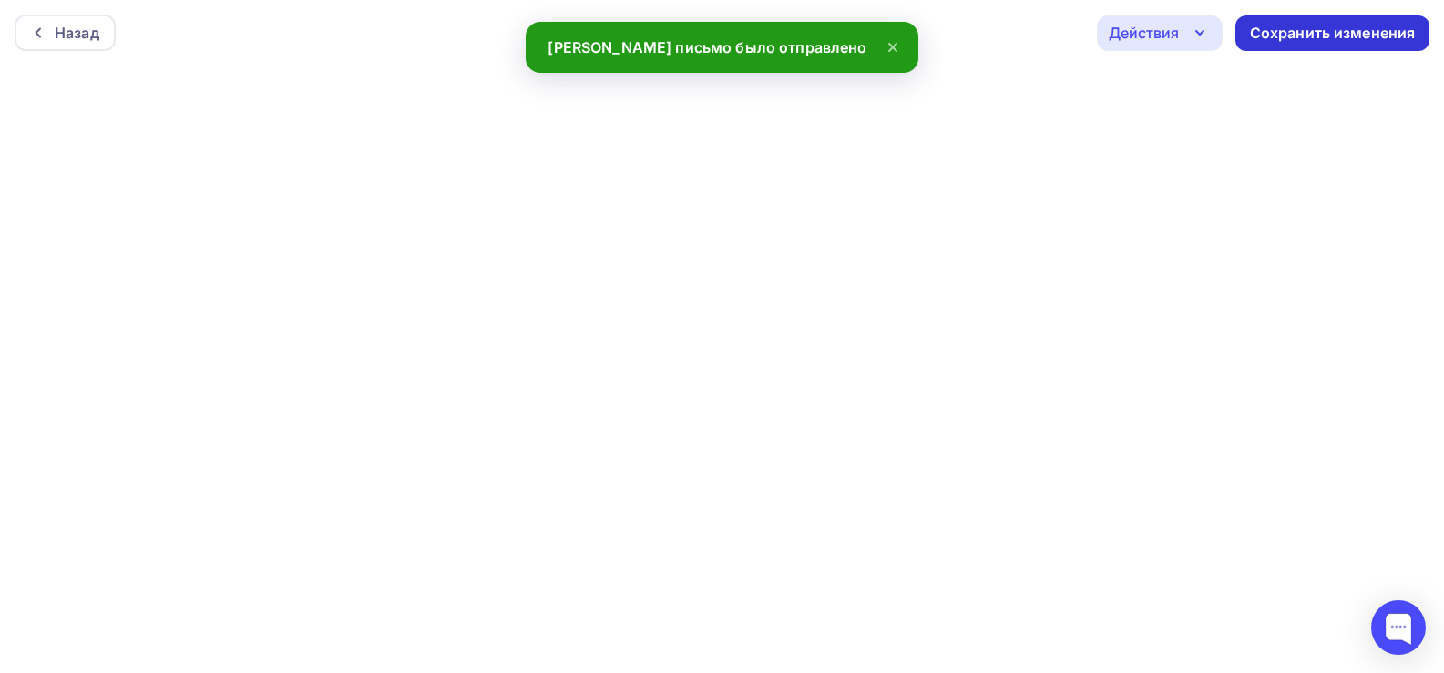
click at [1291, 27] on div "Сохранить изменения" at bounding box center [1333, 33] width 166 height 21
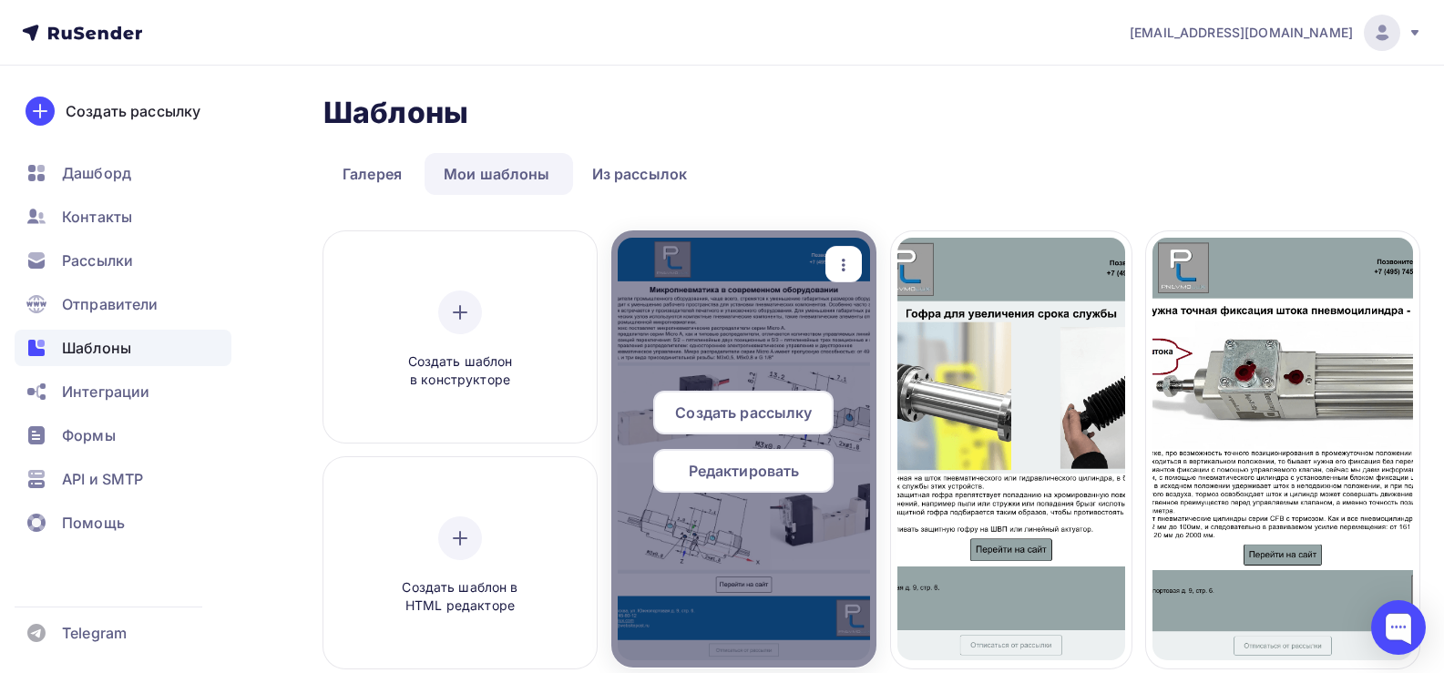
click at [771, 481] on span "Редактировать" at bounding box center [744, 471] width 111 height 22
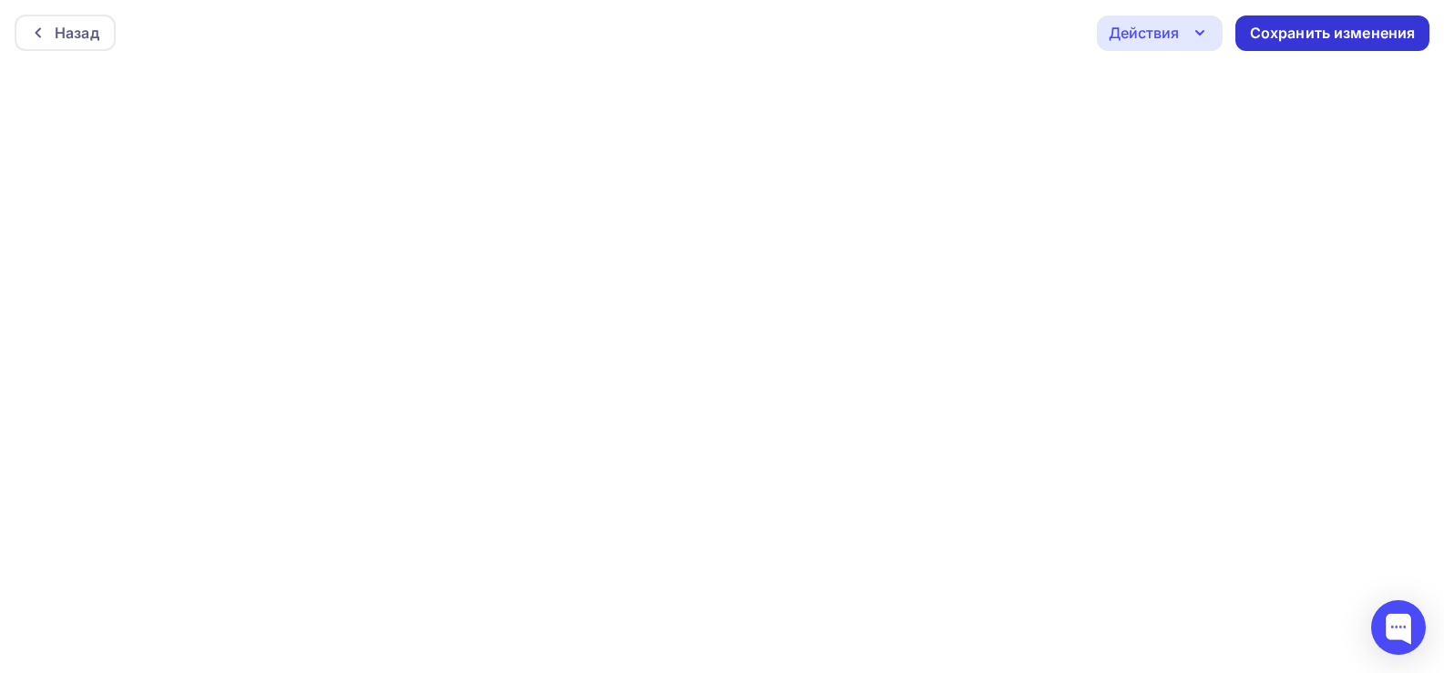
click at [1363, 30] on div "Сохранить изменения" at bounding box center [1333, 33] width 166 height 21
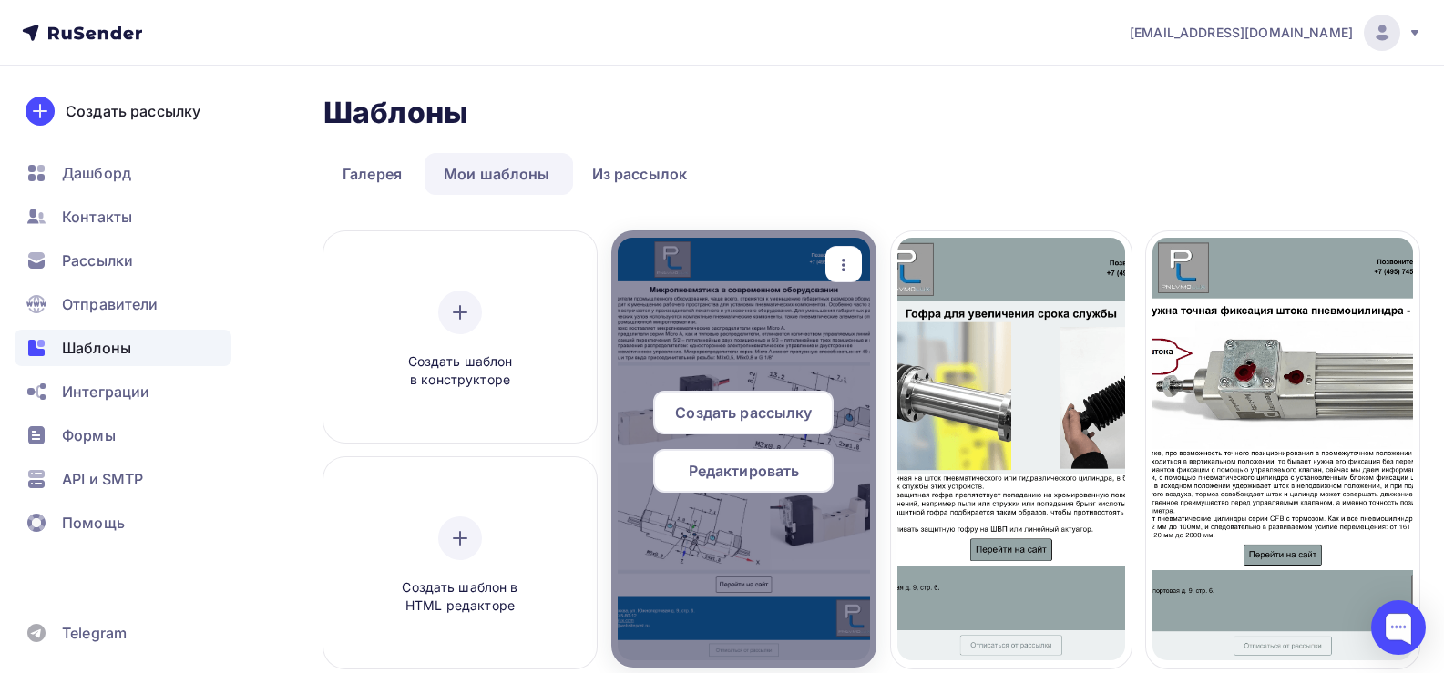
click at [755, 404] on span "Создать рассылку" at bounding box center [743, 413] width 137 height 22
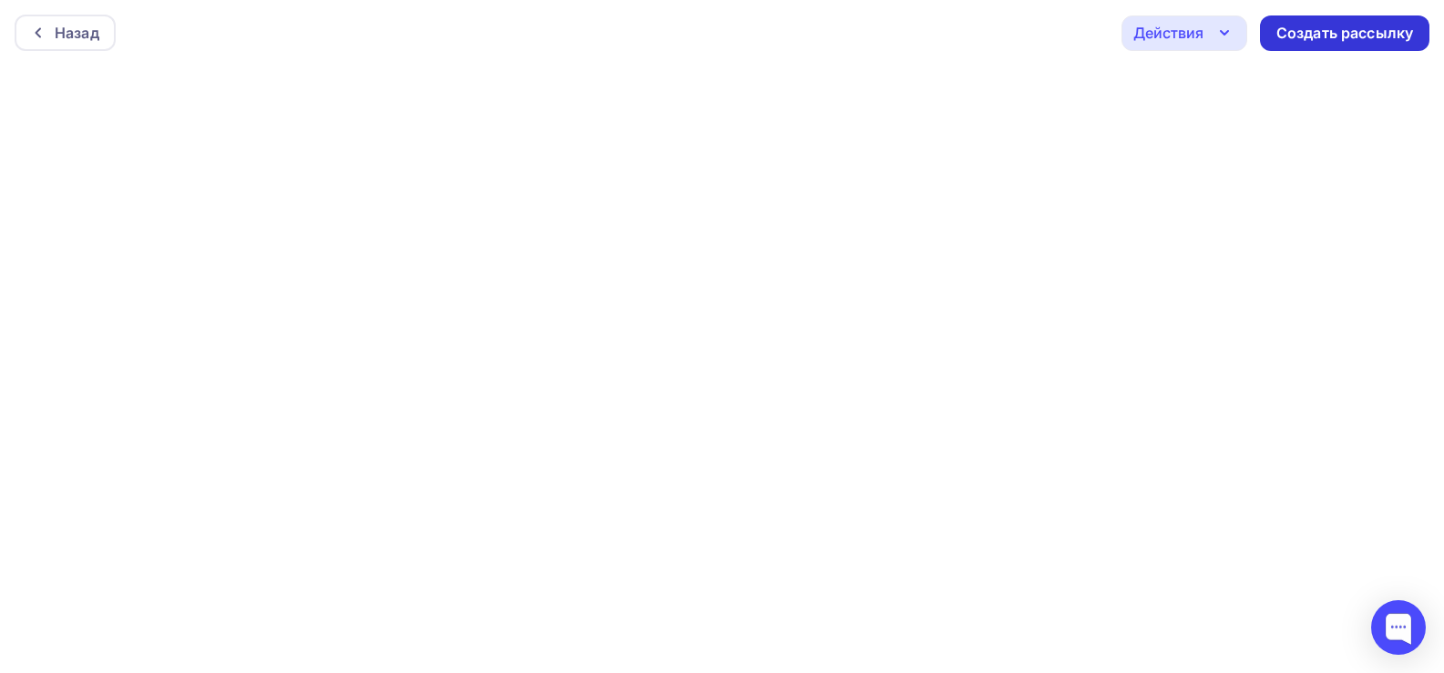
click at [1356, 33] on div "Создать рассылку" at bounding box center [1344, 33] width 137 height 21
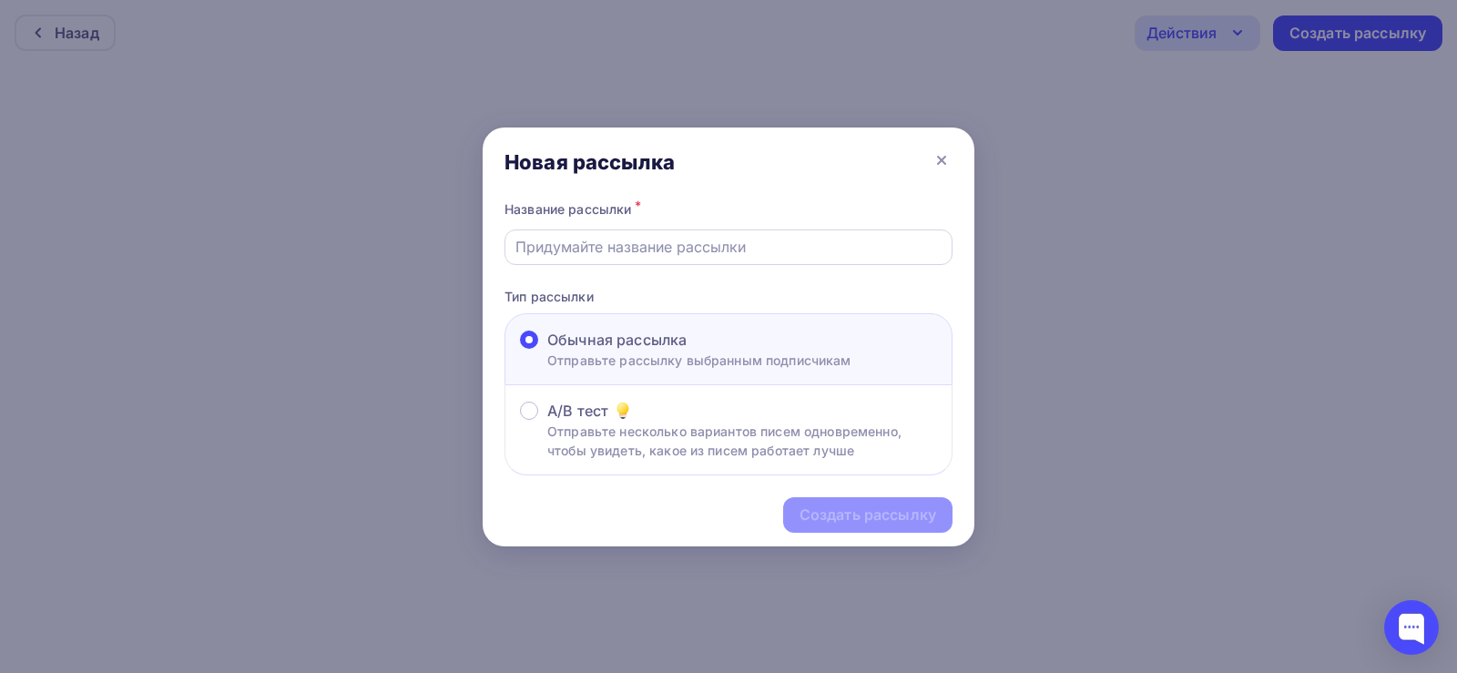
click at [593, 256] on input "text" at bounding box center [729, 247] width 427 height 22
click at [618, 245] on input "Микрораспредедлители" at bounding box center [729, 247] width 427 height 22
click at [636, 249] on input "Микрораспредедлители" at bounding box center [729, 247] width 427 height 22
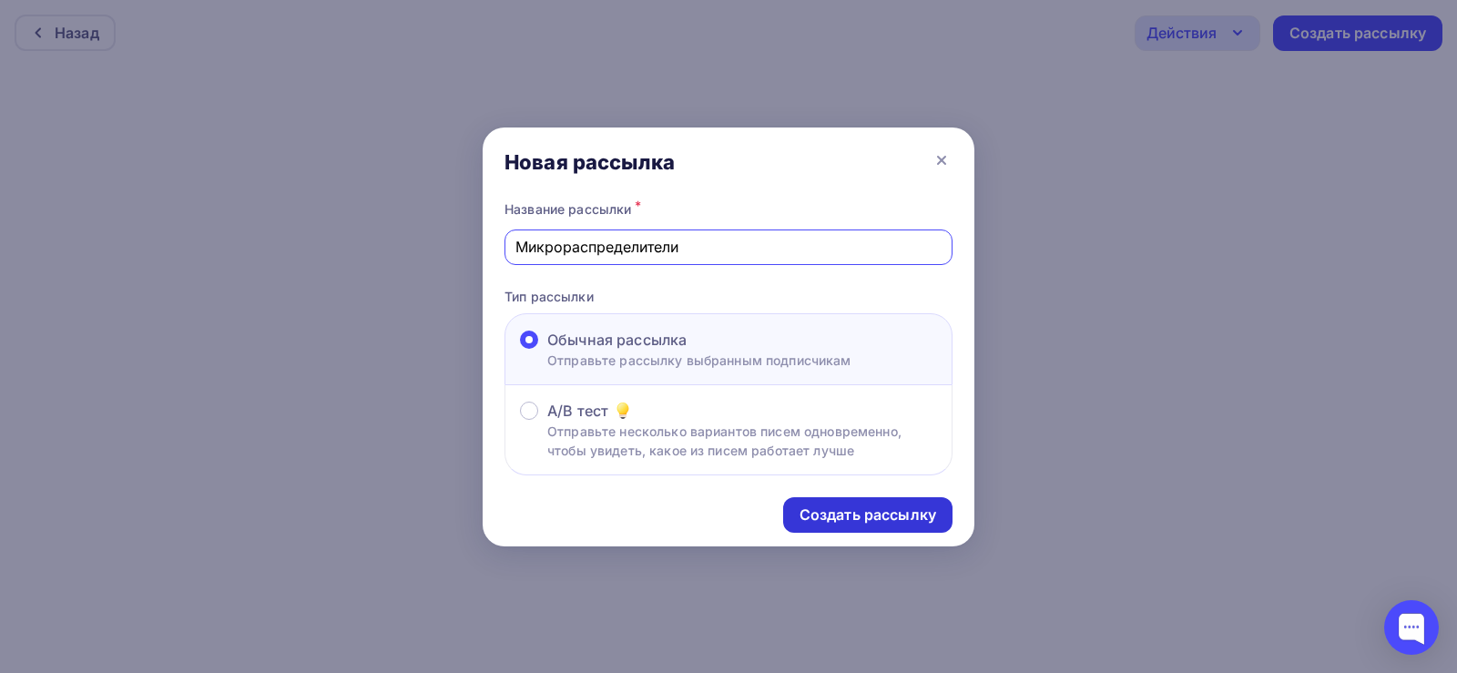
type input "Микрораспределители"
click at [833, 516] on div "Создать рассылку" at bounding box center [868, 515] width 137 height 21
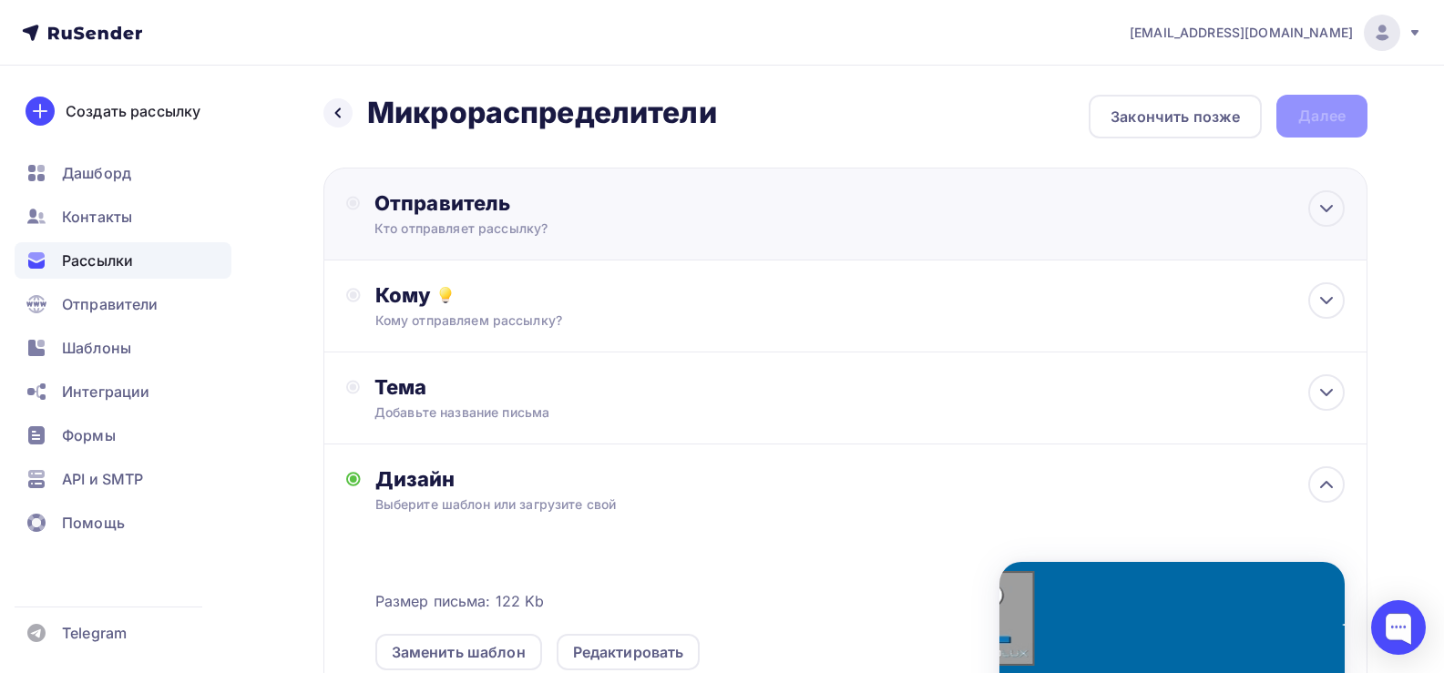
click at [485, 229] on div "Кто отправляет рассылку?" at bounding box center [551, 228] width 355 height 18
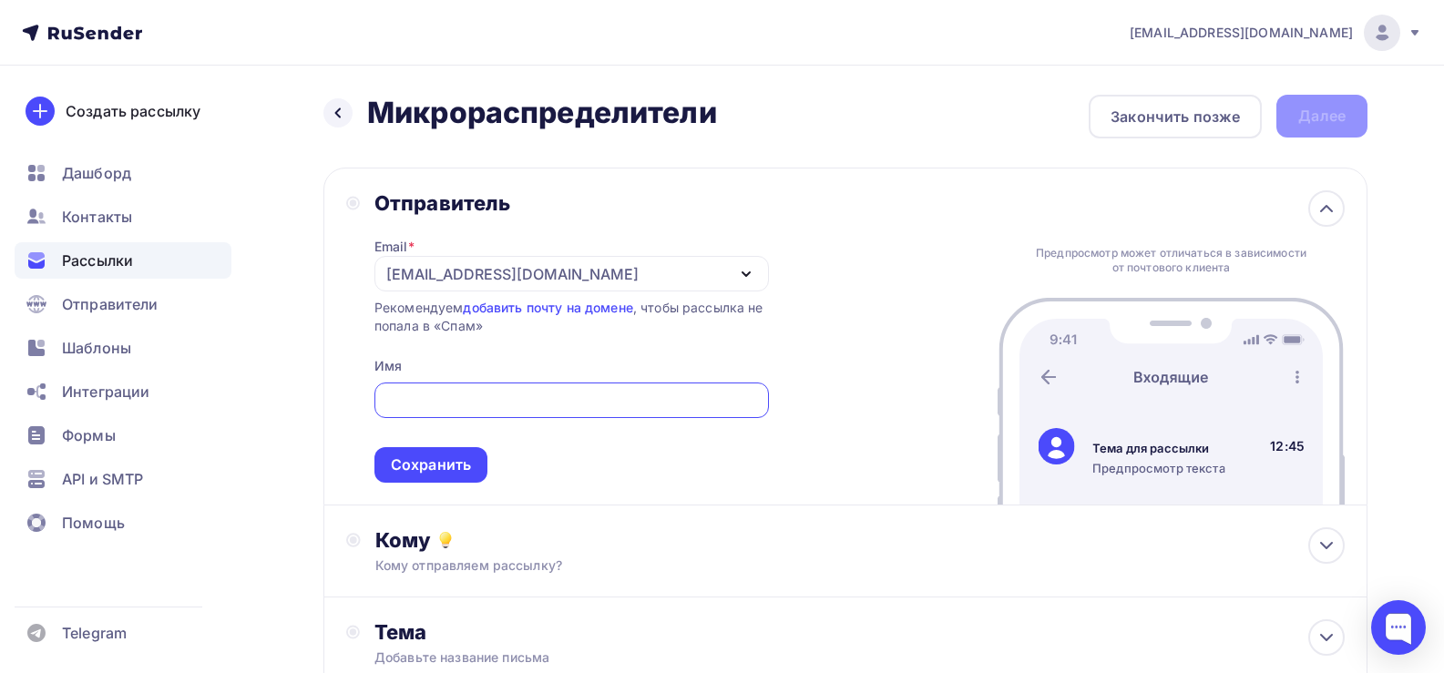
click at [472, 277] on div "[EMAIL_ADDRESS][DOMAIN_NAME]" at bounding box center [512, 274] width 252 height 22
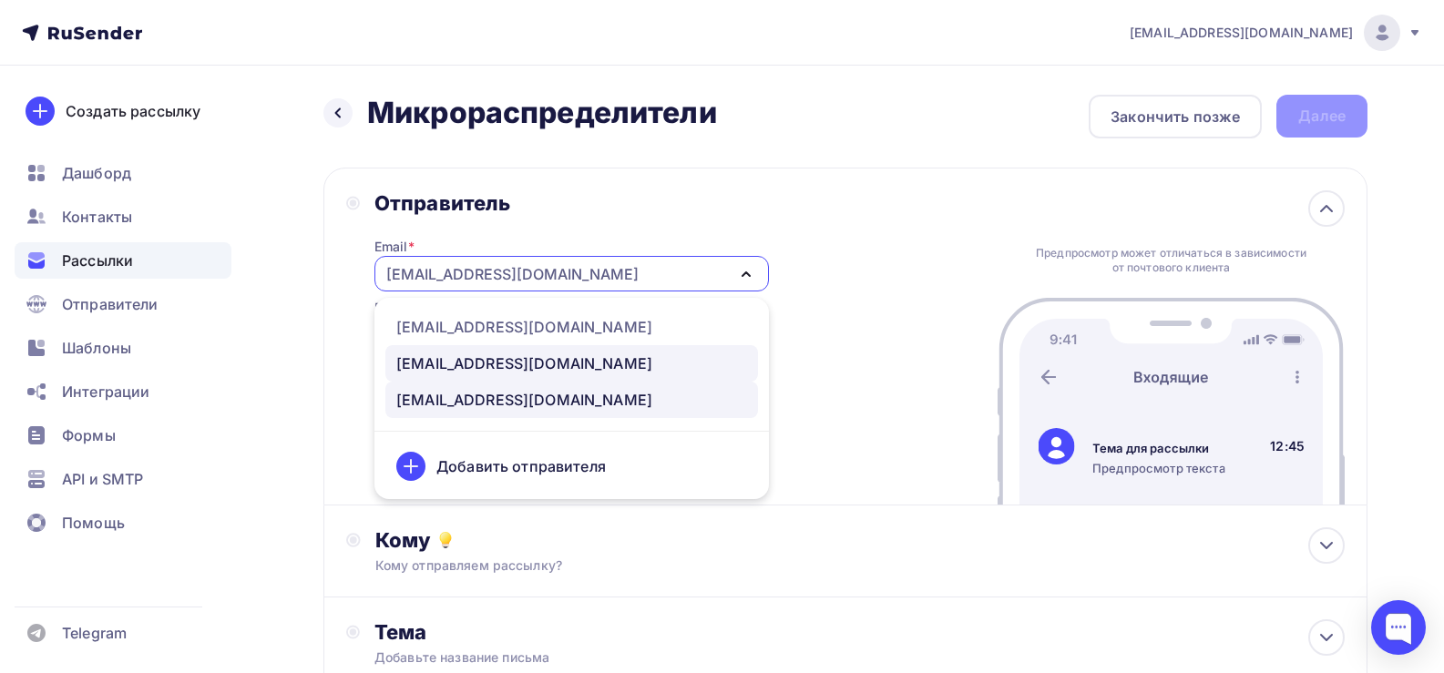
click at [434, 362] on div "[EMAIL_ADDRESS][DOMAIN_NAME]" at bounding box center [524, 363] width 256 height 22
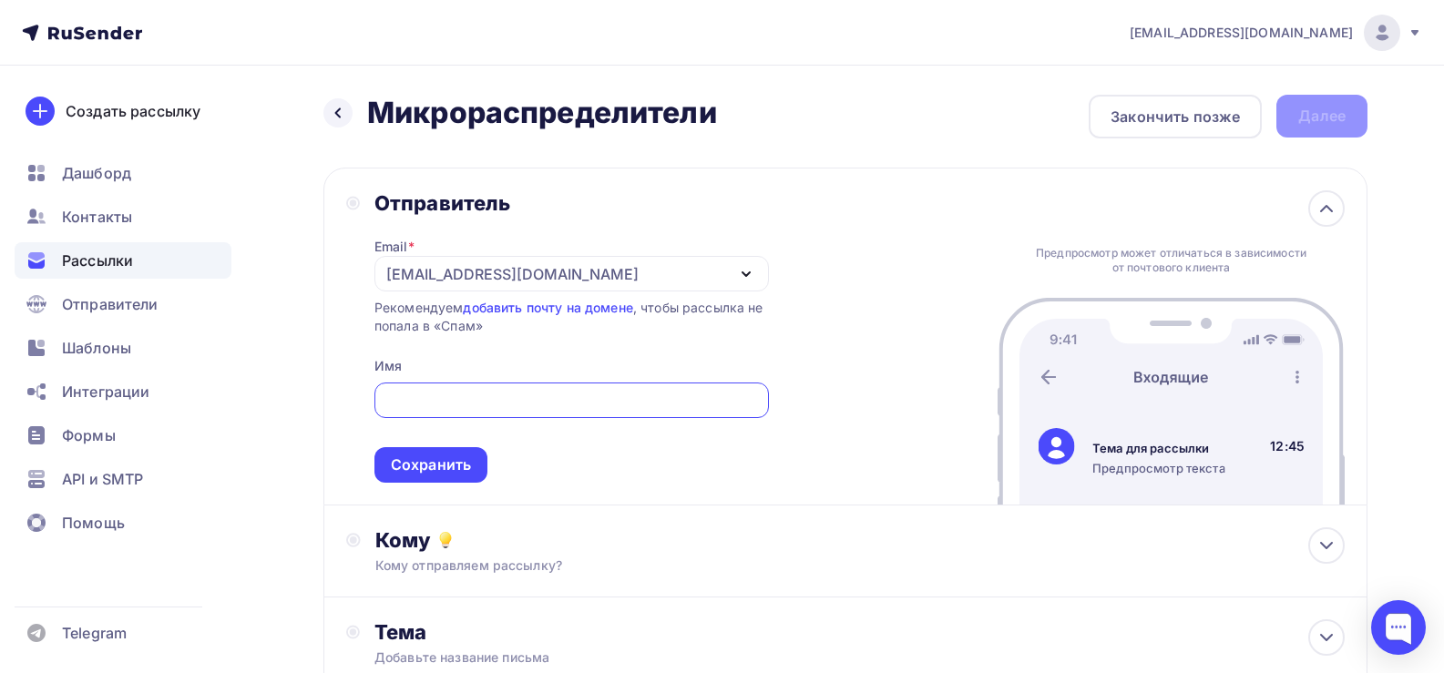
click at [442, 403] on input "text" at bounding box center [570, 401] width 373 height 22
type input "|"
type input "Pnevmolux"
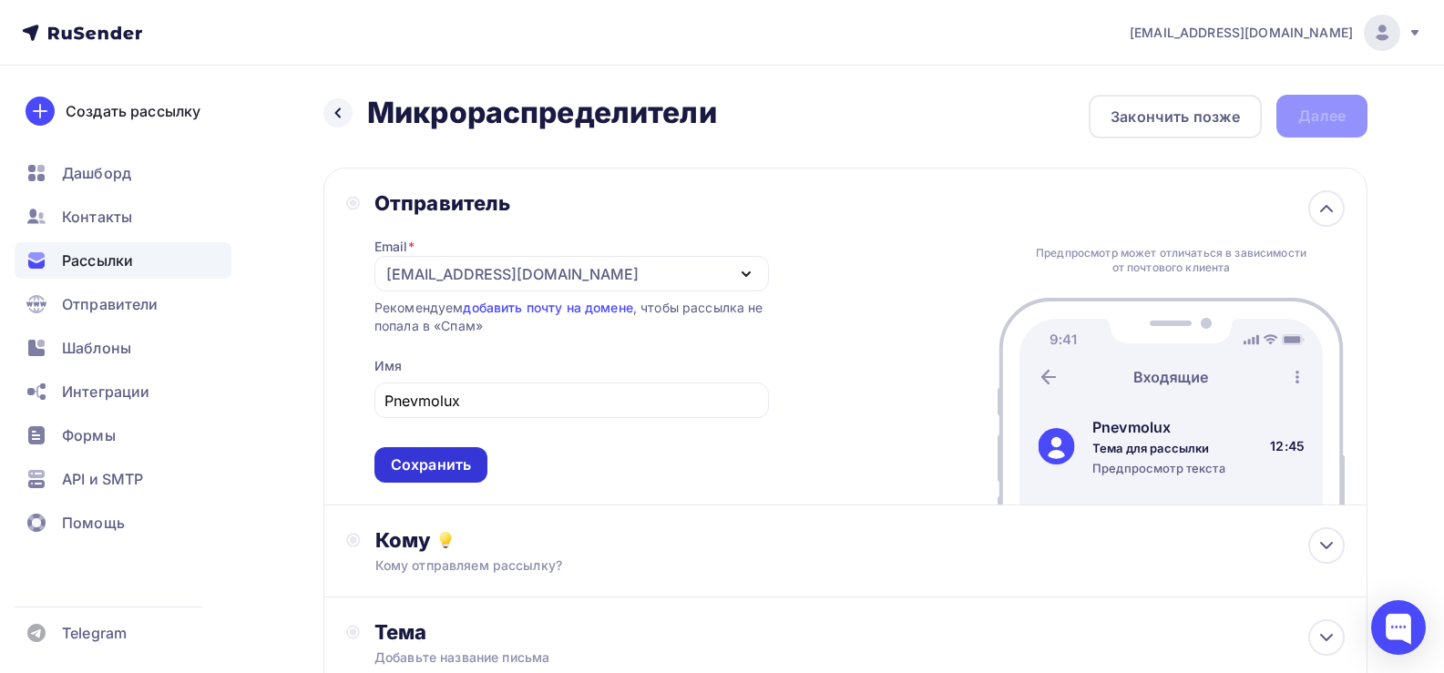
click at [438, 467] on div "Сохранить" at bounding box center [431, 464] width 80 height 21
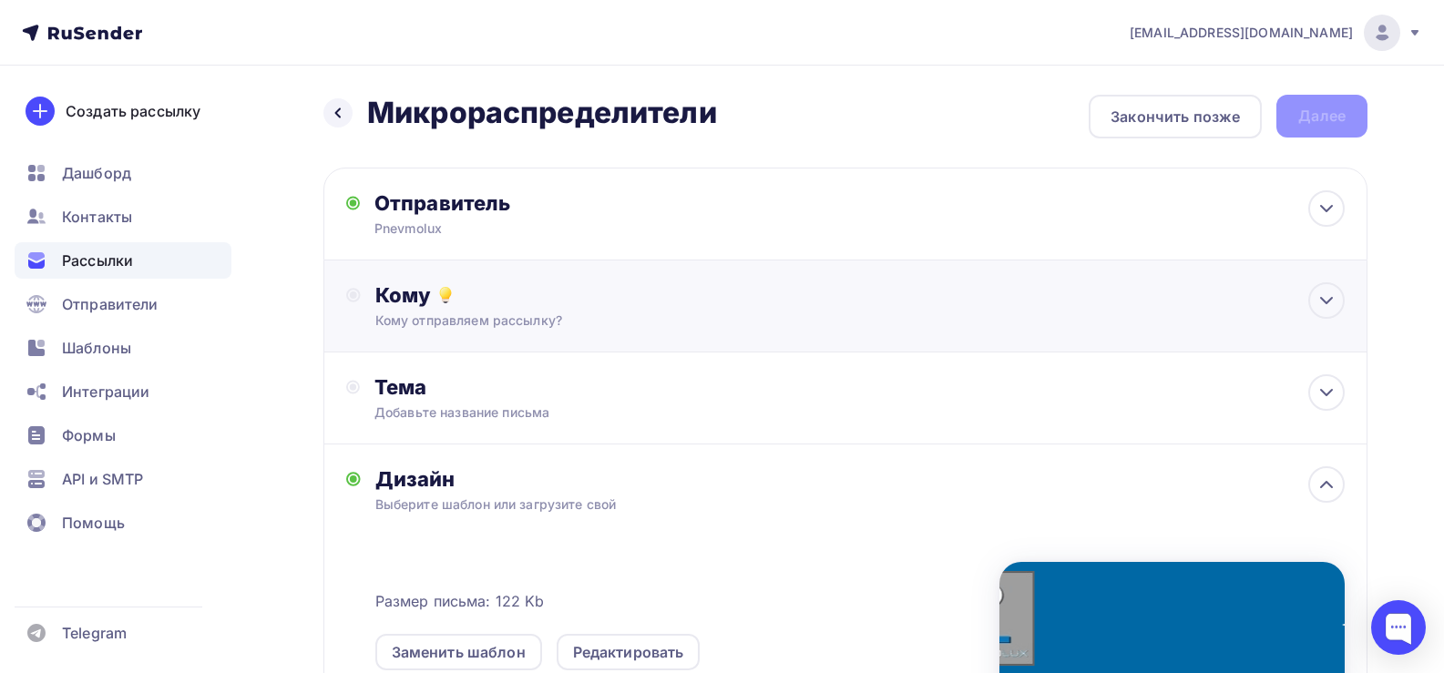
click at [403, 310] on div "Кому Кому отправляем рассылку? Списки получателей Выберите список Все списки id…" at bounding box center [859, 305] width 969 height 47
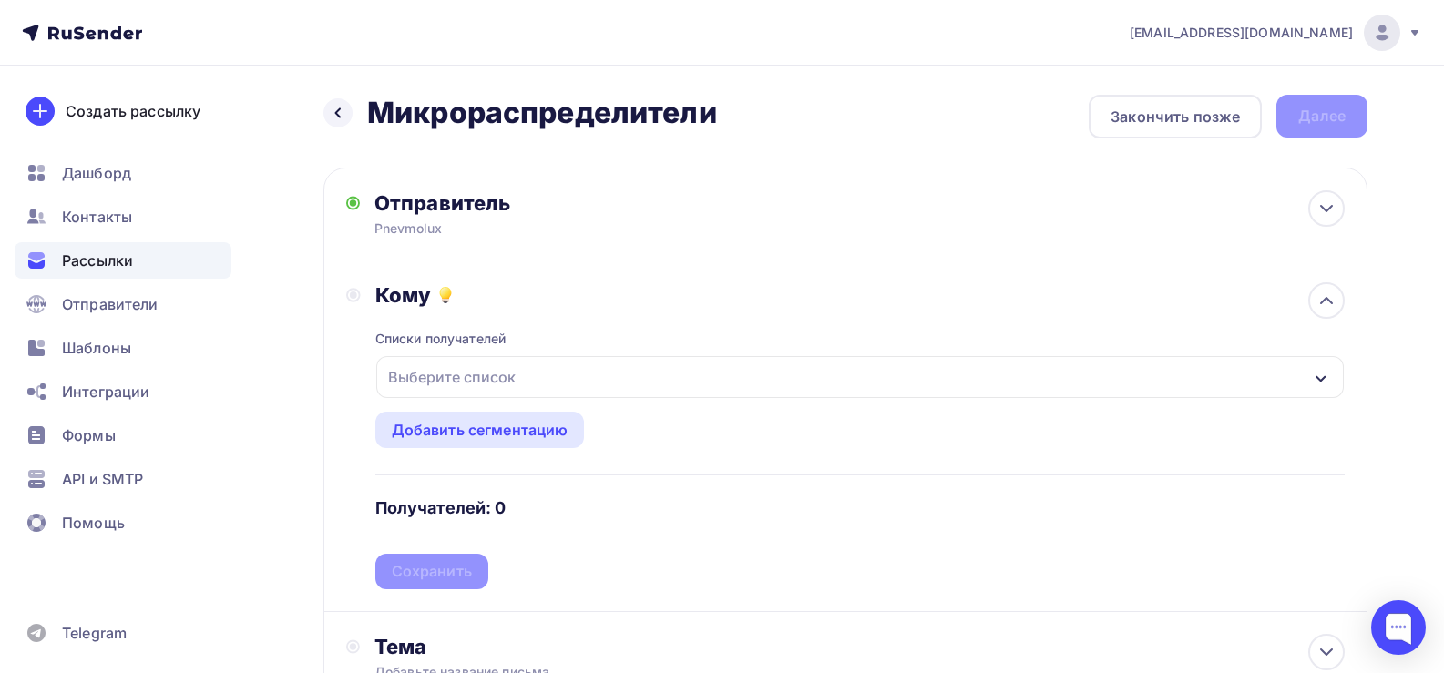
click at [463, 380] on div "Выберите список" at bounding box center [452, 377] width 142 height 33
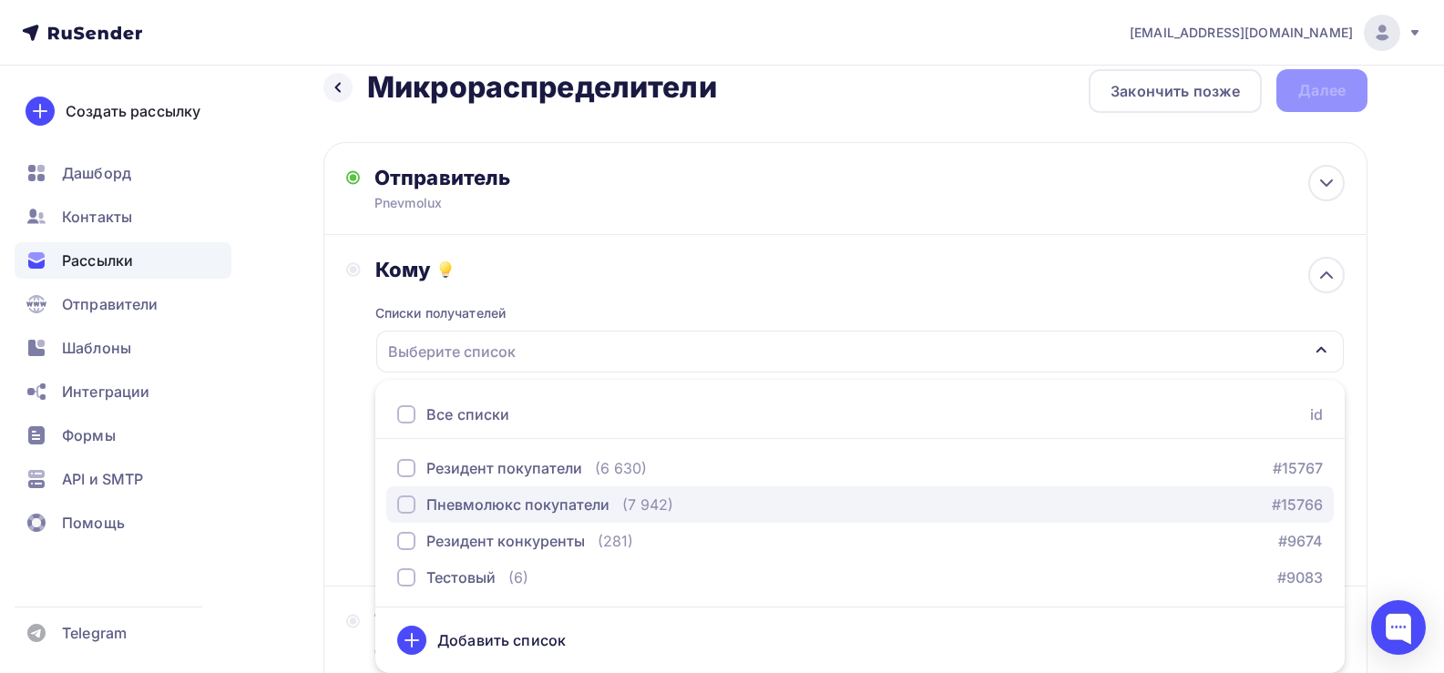
click at [503, 506] on div "Пневмолюкс покупатели" at bounding box center [517, 505] width 183 height 22
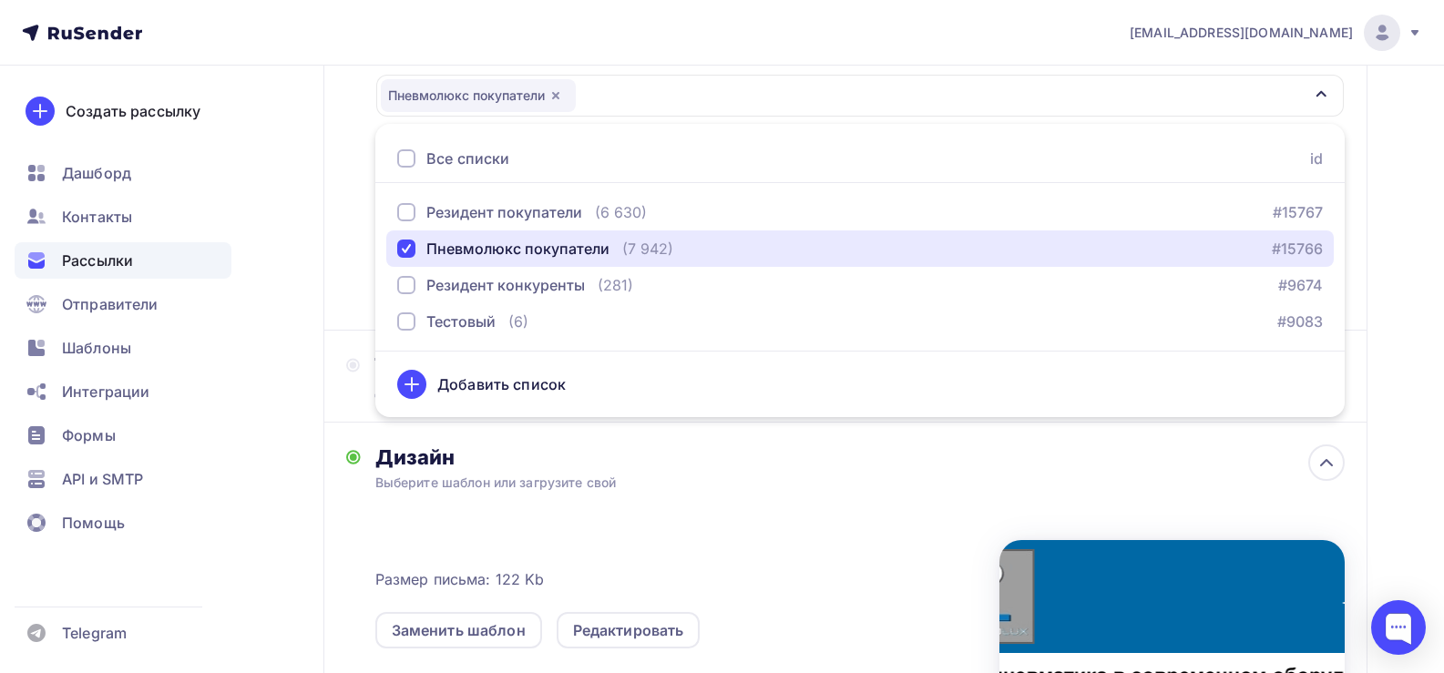
scroll to position [299, 0]
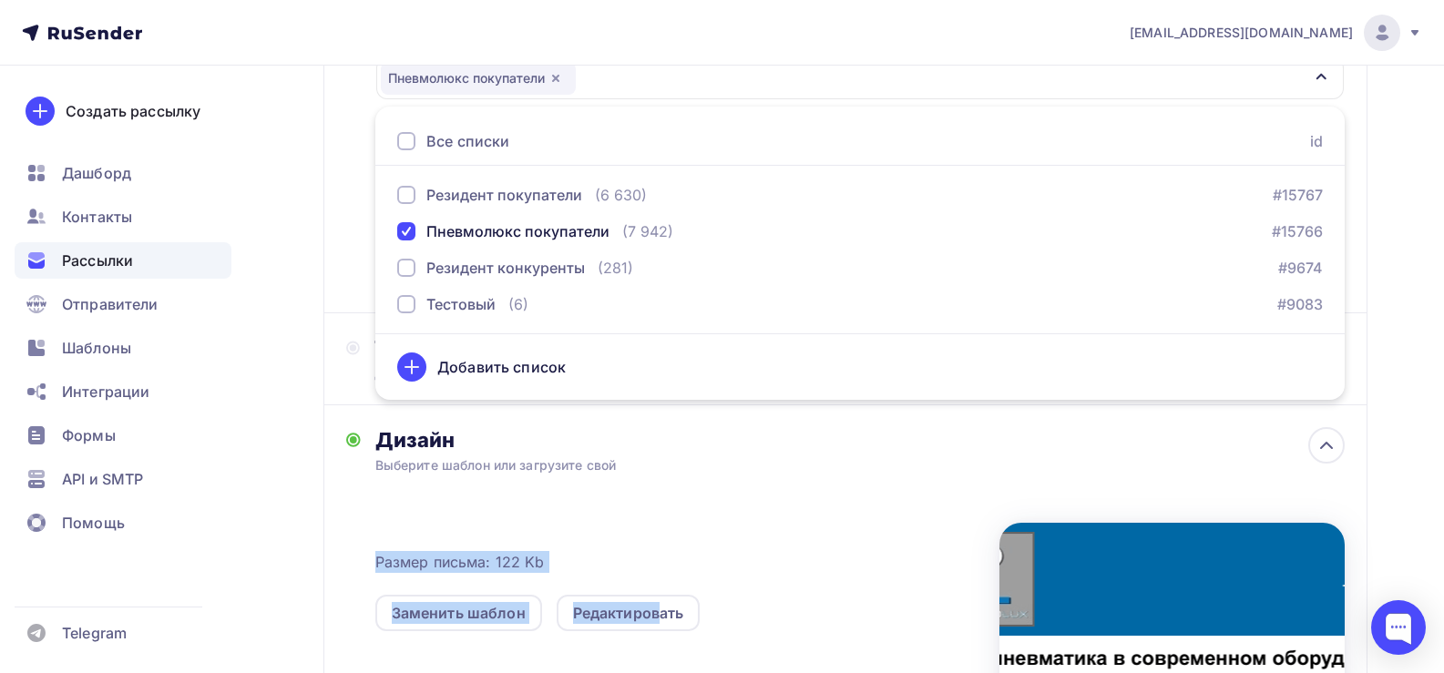
click at [658, 475] on div "Дизайн Выберите шаблон или загрузите свой Размер письма: 122 Kb Заменить шаблон…" at bounding box center [859, 617] width 969 height 380
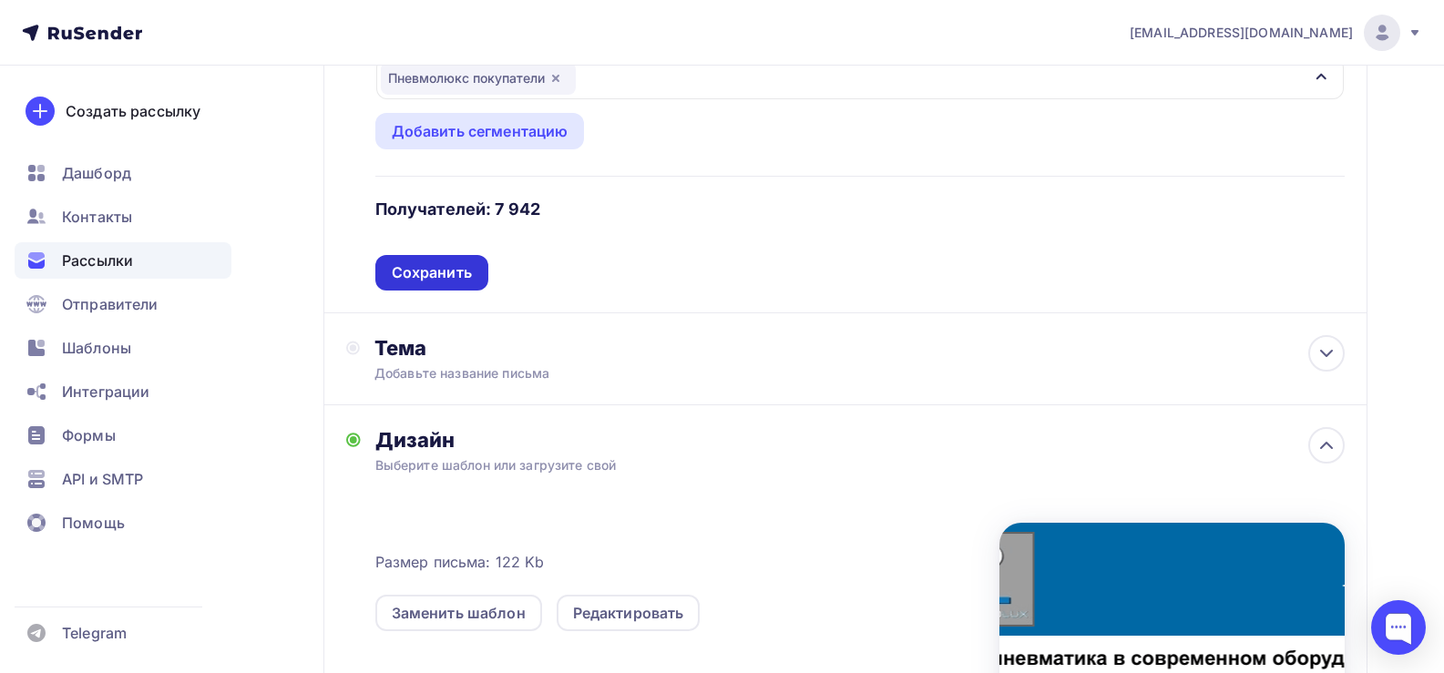
click at [427, 269] on div "Сохранить" at bounding box center [432, 272] width 80 height 21
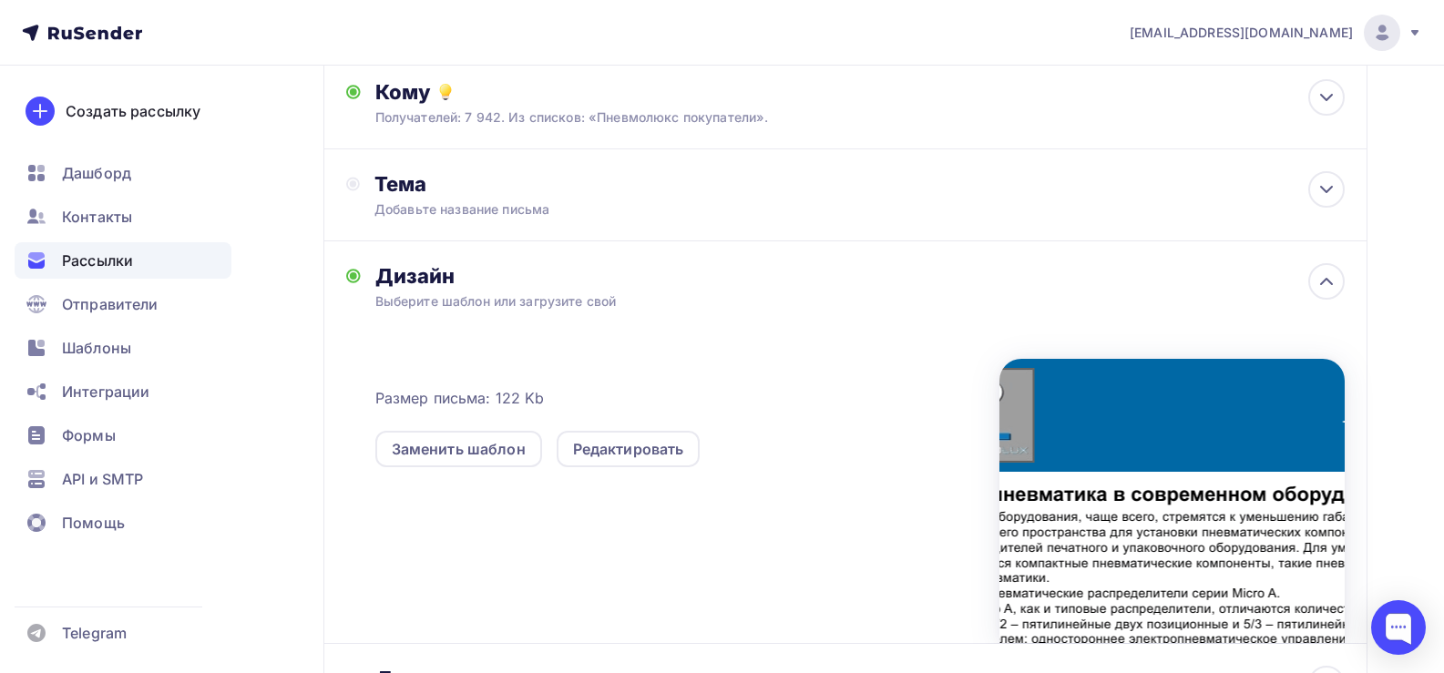
scroll to position [0, 0]
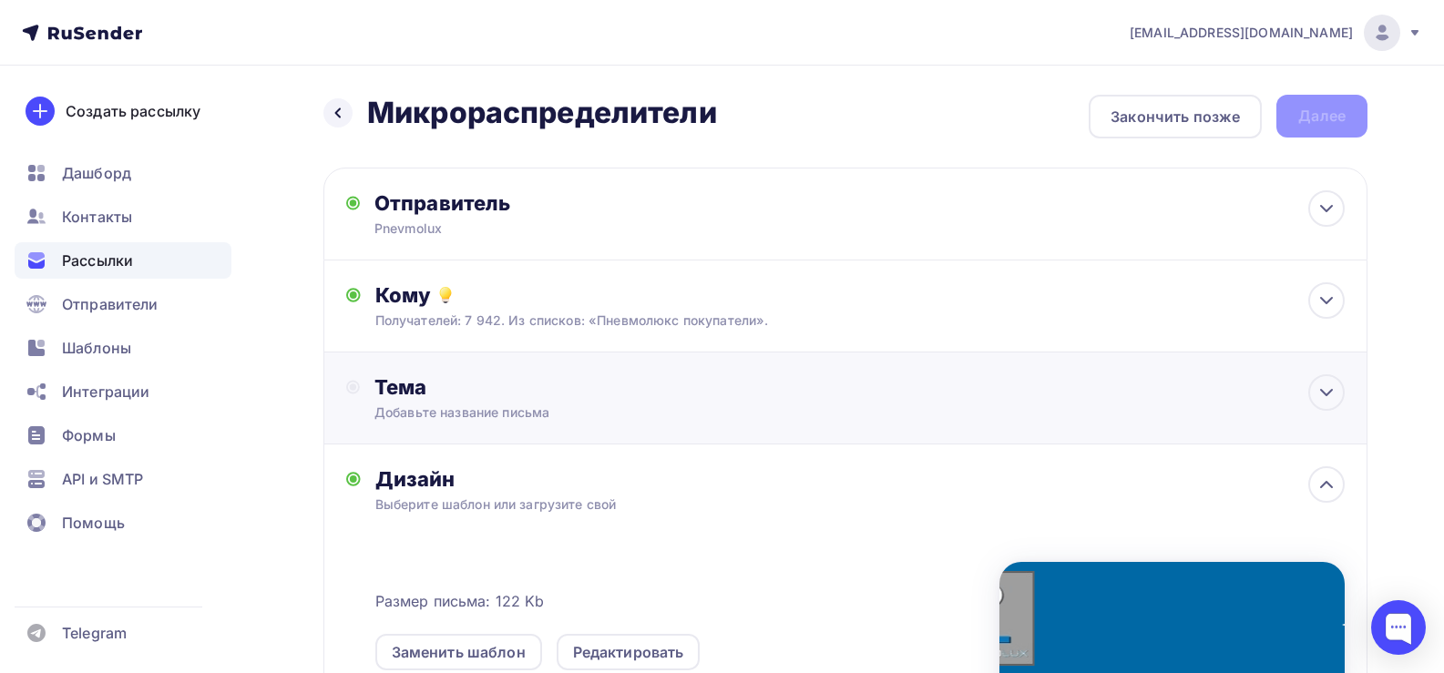
click at [445, 414] on div "Добавьте название письма" at bounding box center [536, 412] width 324 height 18
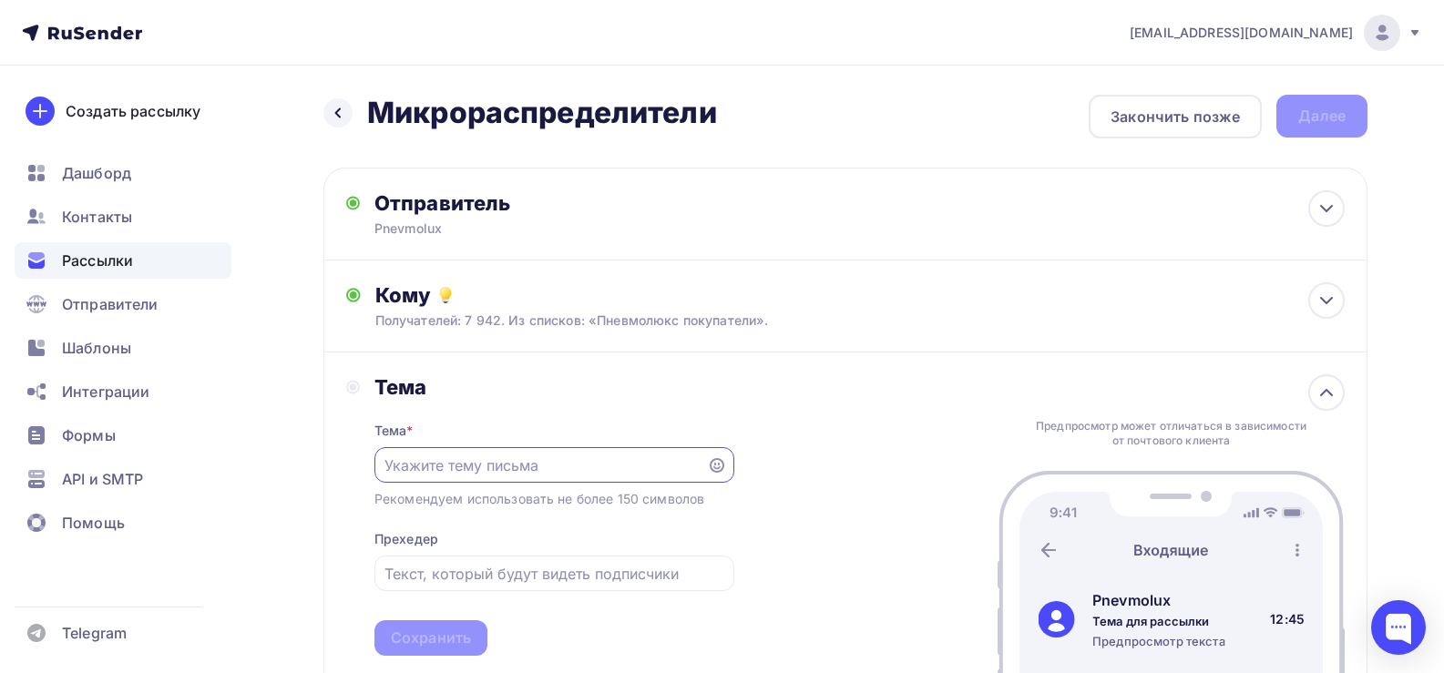
click at [450, 470] on input "text" at bounding box center [539, 465] width 311 height 22
type input "V"
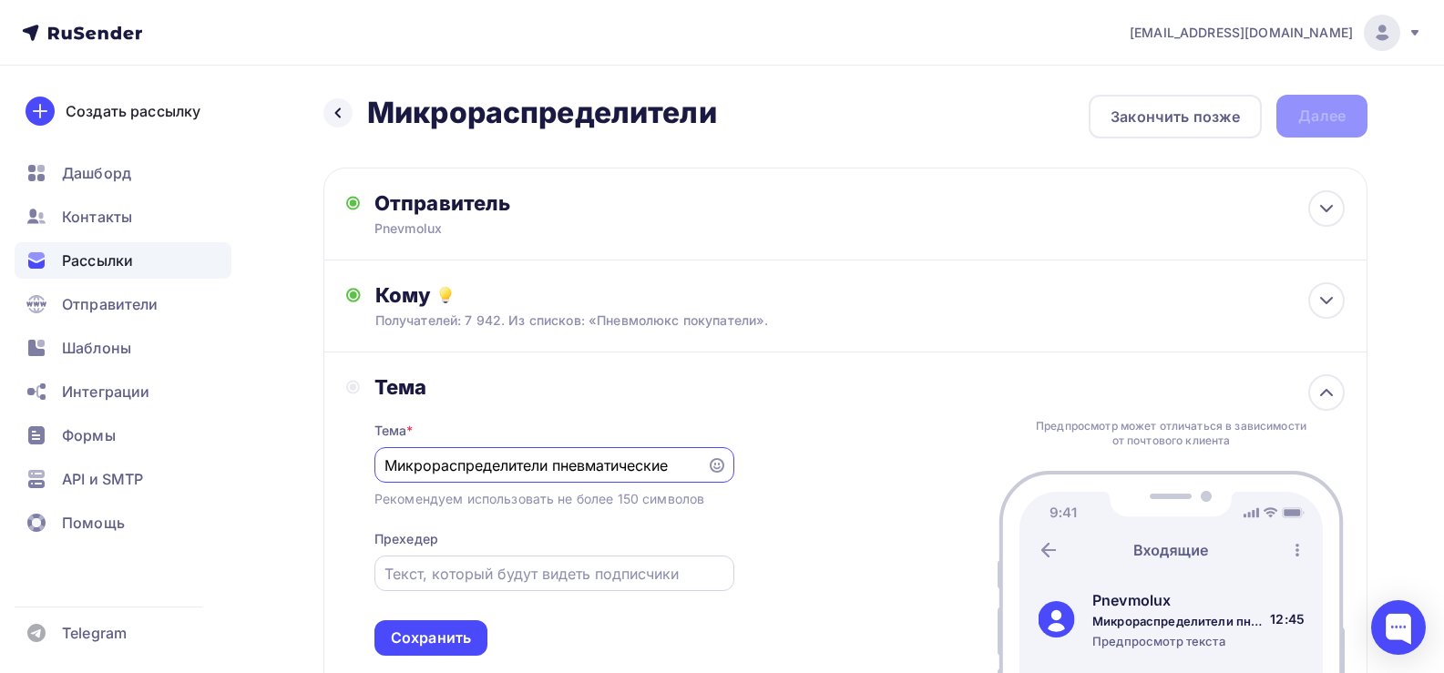
type input "Микрораспределители пневматические"
click at [411, 567] on input "text" at bounding box center [553, 574] width 339 height 22
drag, startPoint x: 518, startPoint y: 574, endPoint x: 531, endPoint y: 576, distance: 12.9
click at [531, 576] on input "Микропневматикаа" at bounding box center [553, 574] width 339 height 22
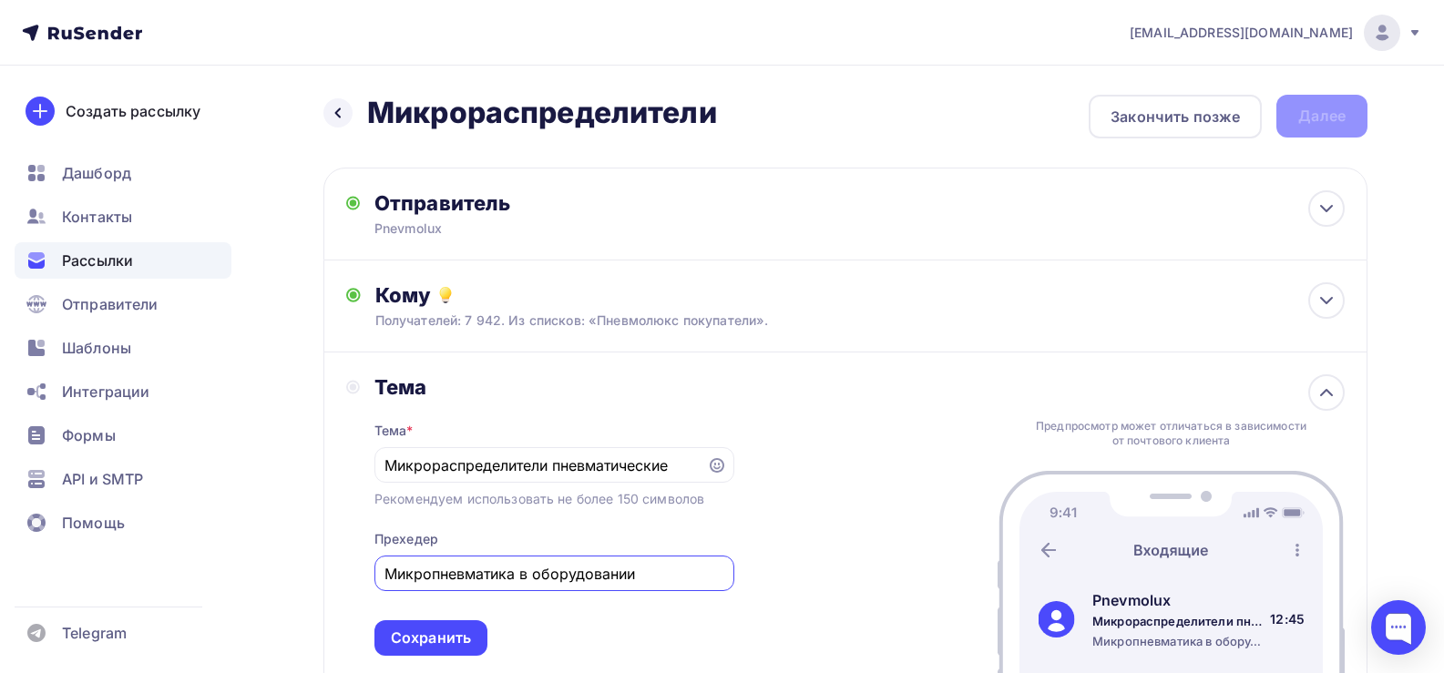
drag, startPoint x: 522, startPoint y: 568, endPoint x: 675, endPoint y: 569, distance: 153.0
click at [675, 569] on input "Микропневматика в оборудовании" at bounding box center [553, 574] width 339 height 22
type input "Микропневматика Пневмолюкс"
click at [431, 642] on div "Сохранить" at bounding box center [431, 638] width 80 height 21
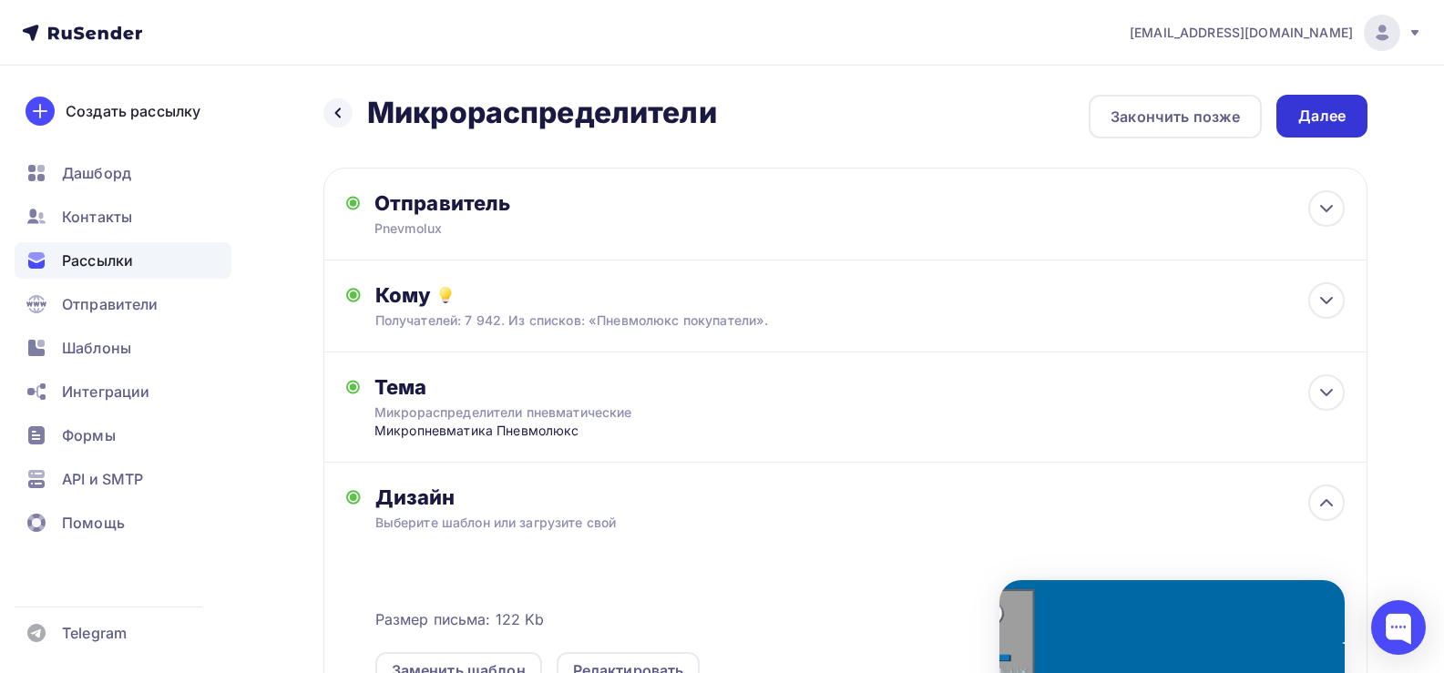
click at [1343, 103] on div "Далее" at bounding box center [1321, 116] width 91 height 43
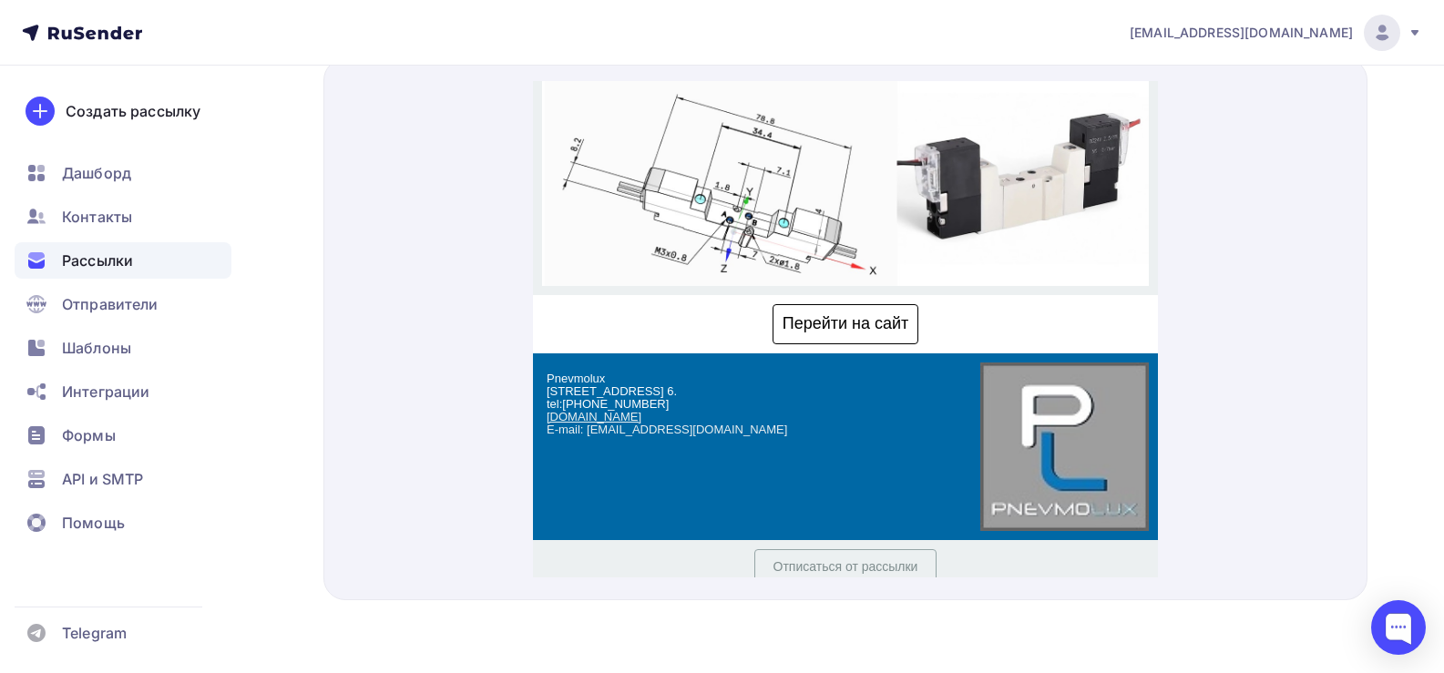
scroll to position [552, 0]
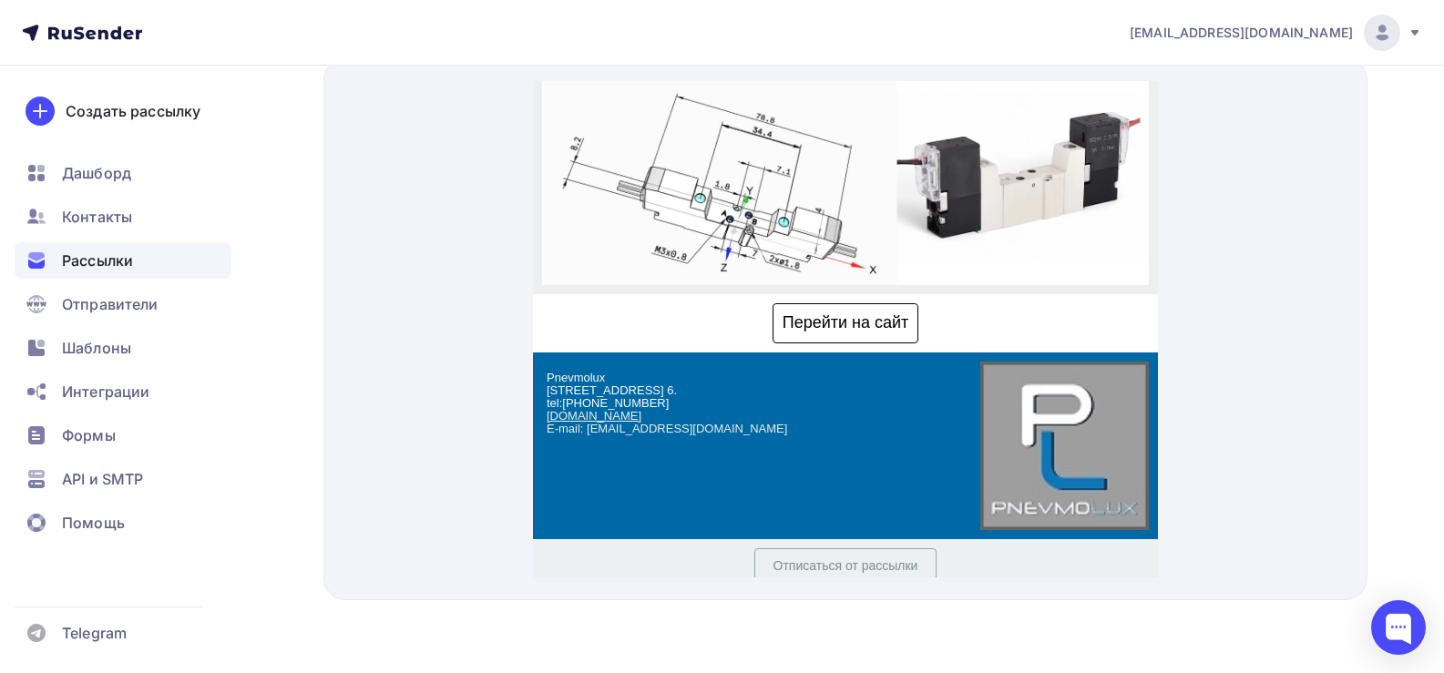
click at [848, 282] on span "Перейти на сайт" at bounding box center [844, 301] width 145 height 38
click at [753, 138] on img at bounding box center [844, 63] width 607 height 402
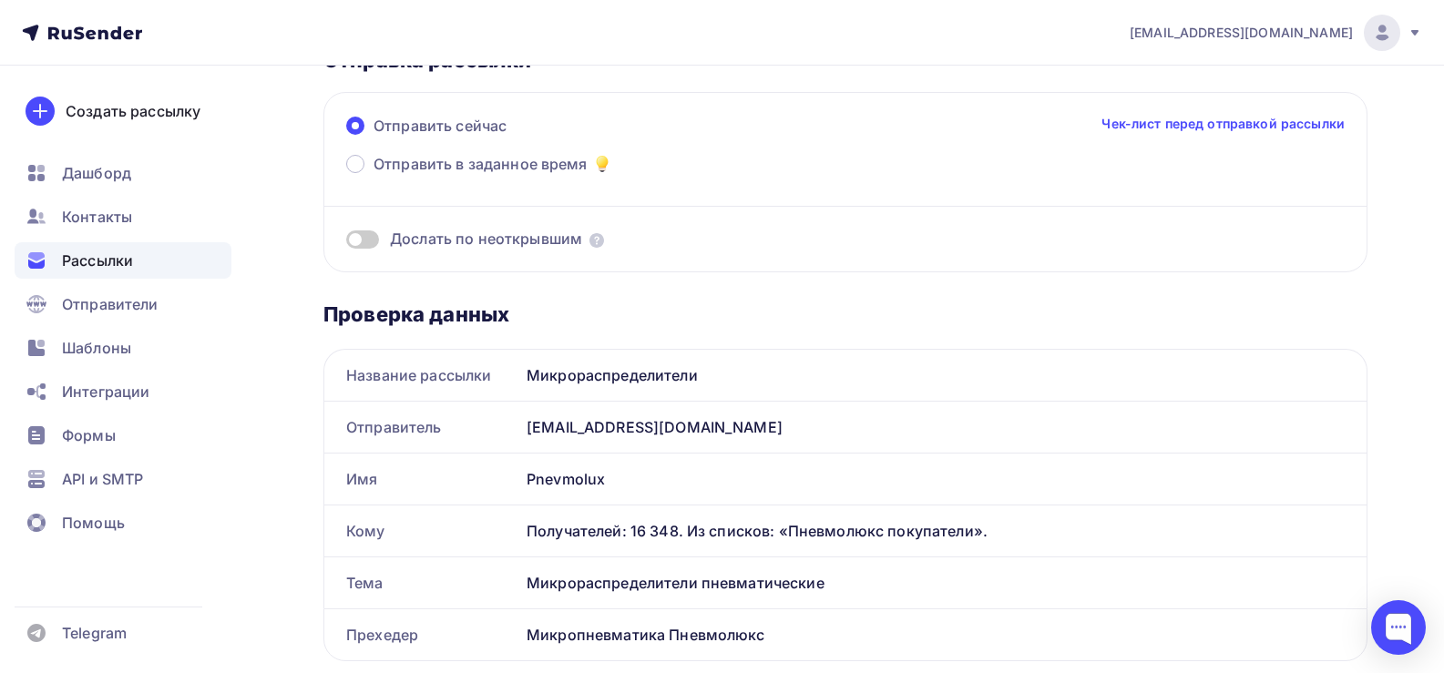
scroll to position [0, 0]
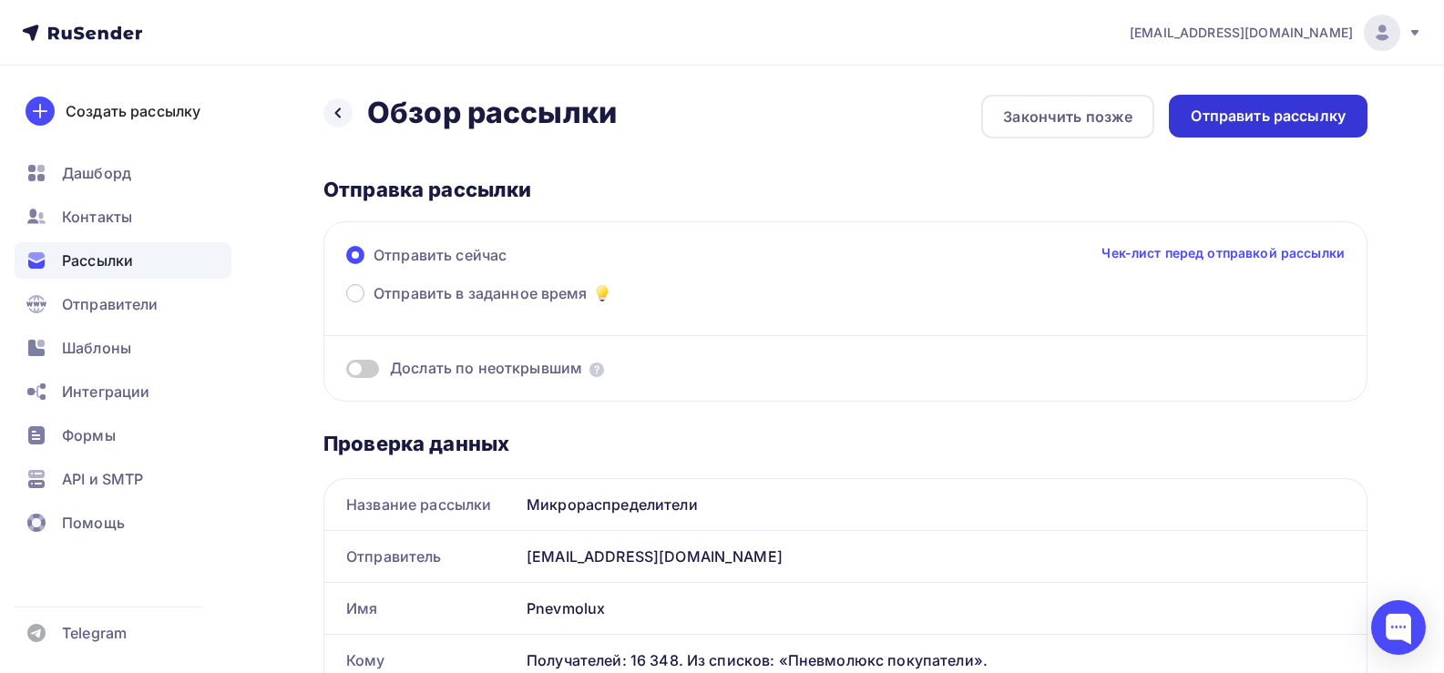
click at [1250, 130] on div "Отправить рассылку" at bounding box center [1268, 116] width 199 height 43
